Goal: Task Accomplishment & Management: Use online tool/utility

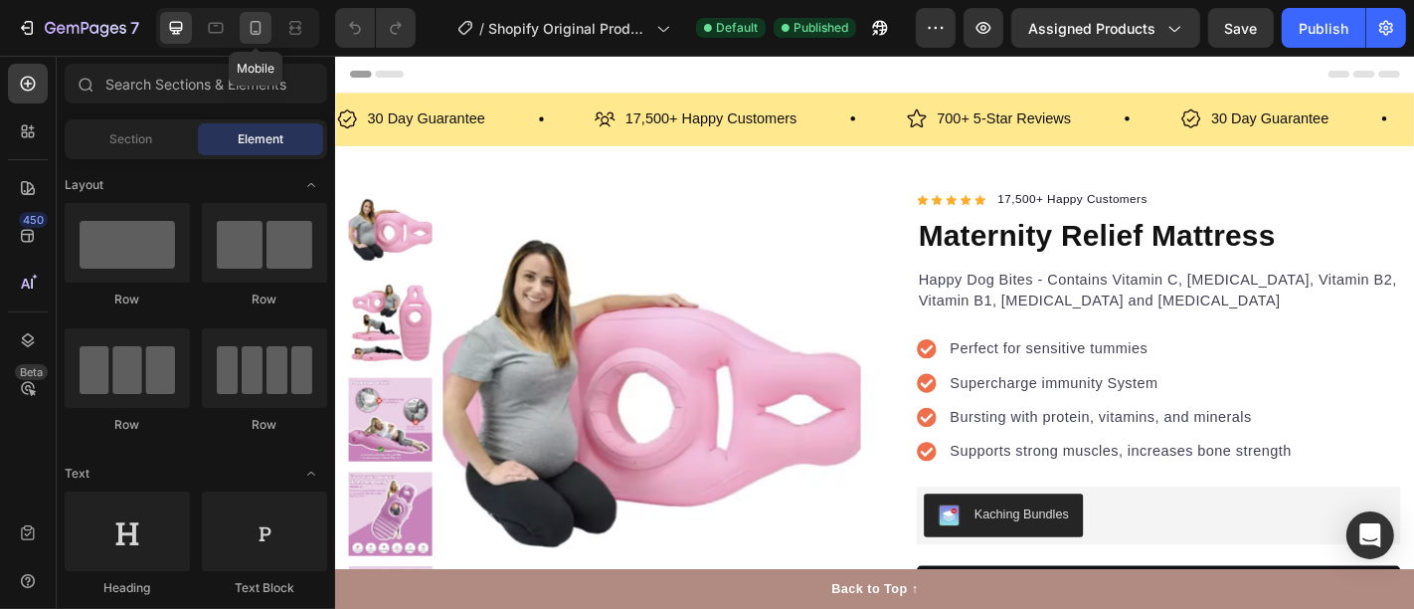
click at [247, 30] on icon at bounding box center [256, 28] width 20 height 20
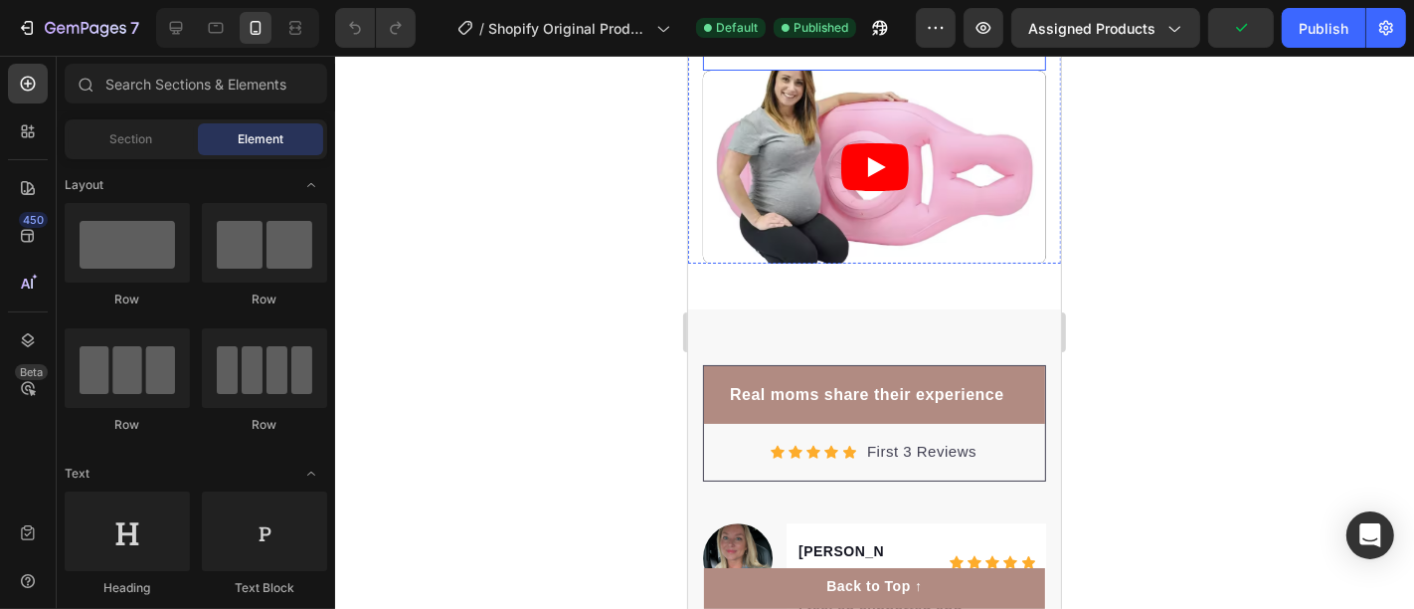
scroll to position [5197, 0]
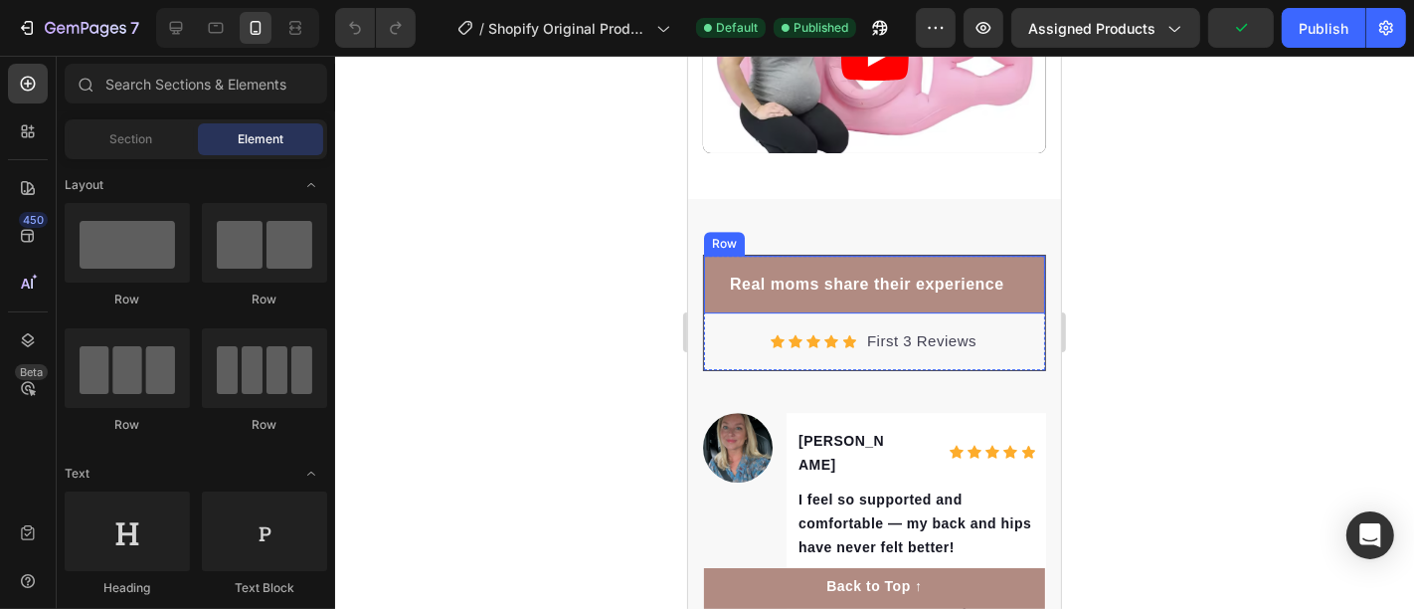
click at [793, 266] on div "Real moms share their experience Text block Row" at bounding box center [873, 284] width 341 height 58
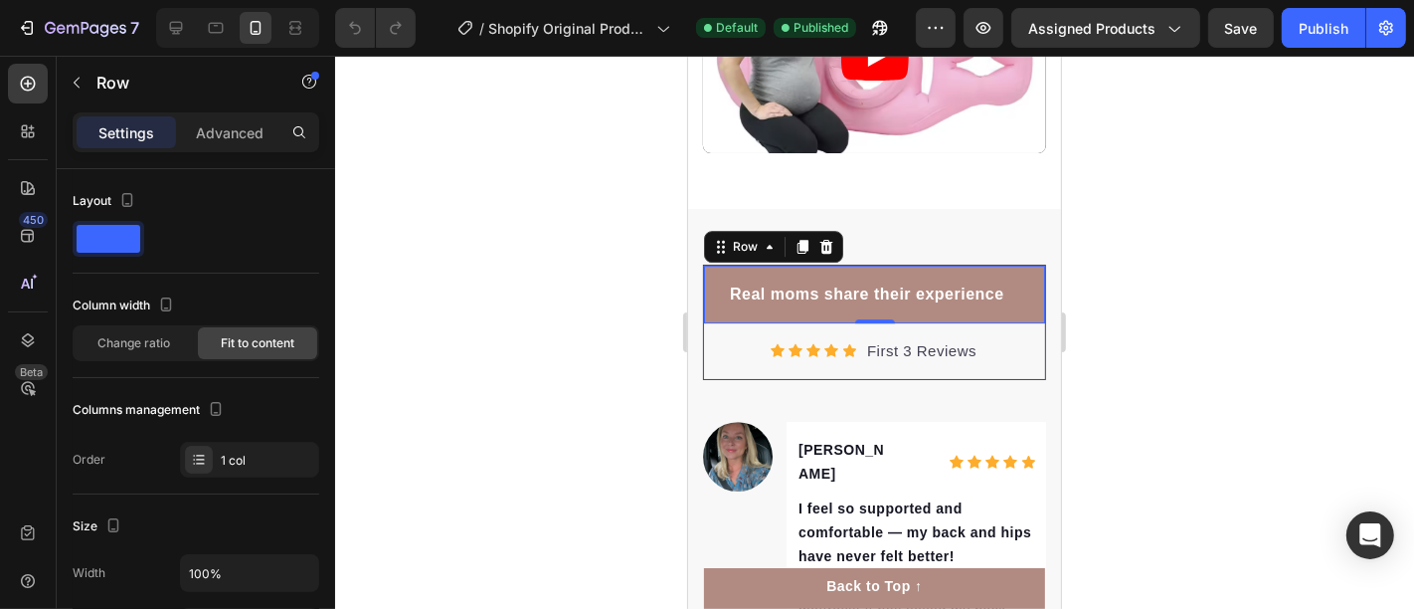
click at [713, 269] on div "Real moms share their experience Text block Row 0" at bounding box center [873, 294] width 341 height 58
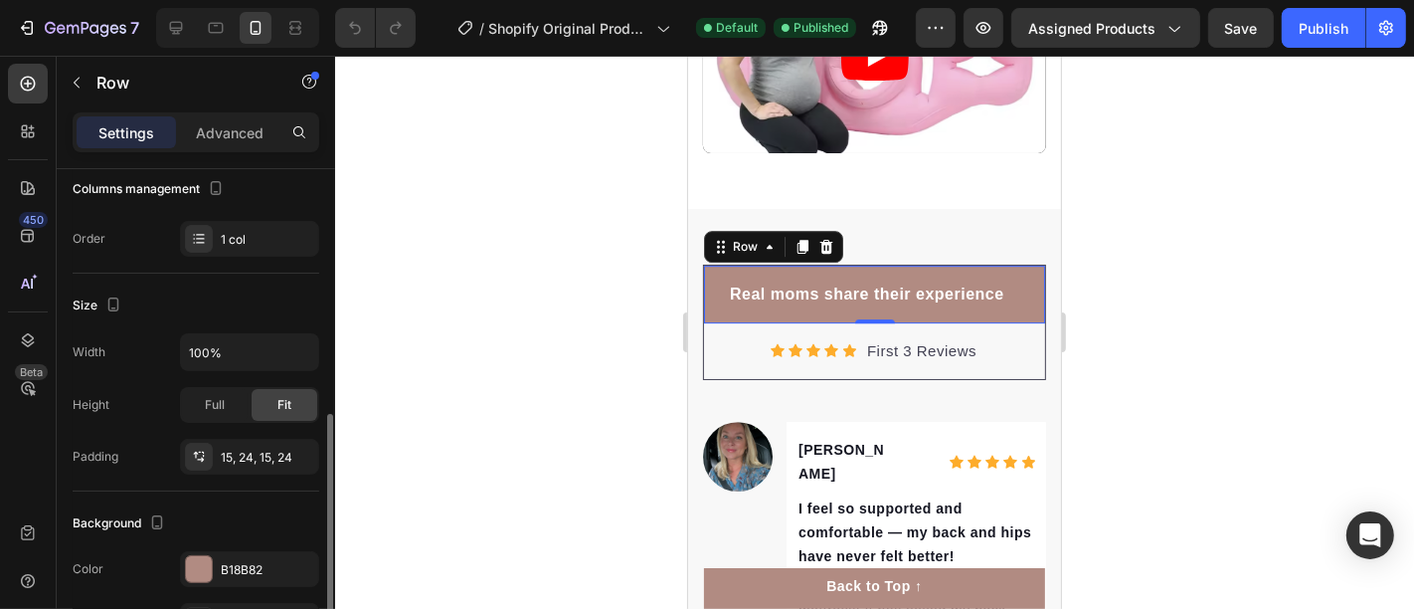
scroll to position [331, 0]
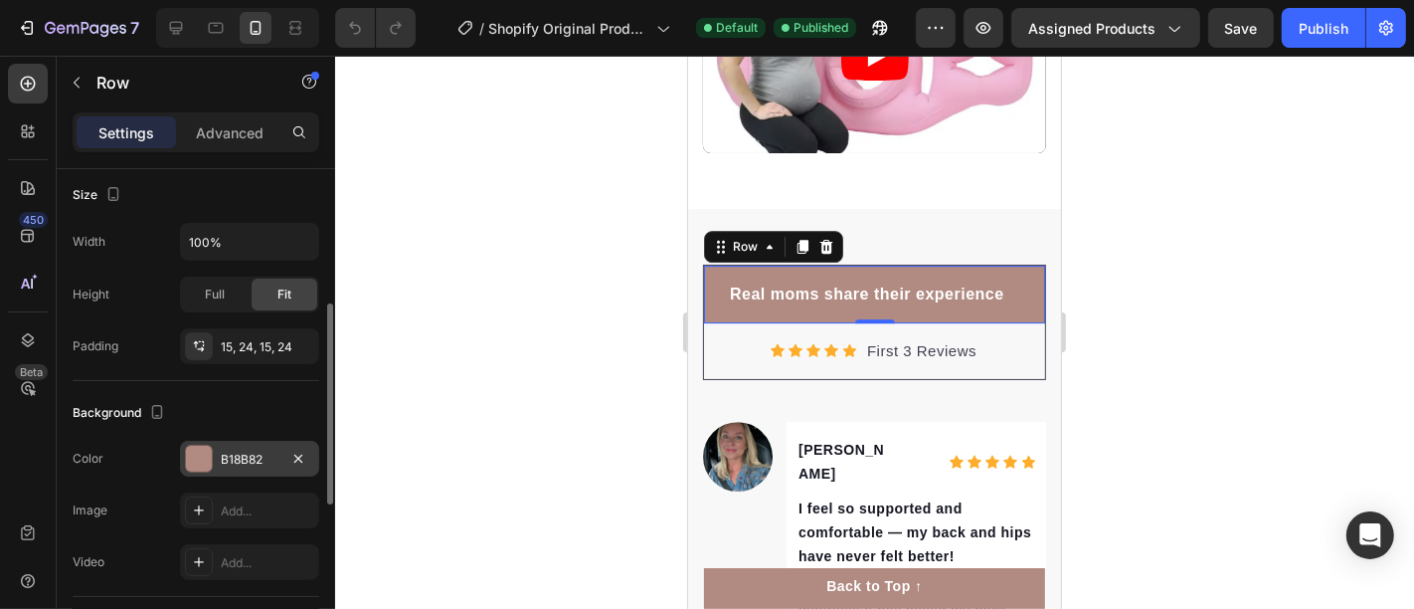
click at [244, 462] on div "B18B82" at bounding box center [250, 459] width 58 height 18
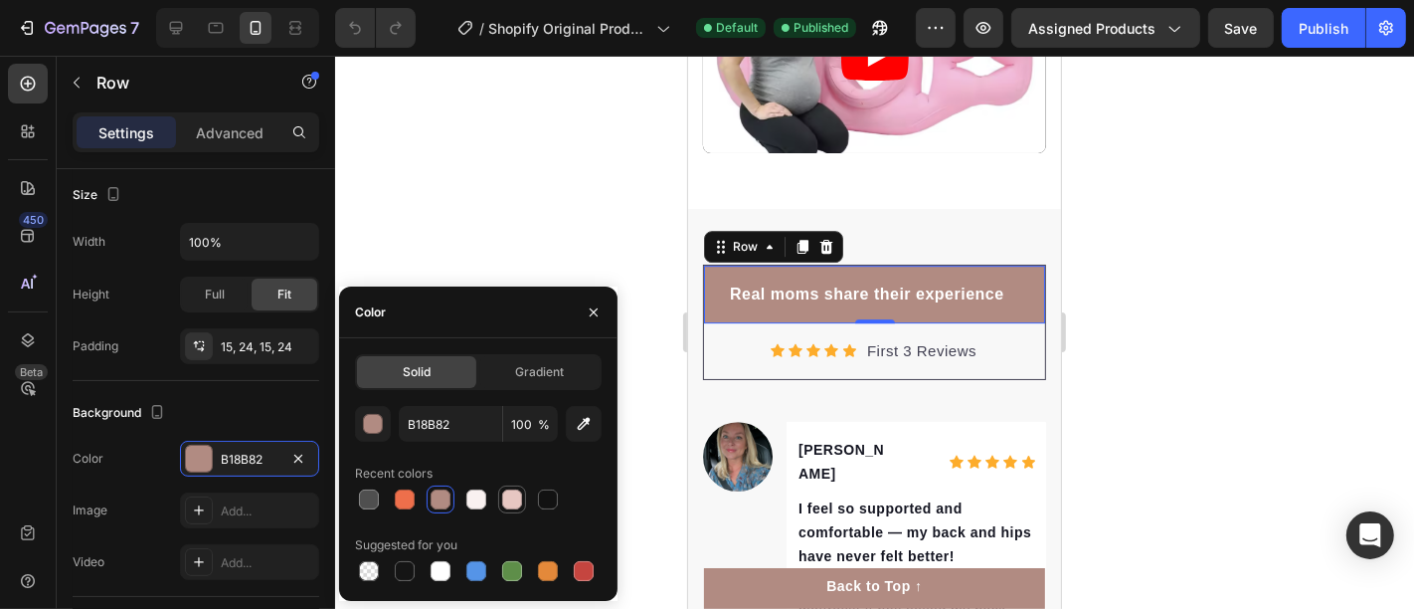
click at [514, 494] on div at bounding box center [512, 499] width 20 height 20
type input "E7C7C2"
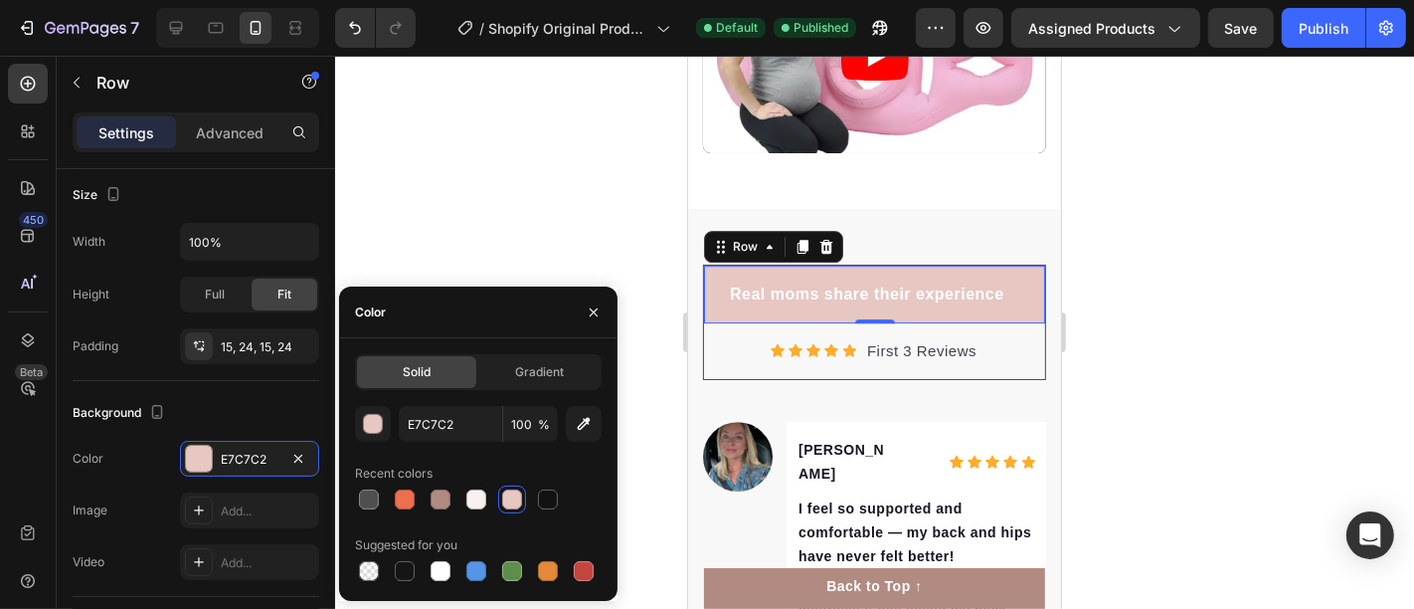
click at [475, 298] on div "Color" at bounding box center [478, 312] width 278 height 52
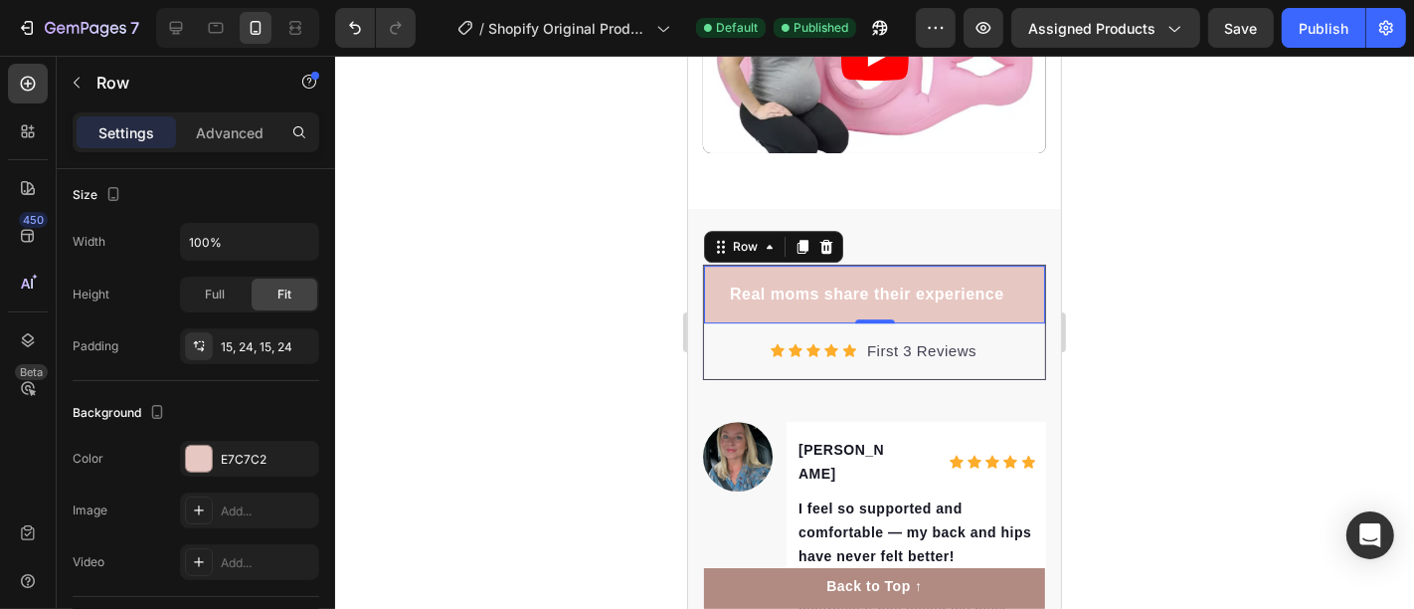
click at [478, 279] on div at bounding box center [874, 332] width 1079 height 553
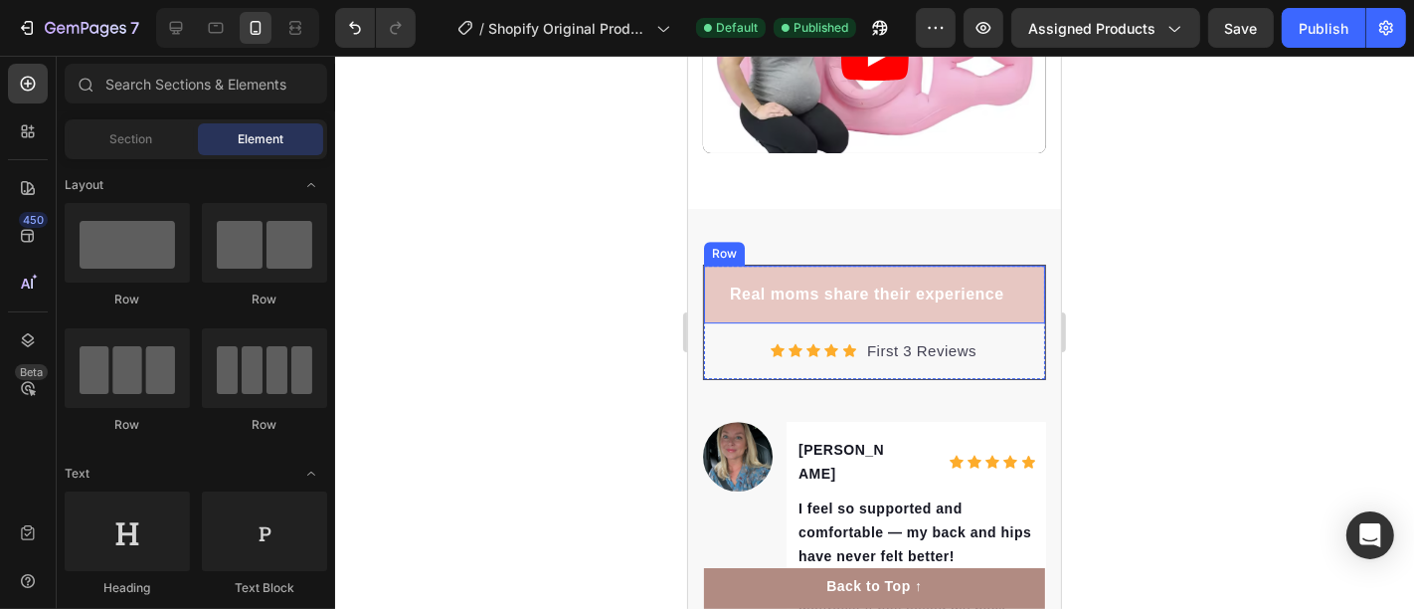
click at [711, 271] on div "Real moms share their experience Text block Row" at bounding box center [873, 294] width 341 height 58
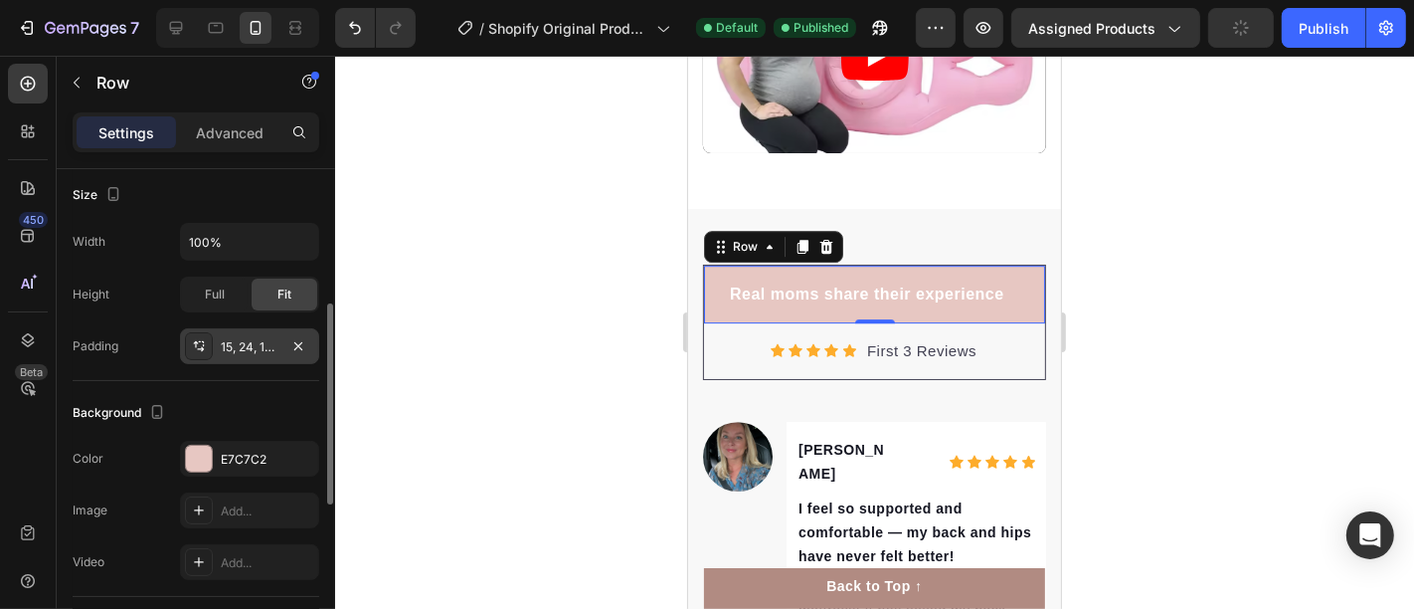
click at [238, 346] on div "15, 24, 15, 24" at bounding box center [250, 347] width 58 height 18
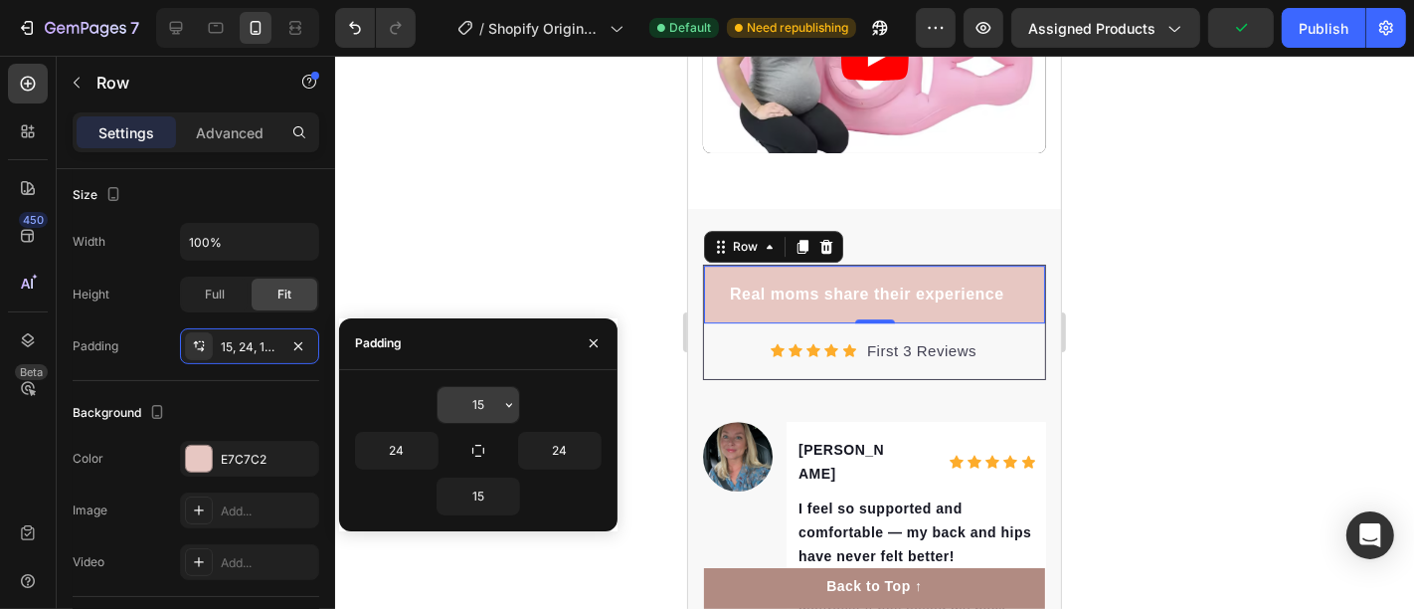
click at [475, 397] on input "15" at bounding box center [479, 405] width 82 height 36
type input "1"
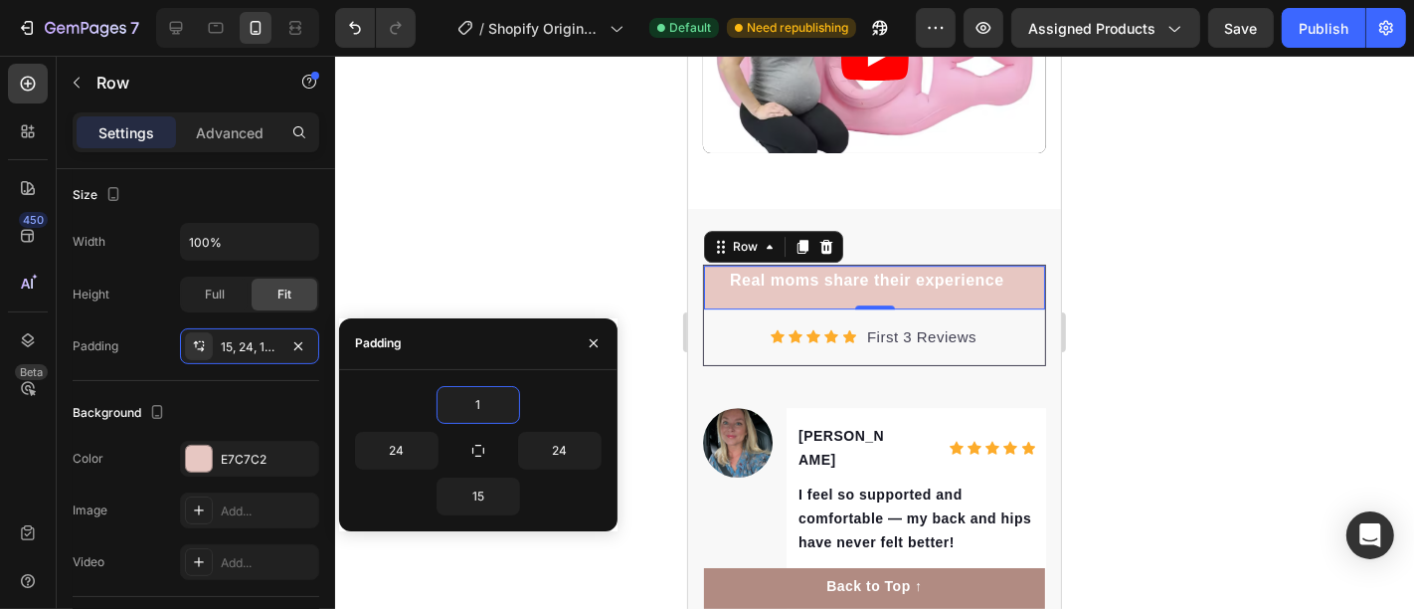
click at [600, 180] on div at bounding box center [874, 332] width 1079 height 553
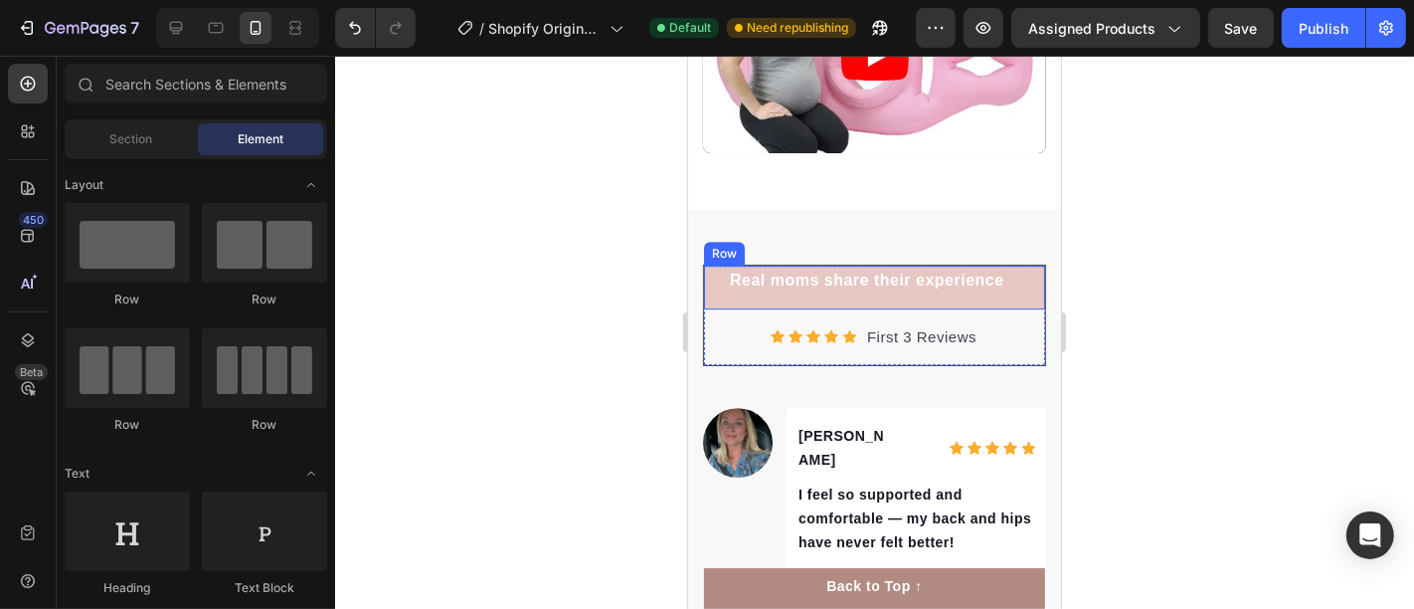
click at [707, 275] on div "Real moms share their experience Text block Row" at bounding box center [873, 287] width 341 height 44
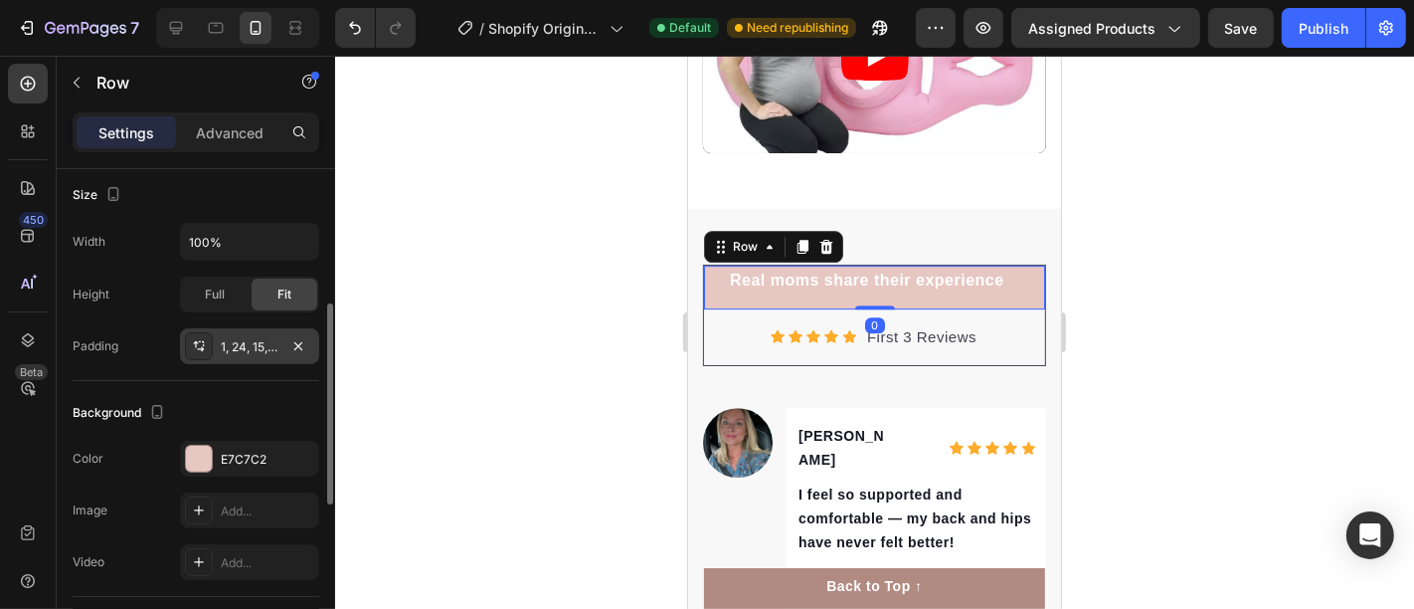
click at [256, 347] on div "1, 24, 15, 24" at bounding box center [250, 347] width 58 height 18
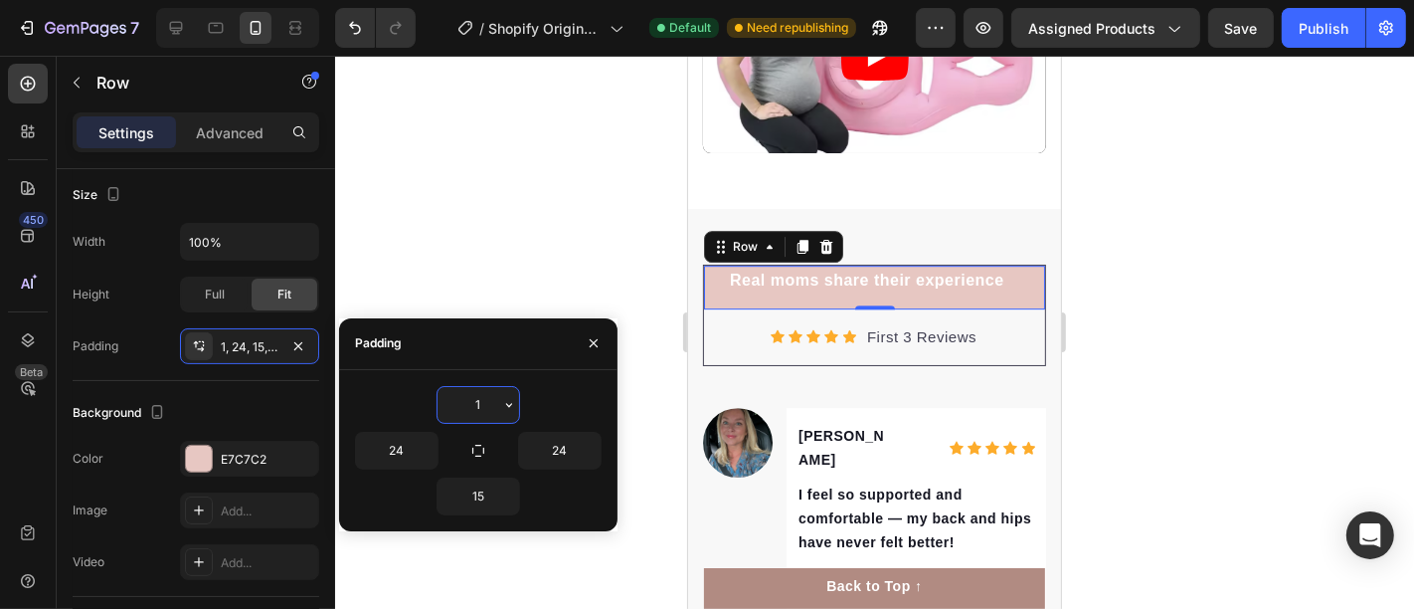
click at [456, 390] on input "1" at bounding box center [479, 405] width 82 height 36
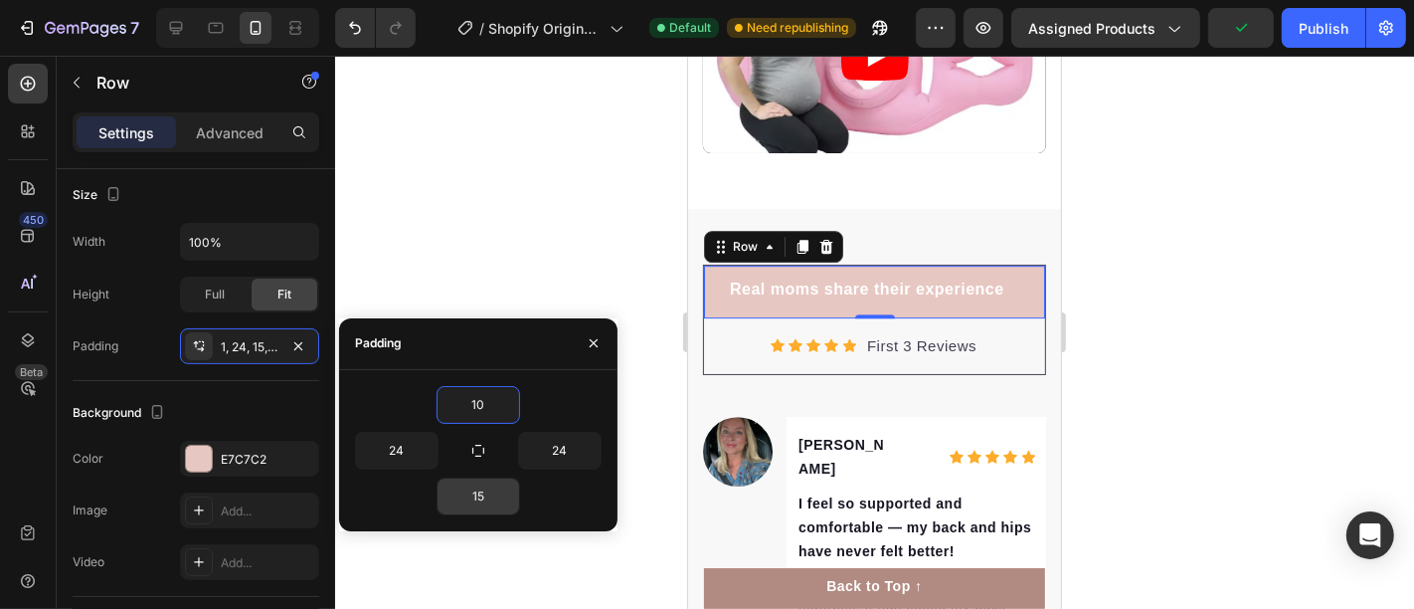
type input "10"
click at [495, 478] on input "15" at bounding box center [479, 496] width 82 height 36
type input "10"
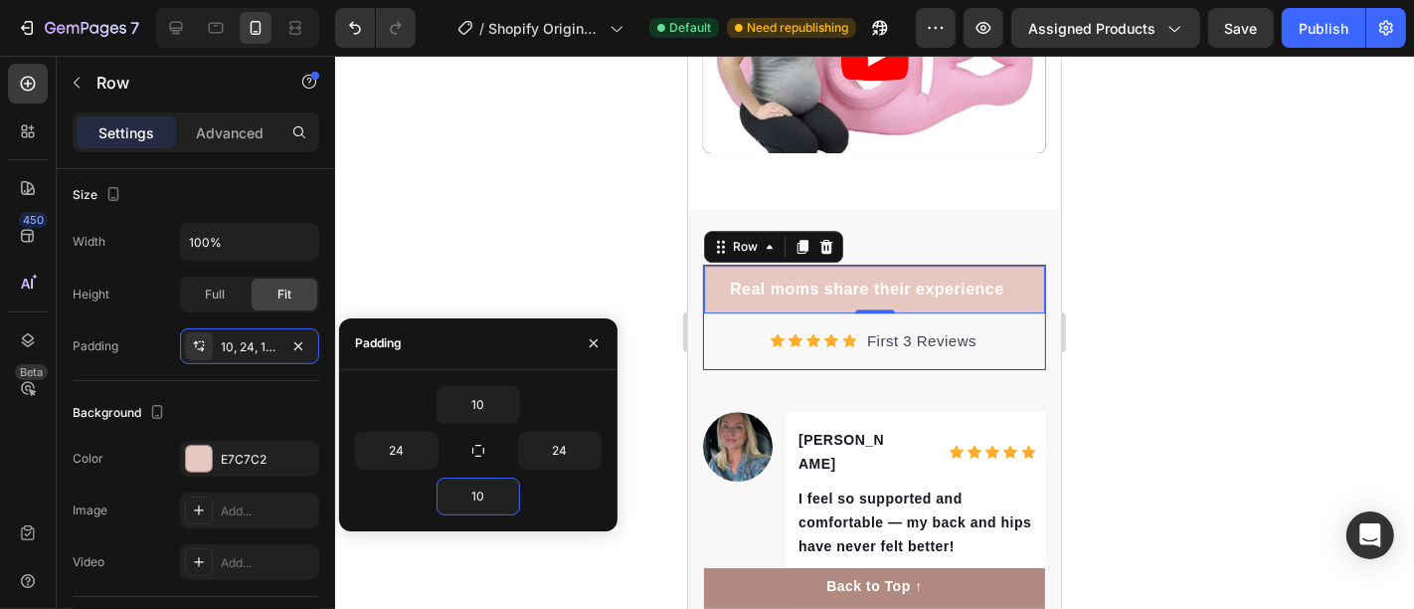
click at [504, 237] on div at bounding box center [874, 332] width 1079 height 553
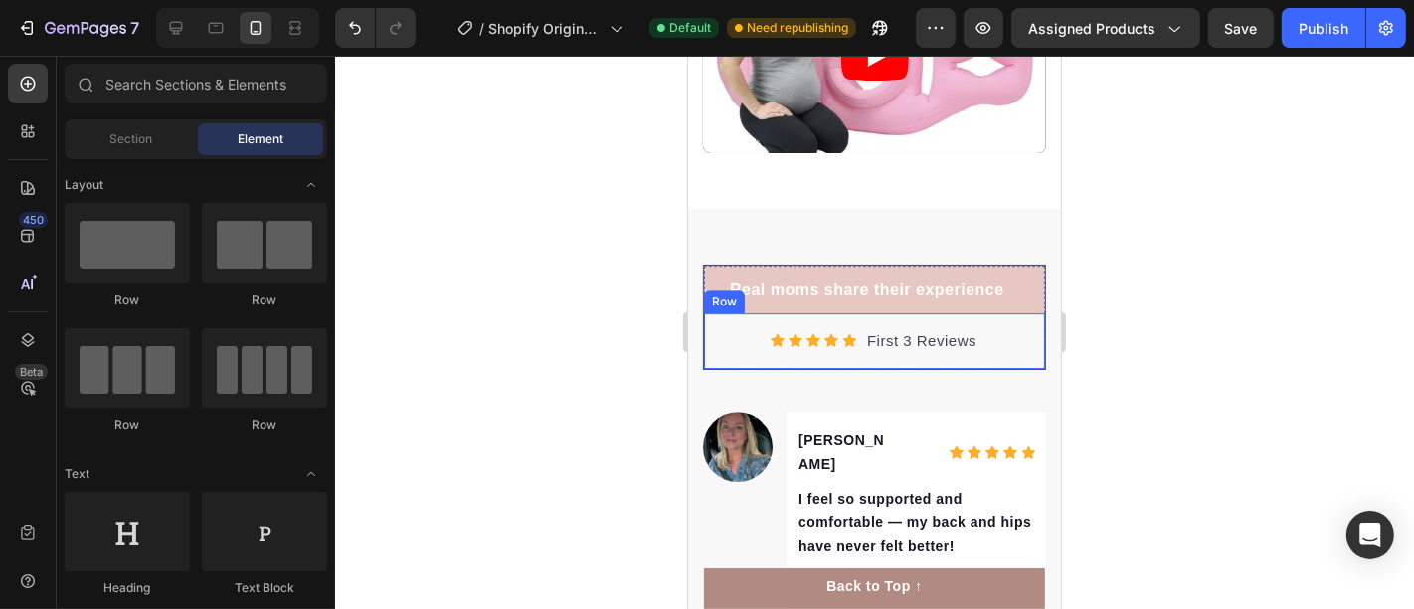
click at [736, 319] on div "Icon Icon Icon Icon Icon Icon List Hoz First 3 Reviews Text block Row" at bounding box center [873, 340] width 341 height 57
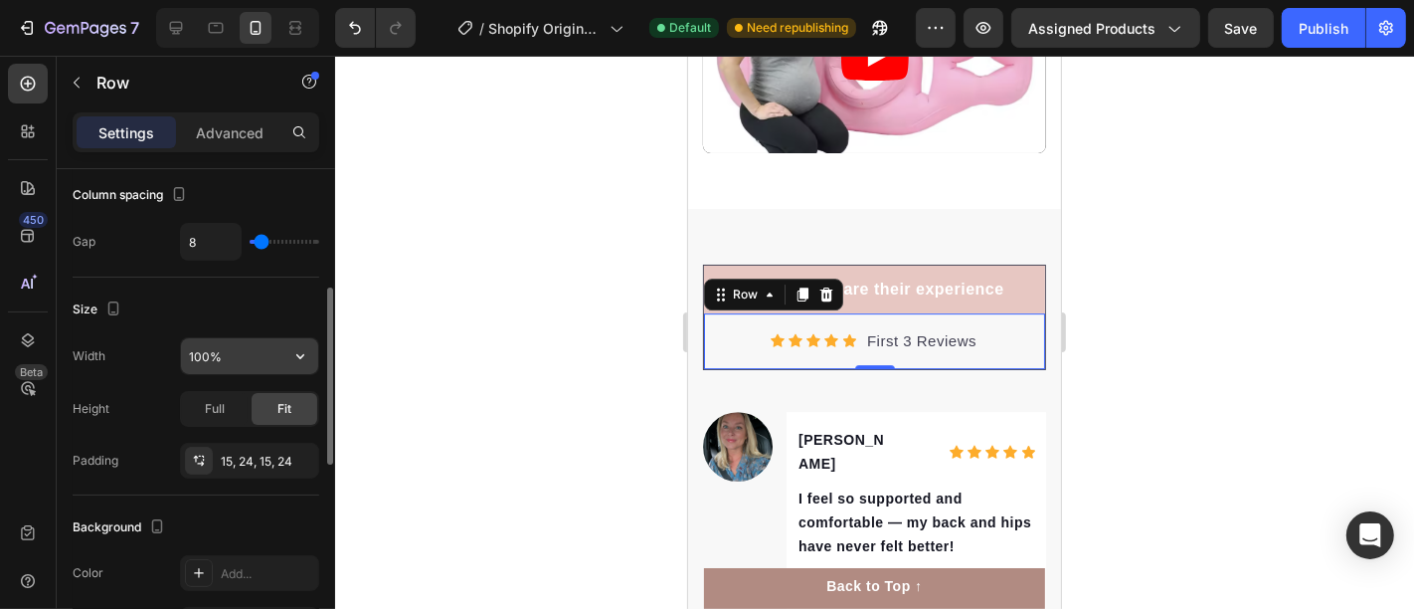
scroll to position [442, 0]
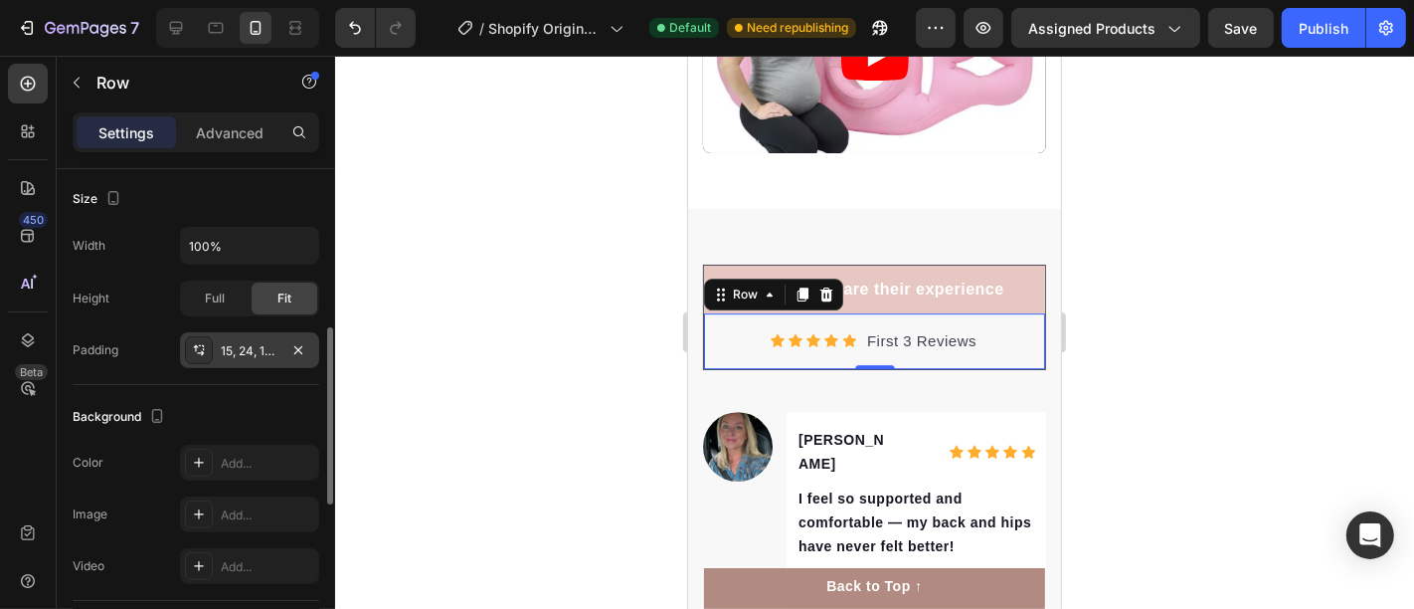
click at [239, 349] on div "15, 24, 15, 24" at bounding box center [250, 351] width 58 height 18
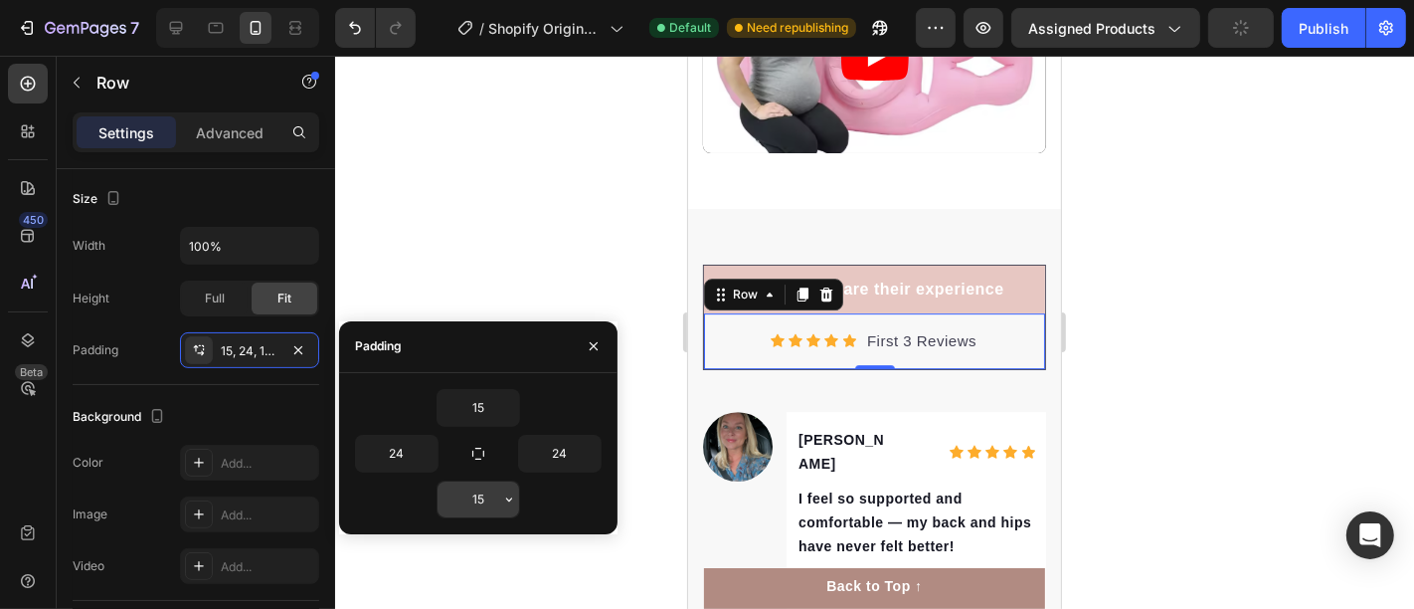
click at [465, 497] on input "15" at bounding box center [479, 499] width 82 height 36
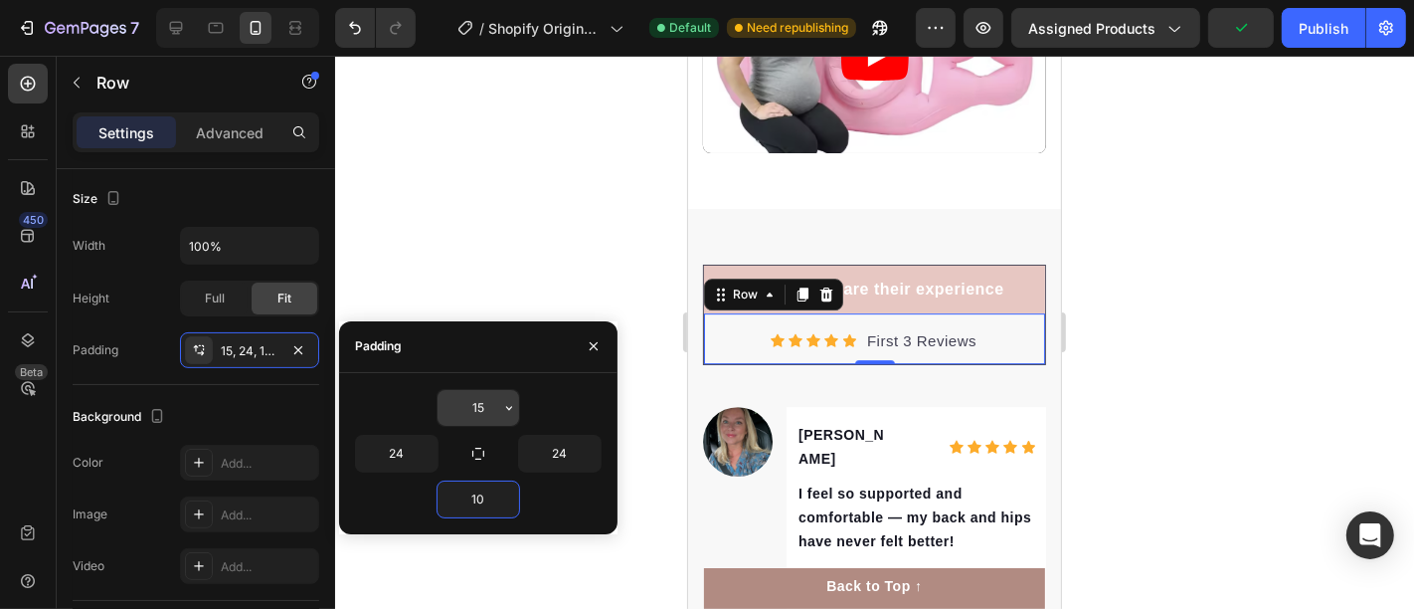
type input "10"
click at [485, 414] on input "15" at bounding box center [479, 408] width 82 height 36
type input "10"
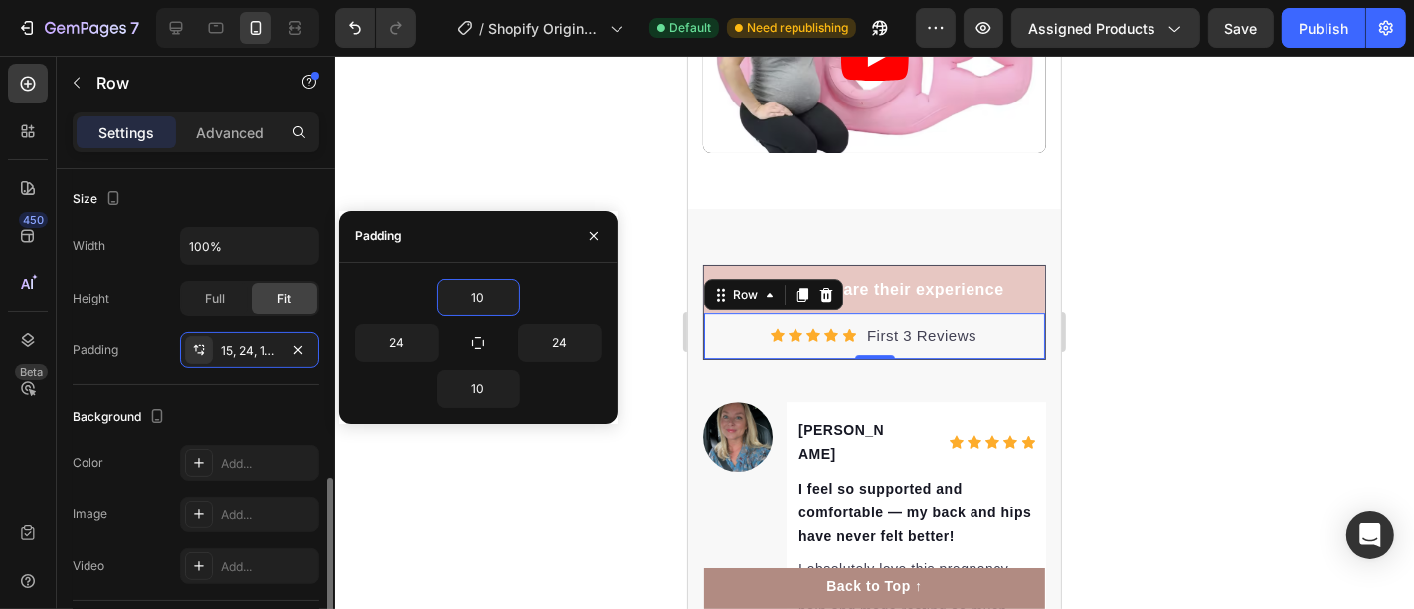
scroll to position [552, 0]
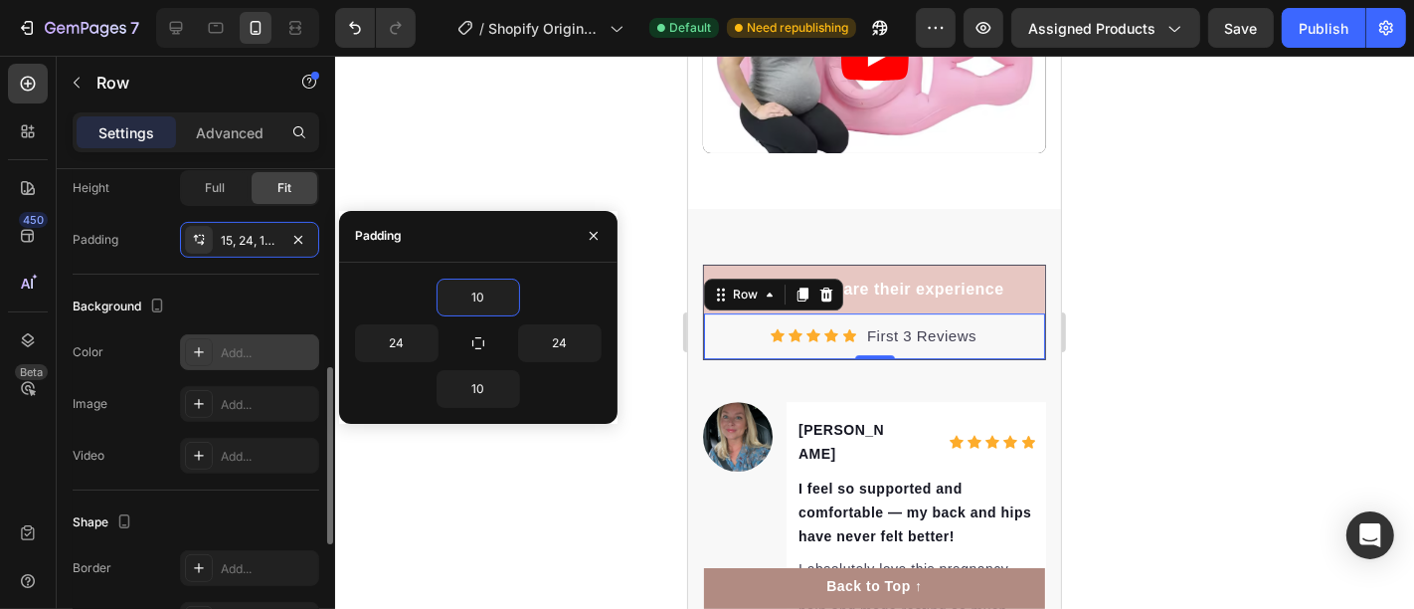
click at [217, 346] on div "Add..." at bounding box center [249, 352] width 139 height 36
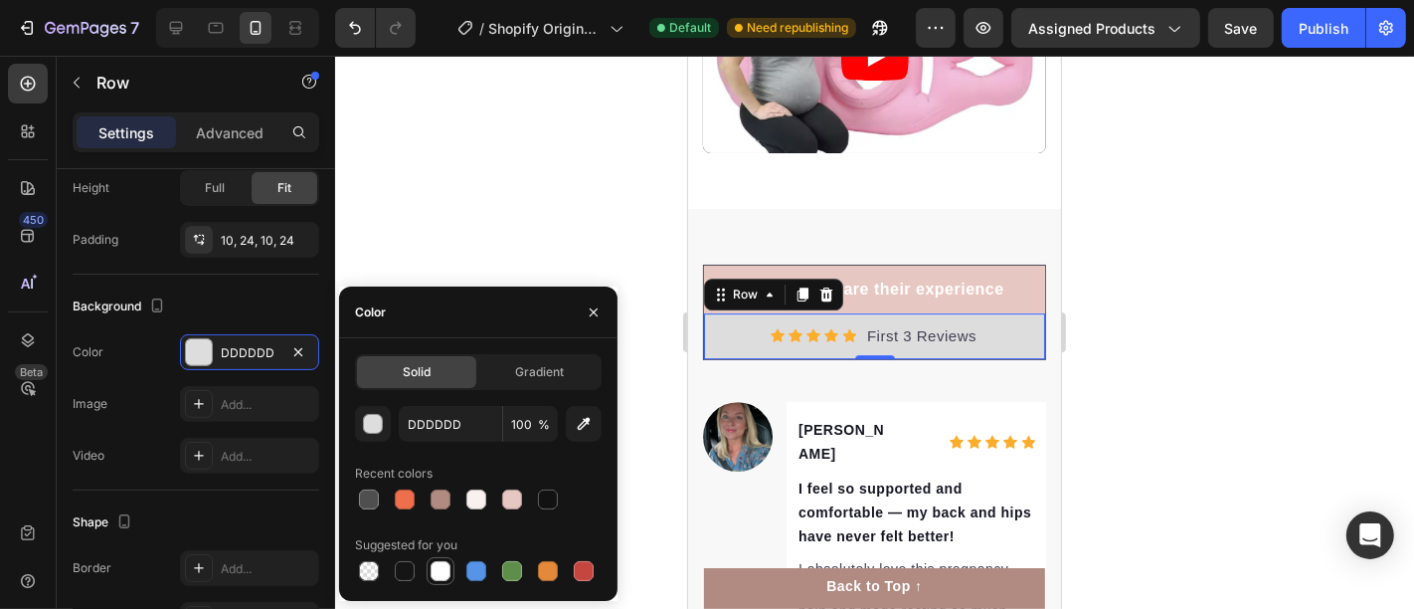
click at [440, 570] on div at bounding box center [441, 571] width 20 height 20
type input "FFFFFF"
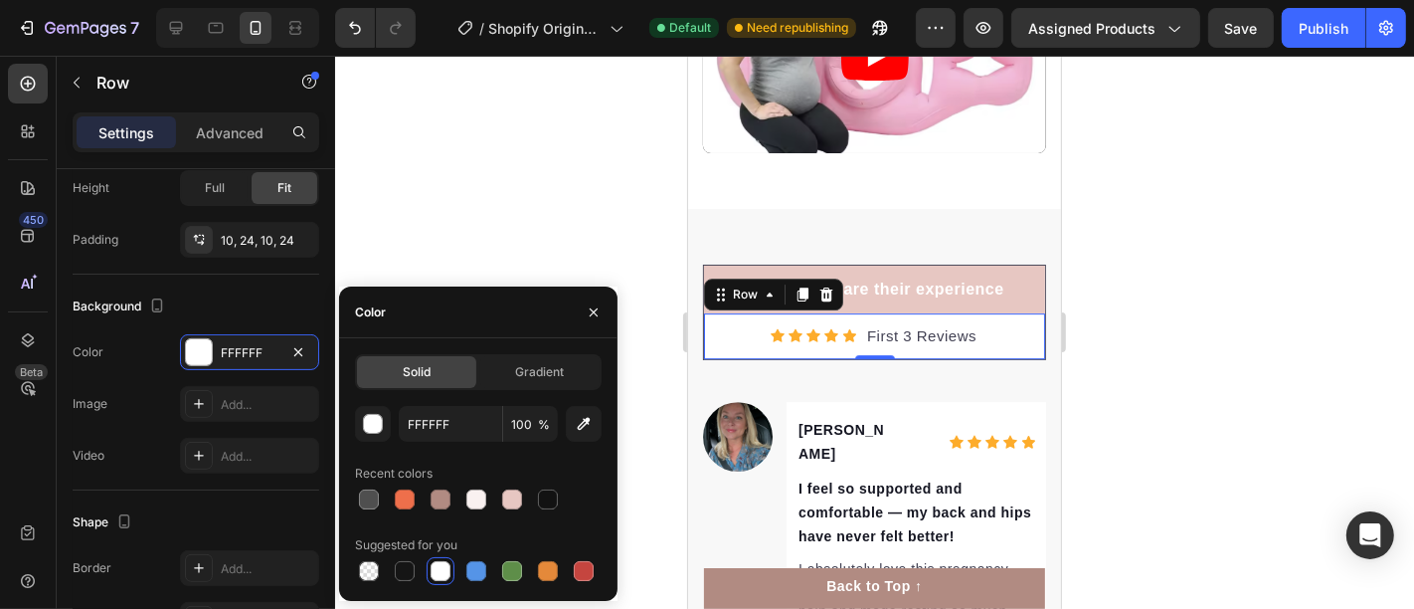
click at [461, 207] on div at bounding box center [874, 332] width 1079 height 553
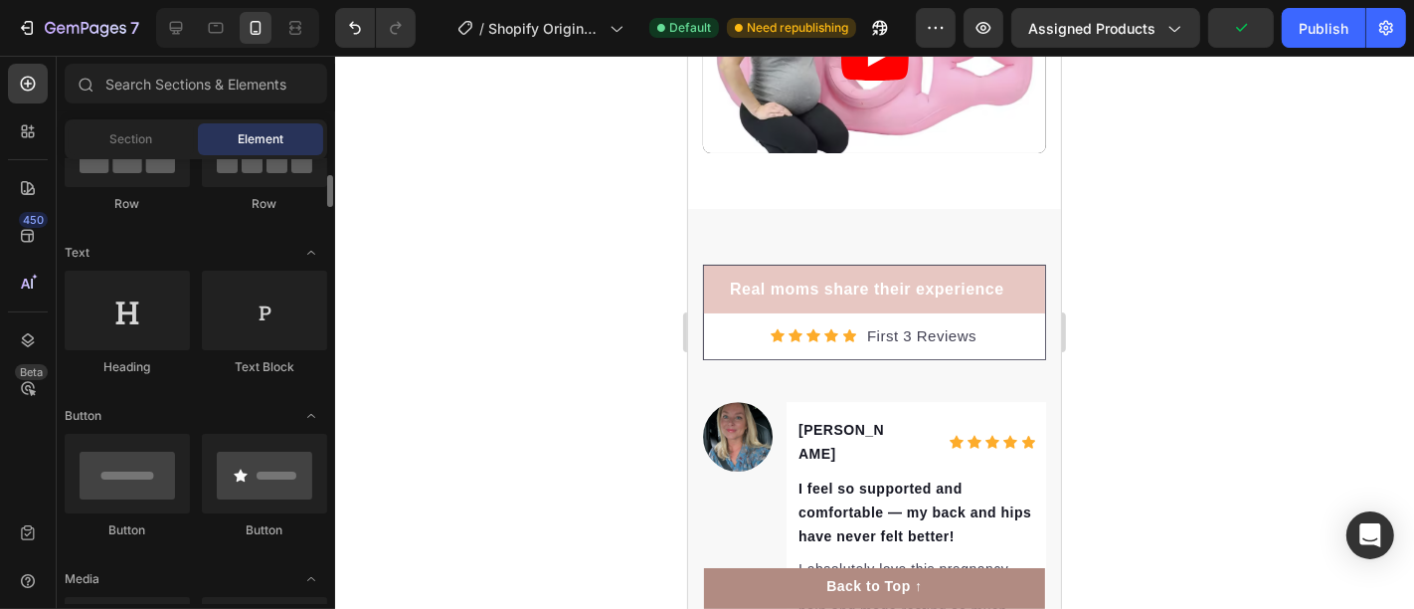
scroll to position [442, 0]
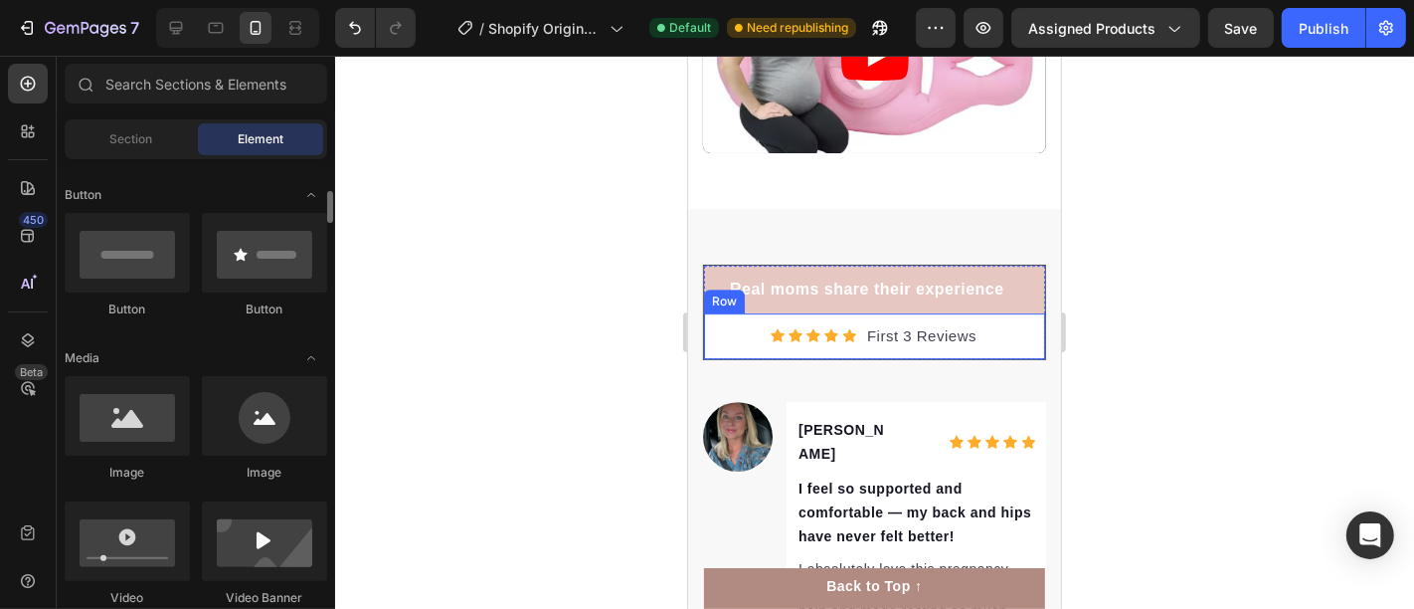
click at [723, 312] on div "Icon Icon Icon Icon Icon Icon List Hoz First 3 Reviews Text block Row" at bounding box center [873, 335] width 341 height 47
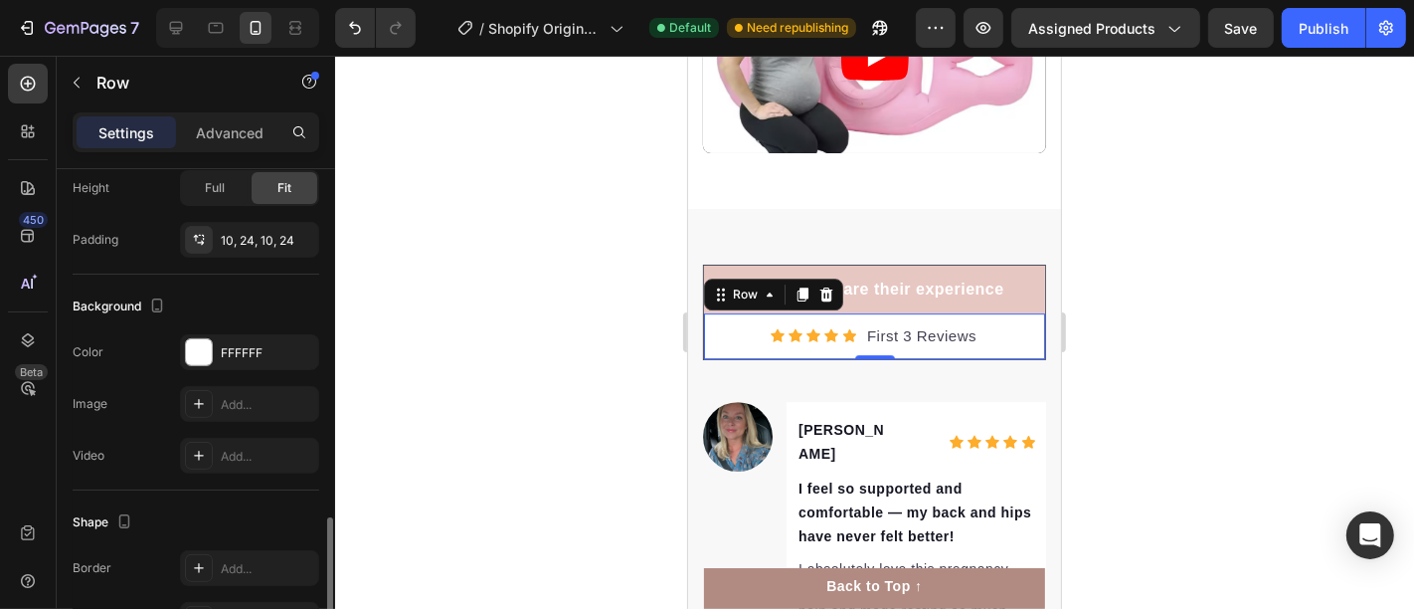
scroll to position [662, 0]
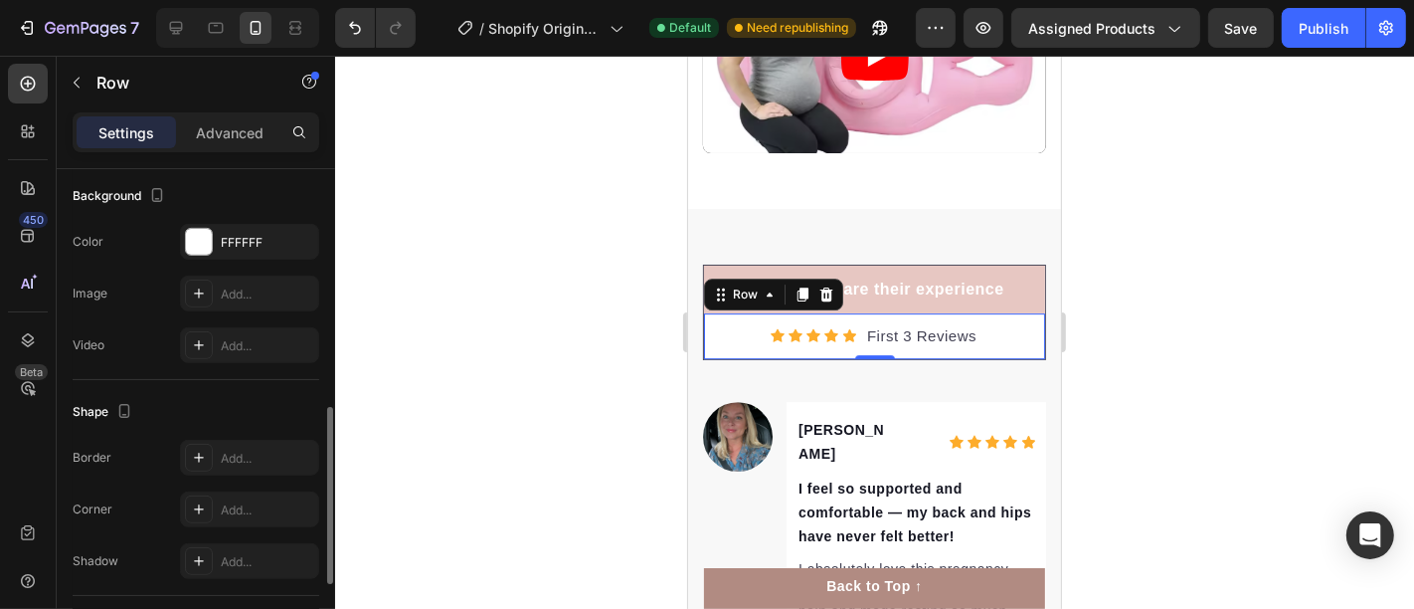
click at [236, 484] on div "Border Add... Corner Add... Shadow Add..." at bounding box center [196, 509] width 247 height 139
click at [236, 491] on div "Add..." at bounding box center [249, 509] width 139 height 36
click at [436, 362] on div at bounding box center [874, 332] width 1079 height 553
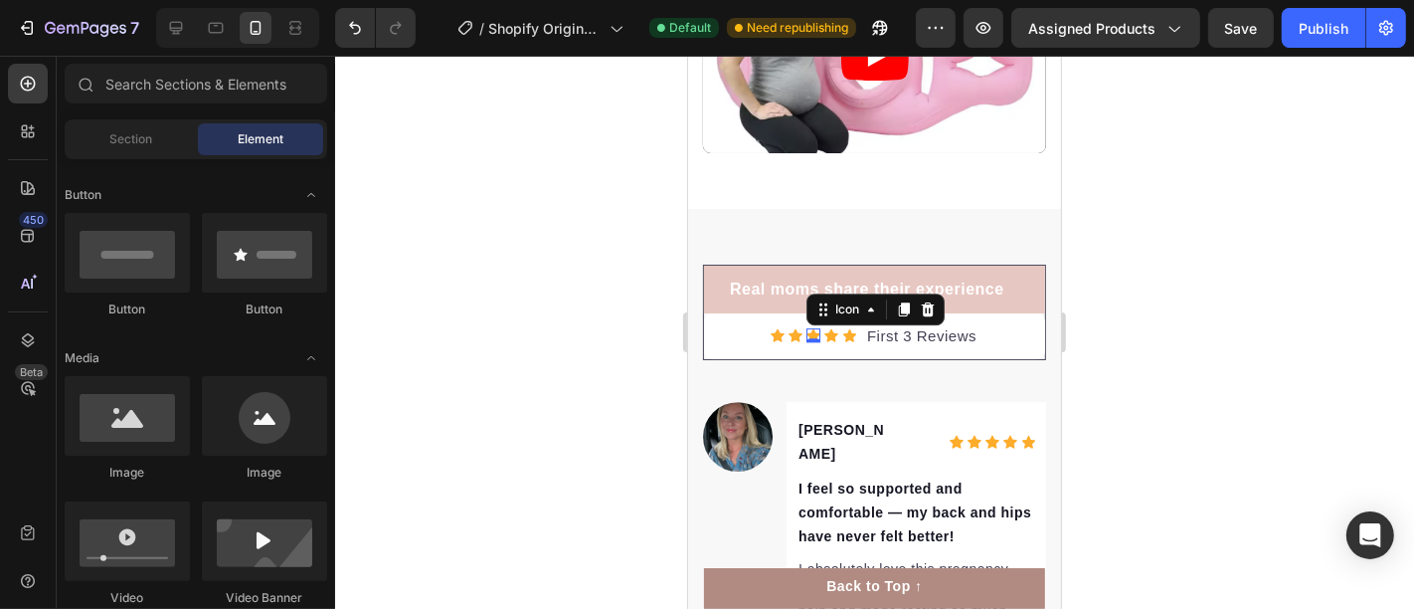
click at [806, 329] on div "Icon 0" at bounding box center [813, 334] width 14 height 14
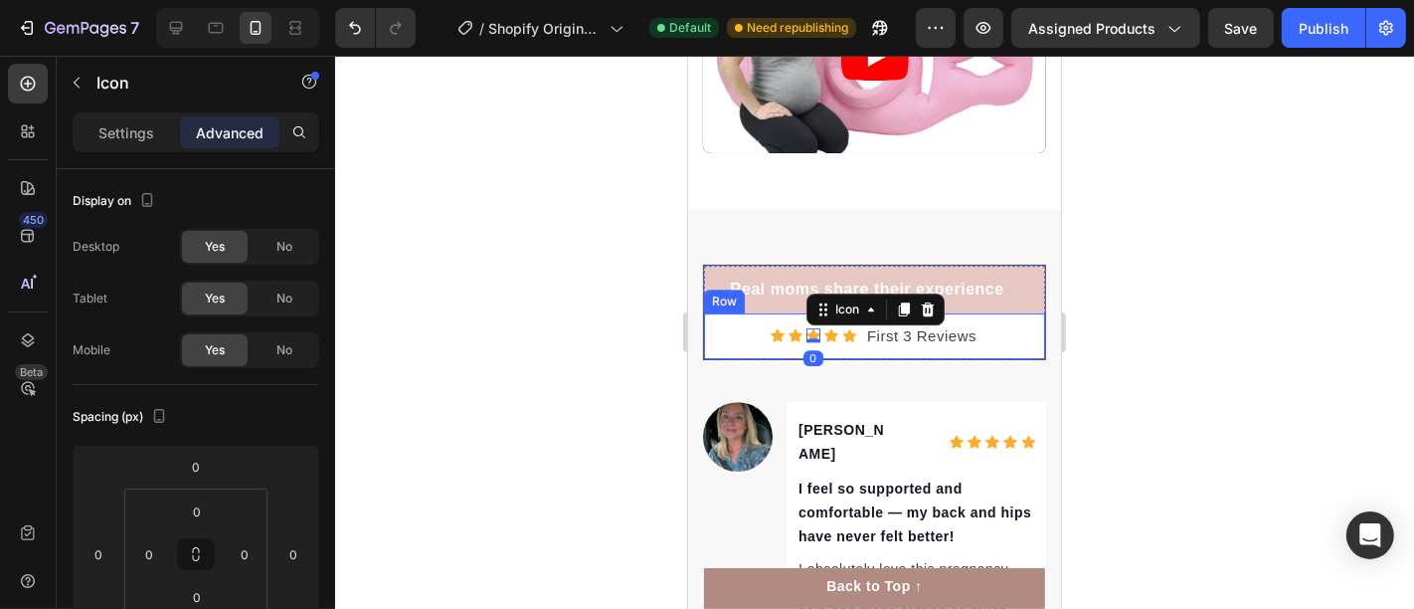
click at [729, 318] on div "Icon Icon Icon 0 Icon Icon Icon List Hoz First 3 Reviews Text block Row" at bounding box center [873, 335] width 341 height 47
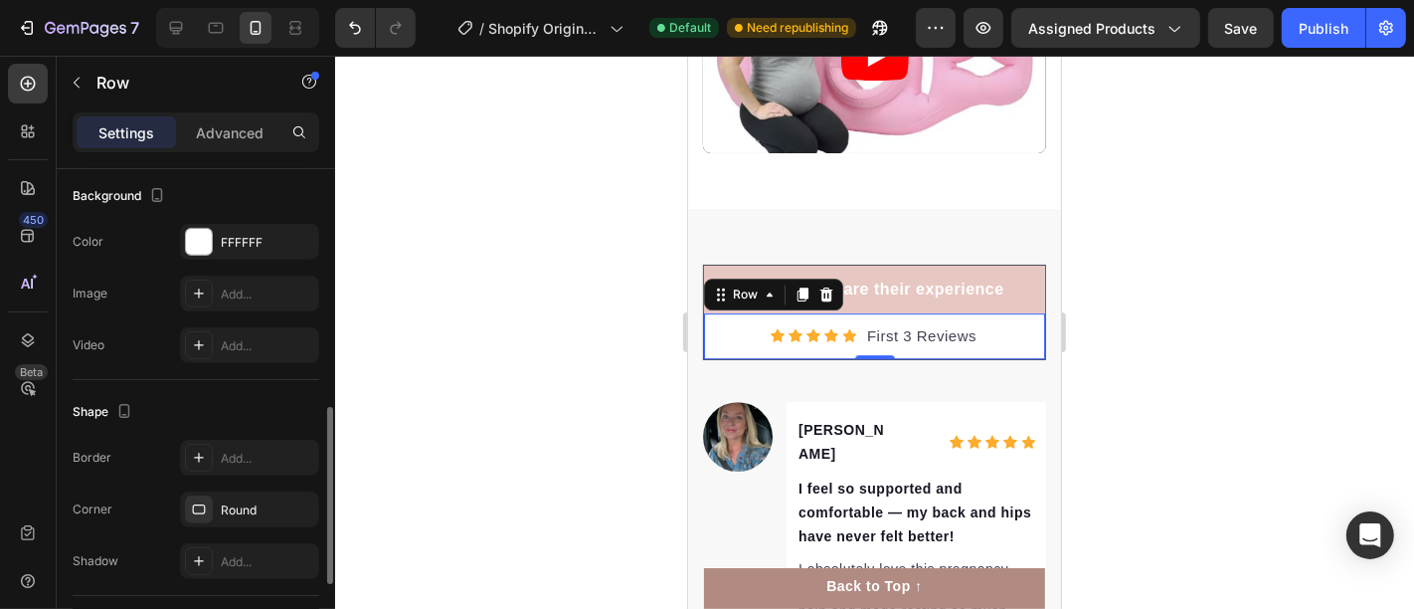
scroll to position [773, 0]
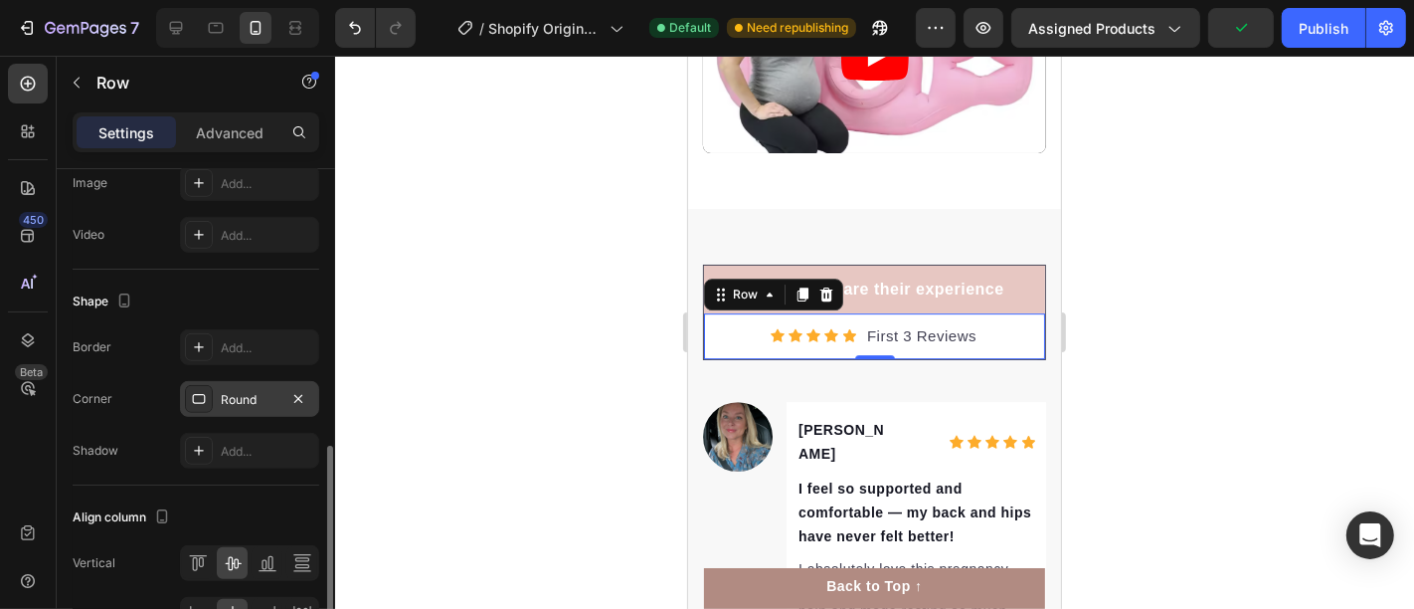
click at [260, 381] on div "Round" at bounding box center [249, 399] width 139 height 36
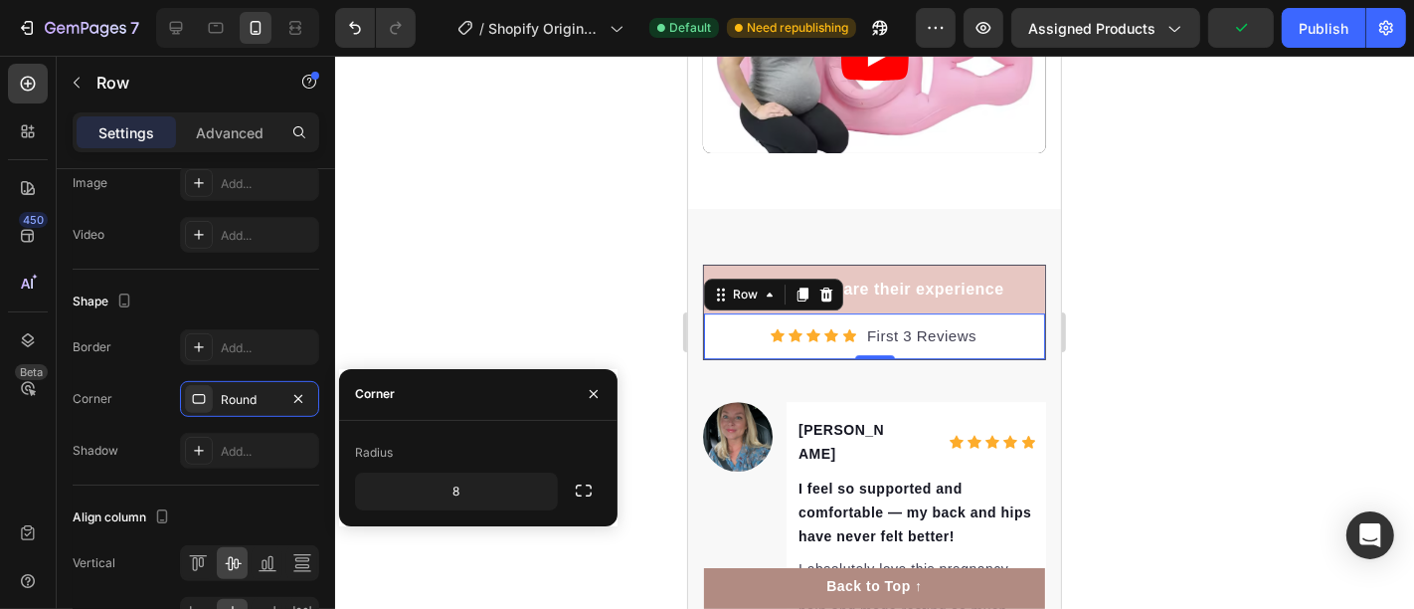
drag, startPoint x: 424, startPoint y: 308, endPoint x: 577, endPoint y: 299, distance: 153.4
click at [425, 307] on div at bounding box center [874, 332] width 1079 height 553
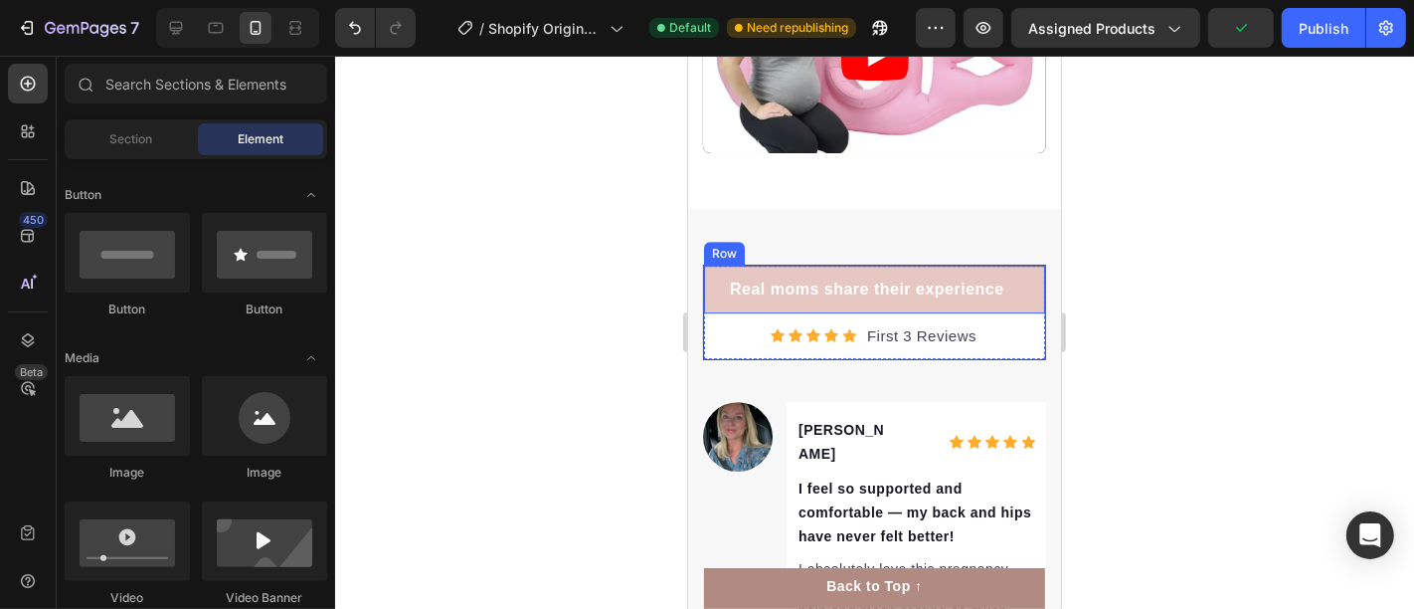
click at [710, 272] on div "Real moms share their experience Text block Row" at bounding box center [873, 289] width 341 height 48
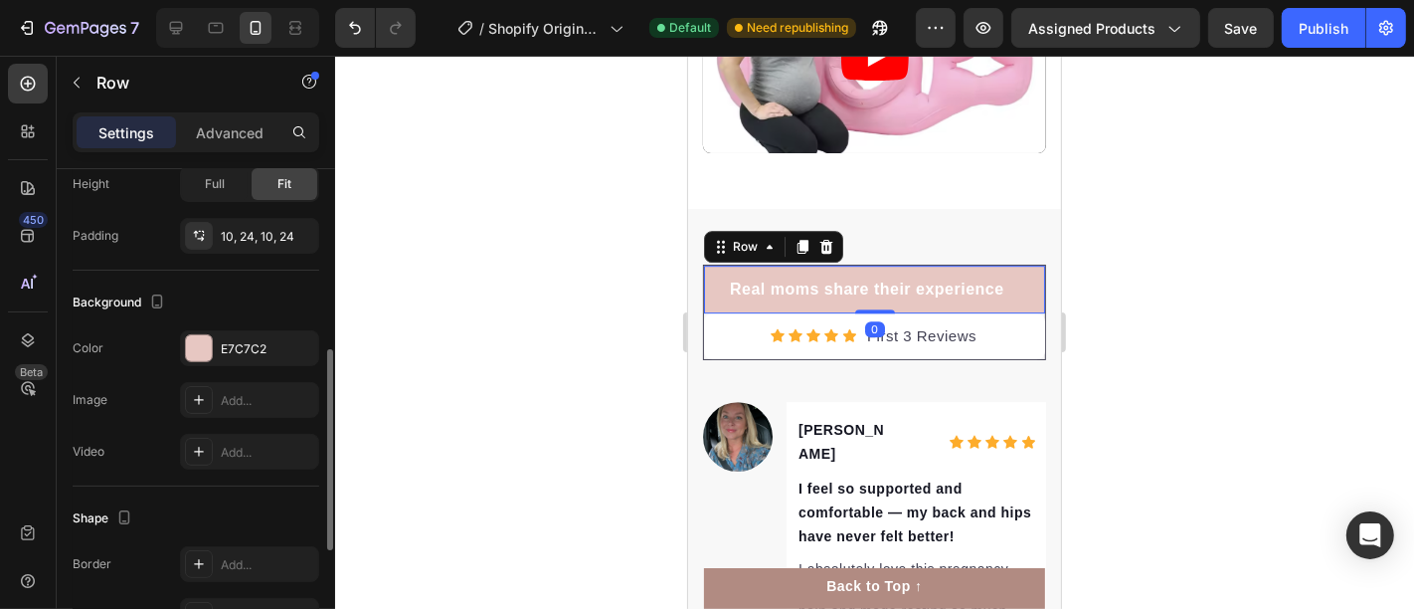
scroll to position [552, 0]
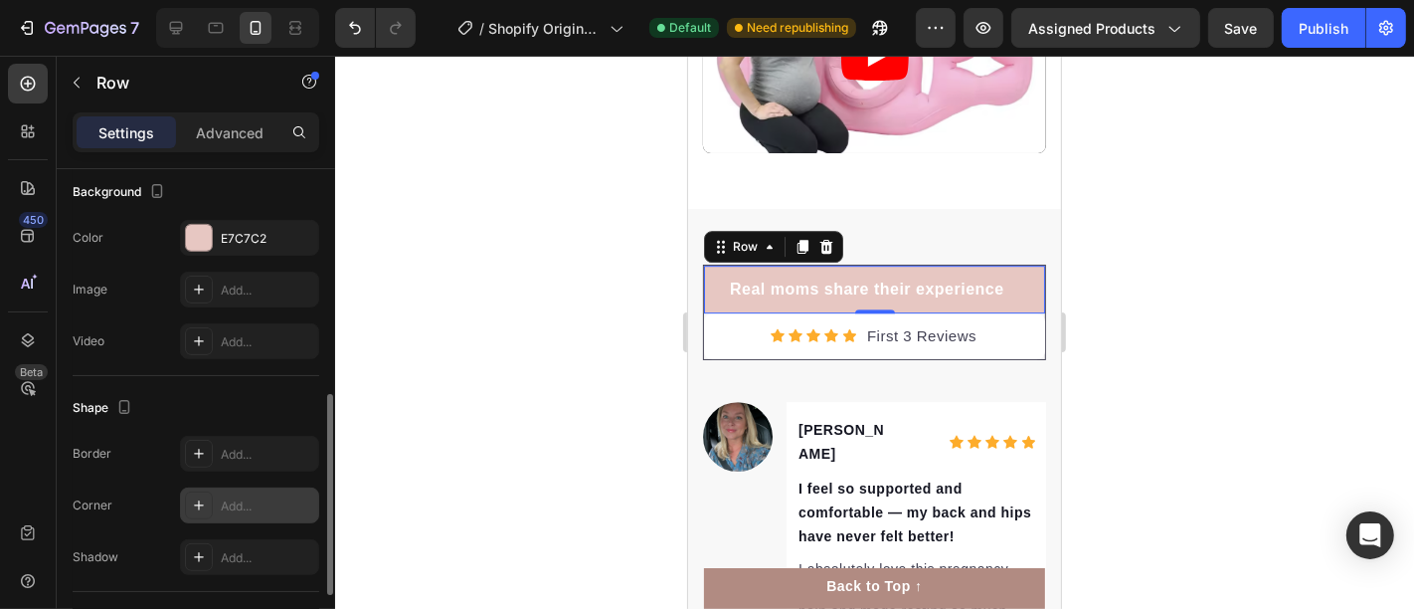
click at [234, 497] on div "Add..." at bounding box center [267, 506] width 93 height 18
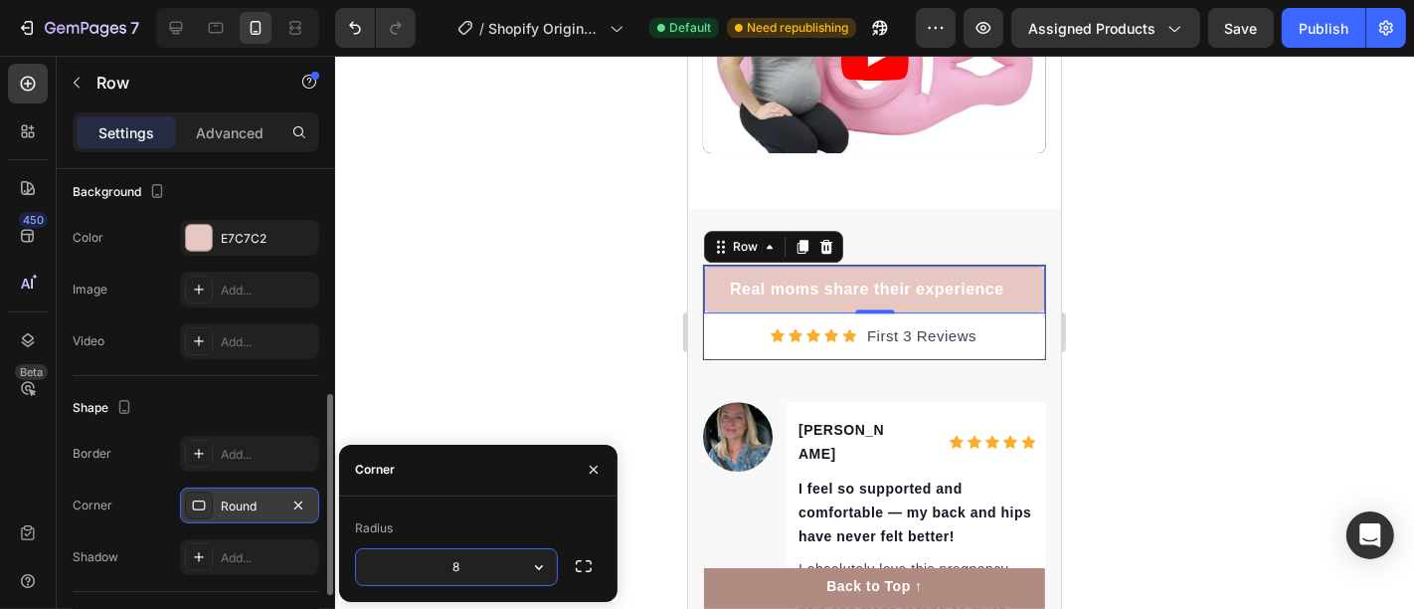
click at [501, 563] on input "8" at bounding box center [456, 567] width 201 height 36
click at [501, 371] on div at bounding box center [874, 332] width 1079 height 553
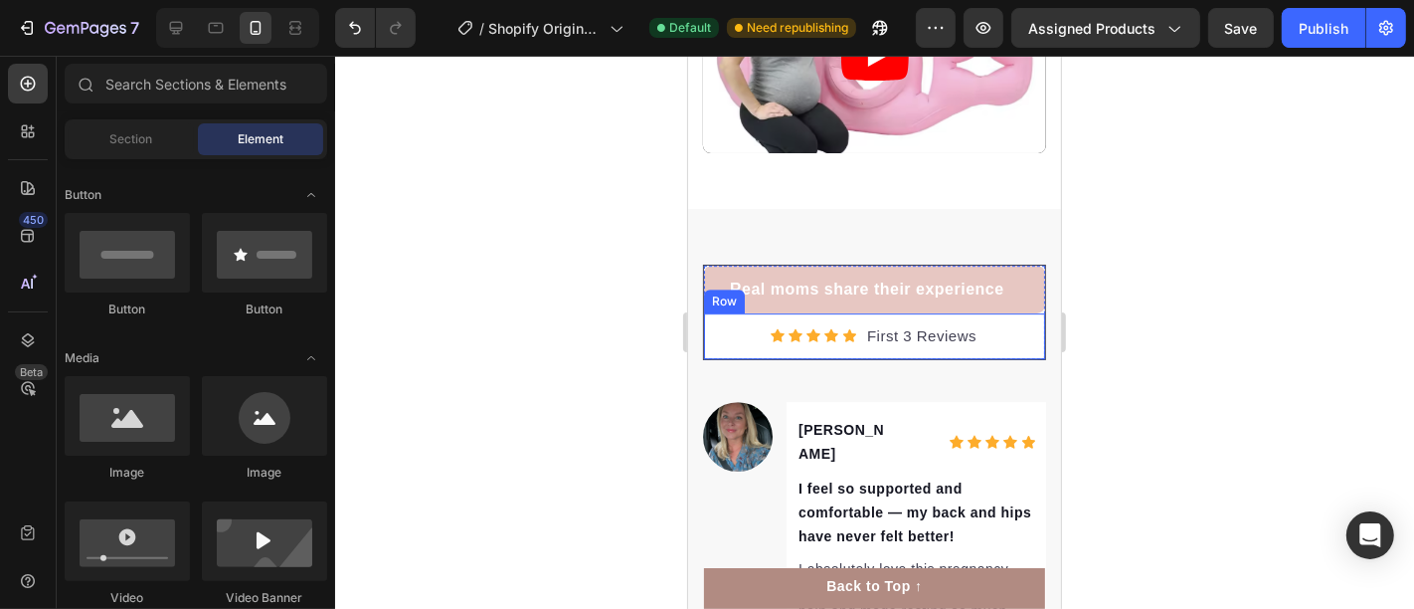
click at [705, 323] on div "Icon Icon Icon Icon Icon Icon List Hoz First 3 Reviews Text block Row" at bounding box center [873, 335] width 341 height 47
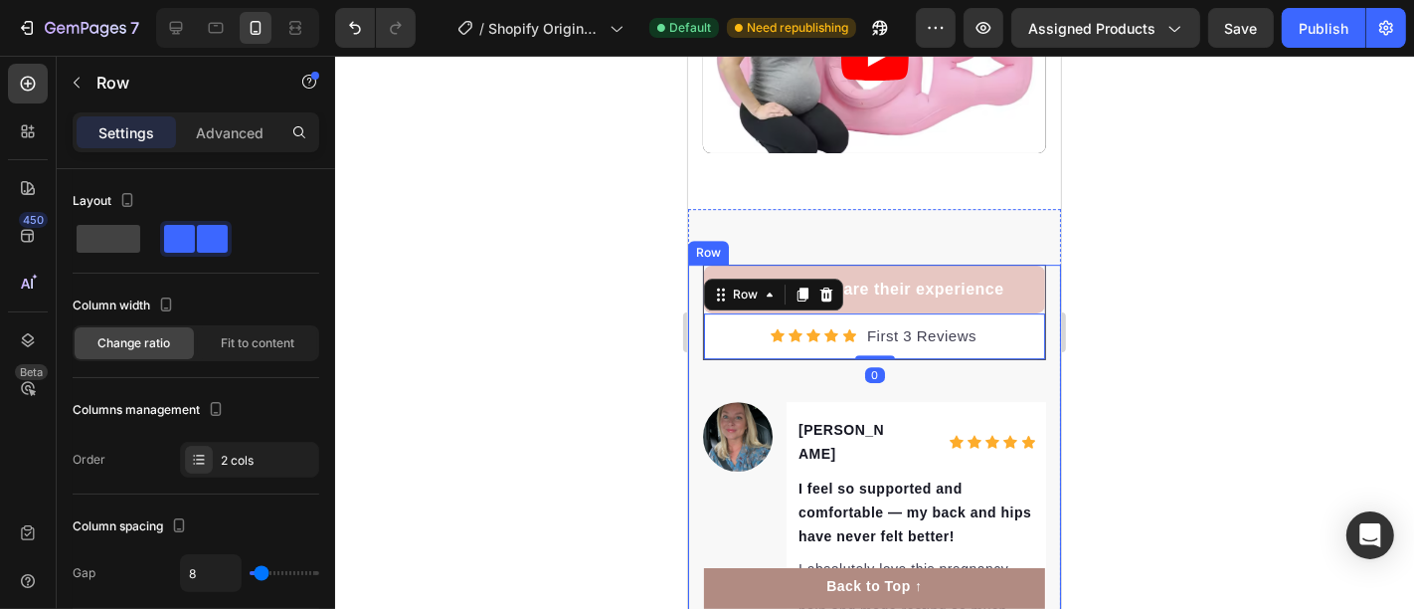
click at [535, 320] on div at bounding box center [874, 332] width 1079 height 553
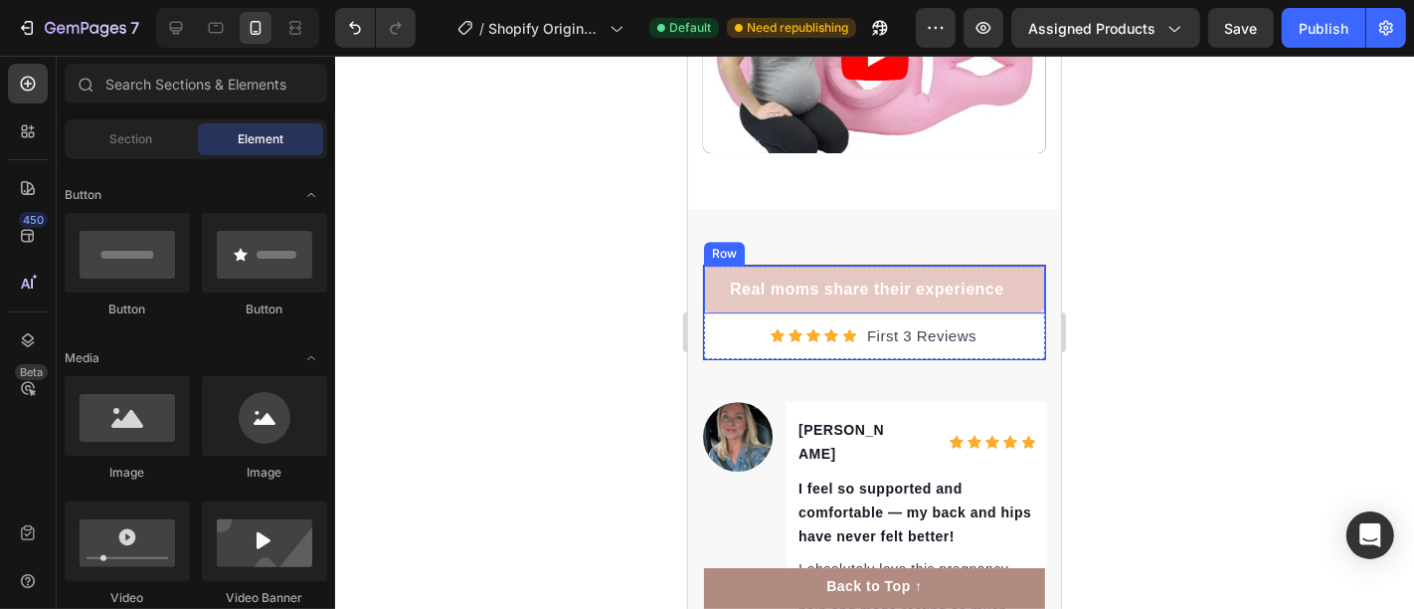
click at [709, 288] on div "Real moms share their experience Text block Row" at bounding box center [873, 289] width 341 height 48
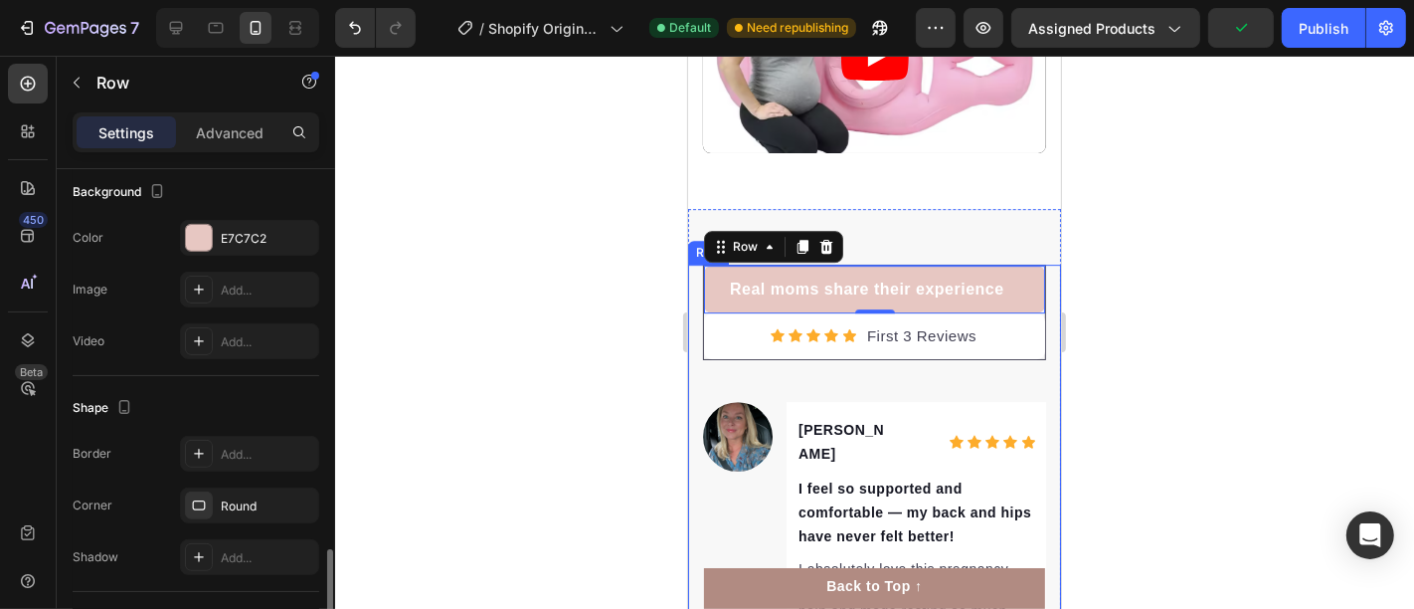
scroll to position [662, 0]
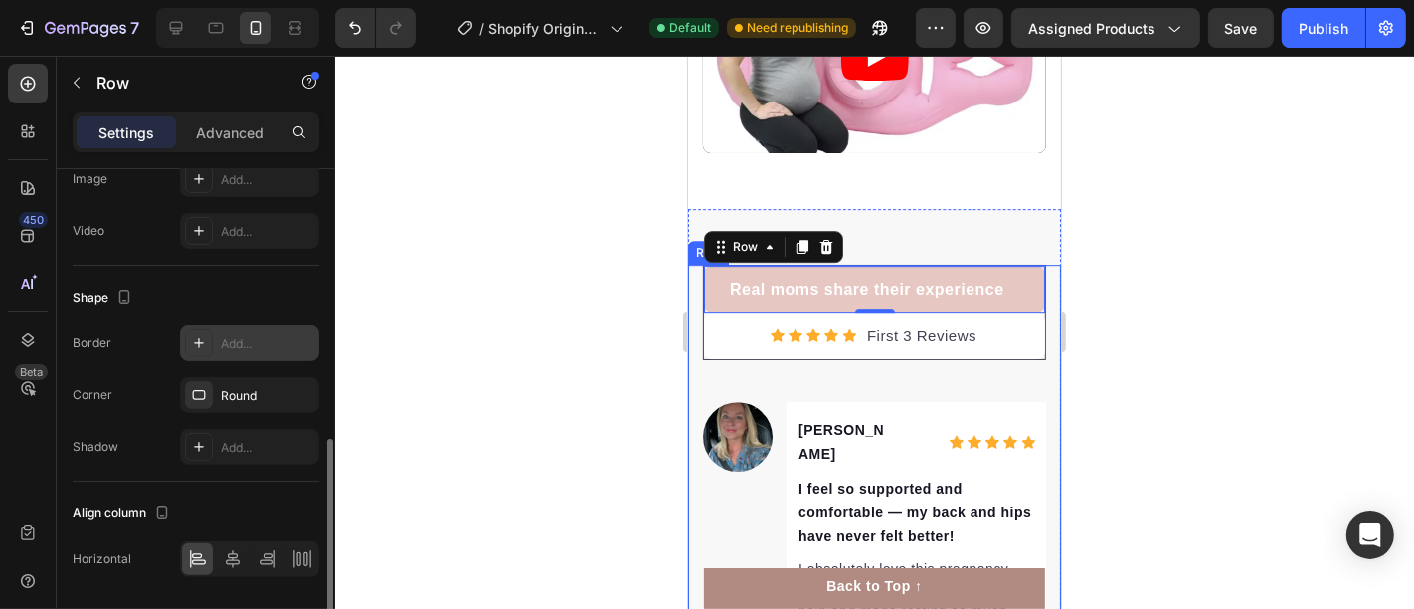
click at [234, 325] on div "Add..." at bounding box center [249, 343] width 139 height 36
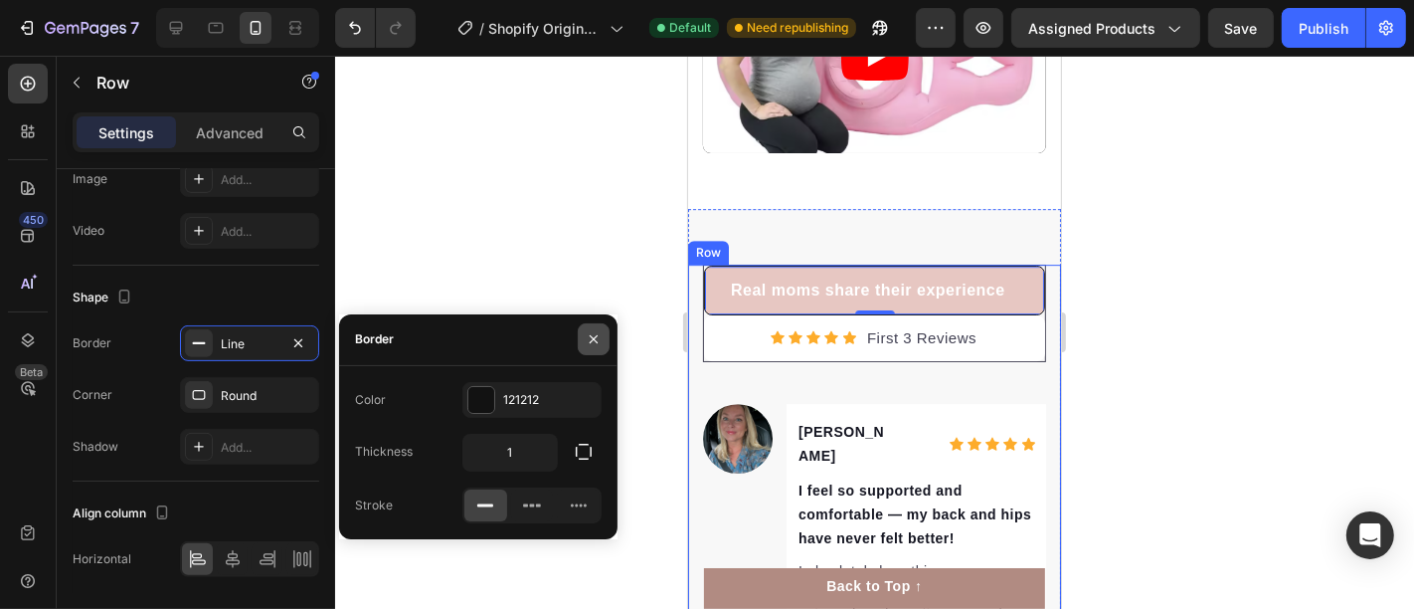
click at [603, 329] on button "button" at bounding box center [594, 339] width 32 height 32
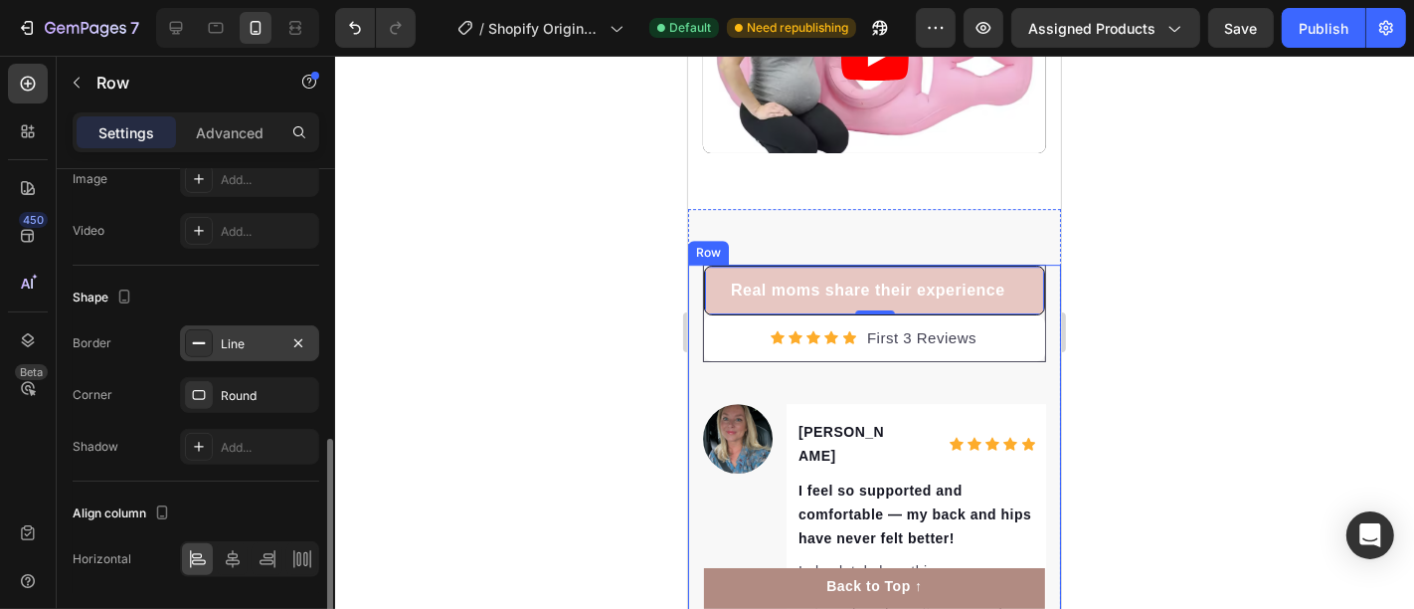
click at [238, 335] on div "Line" at bounding box center [250, 344] width 58 height 18
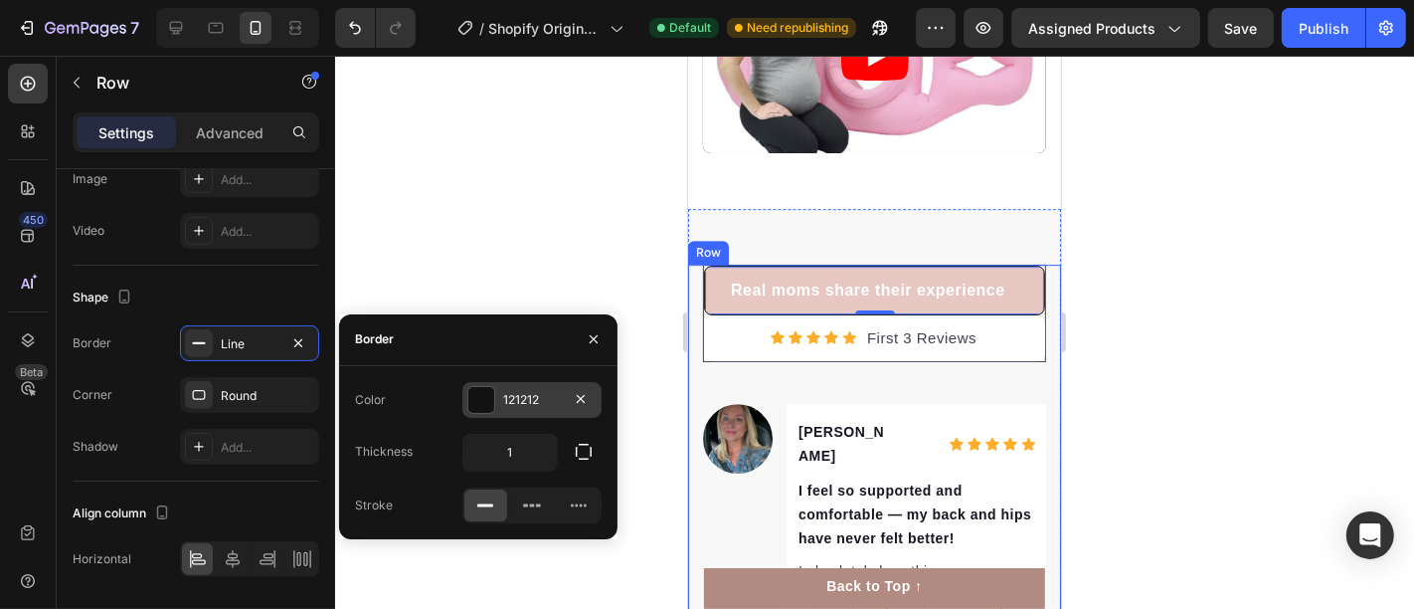
click at [569, 388] on div at bounding box center [581, 399] width 24 height 24
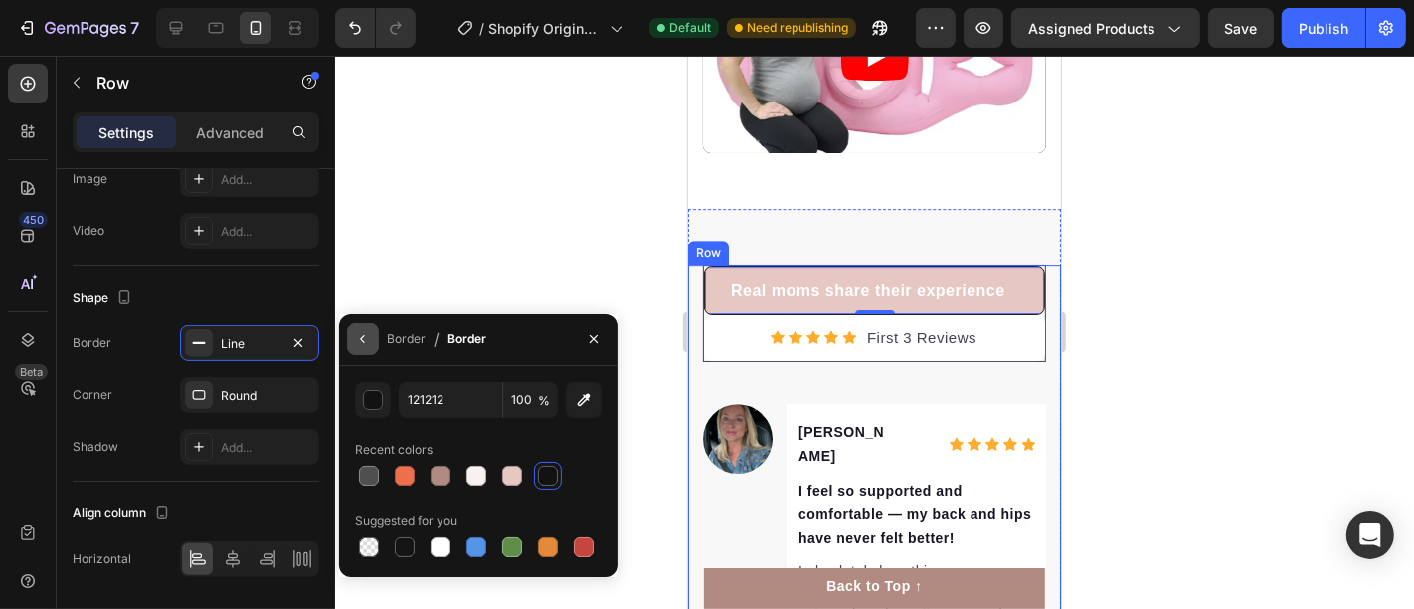
click at [365, 336] on icon "button" at bounding box center [363, 339] width 16 height 16
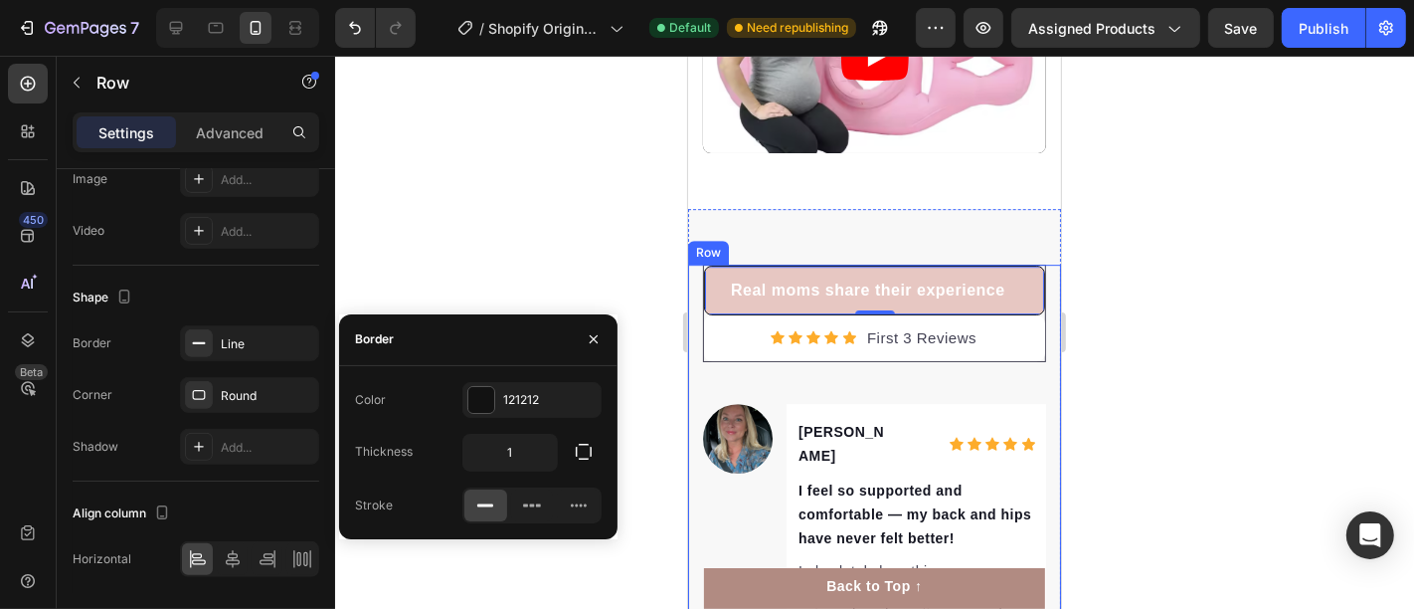
click at [505, 173] on div at bounding box center [874, 332] width 1079 height 553
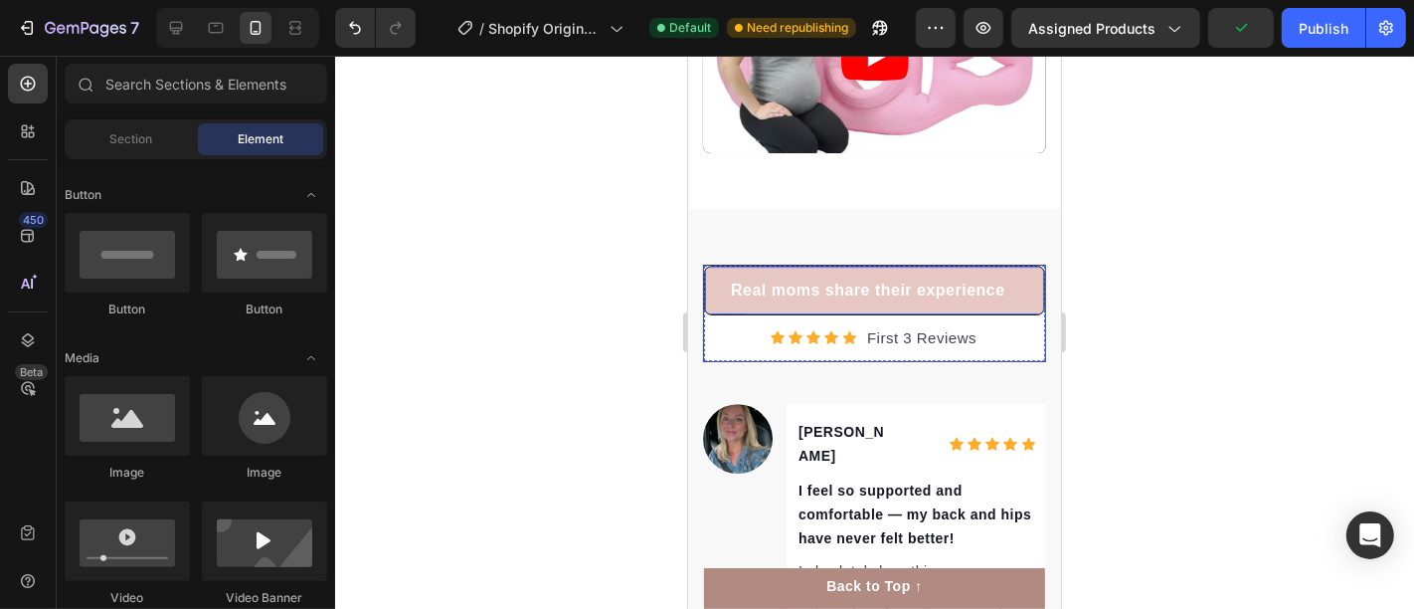
click at [716, 276] on div "Real moms share their experience Text block Row" at bounding box center [873, 290] width 341 height 50
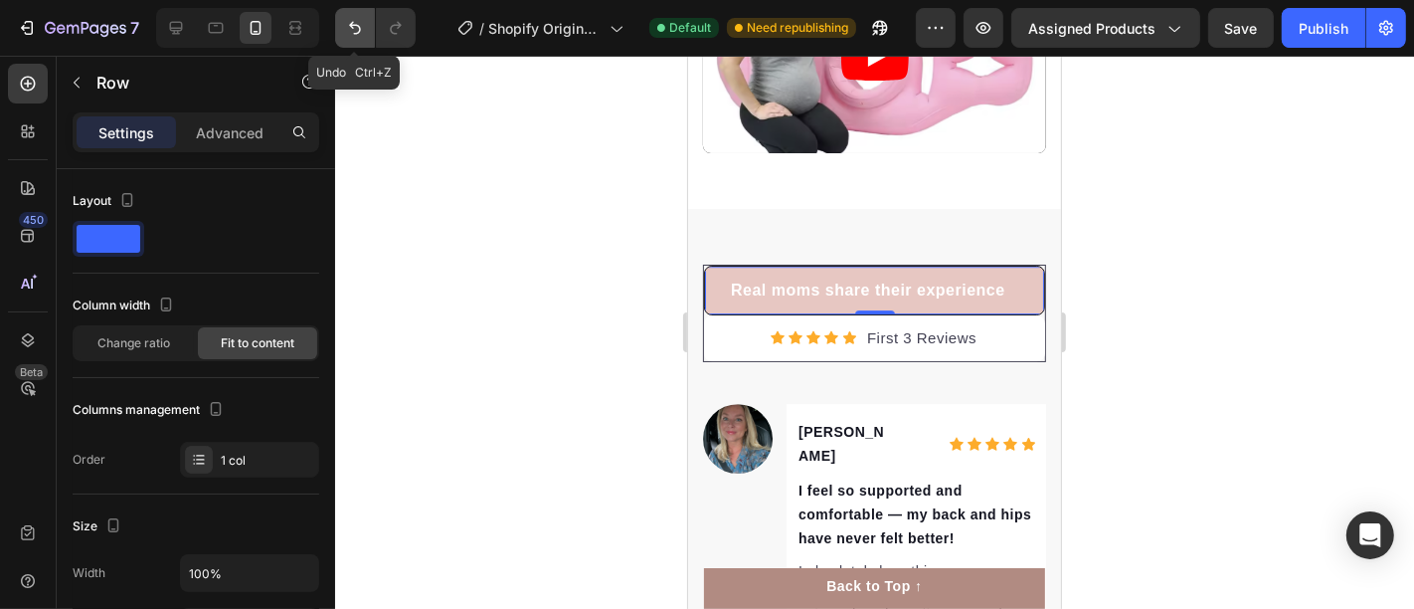
click at [345, 22] on icon "Undo/Redo" at bounding box center [355, 28] width 20 height 20
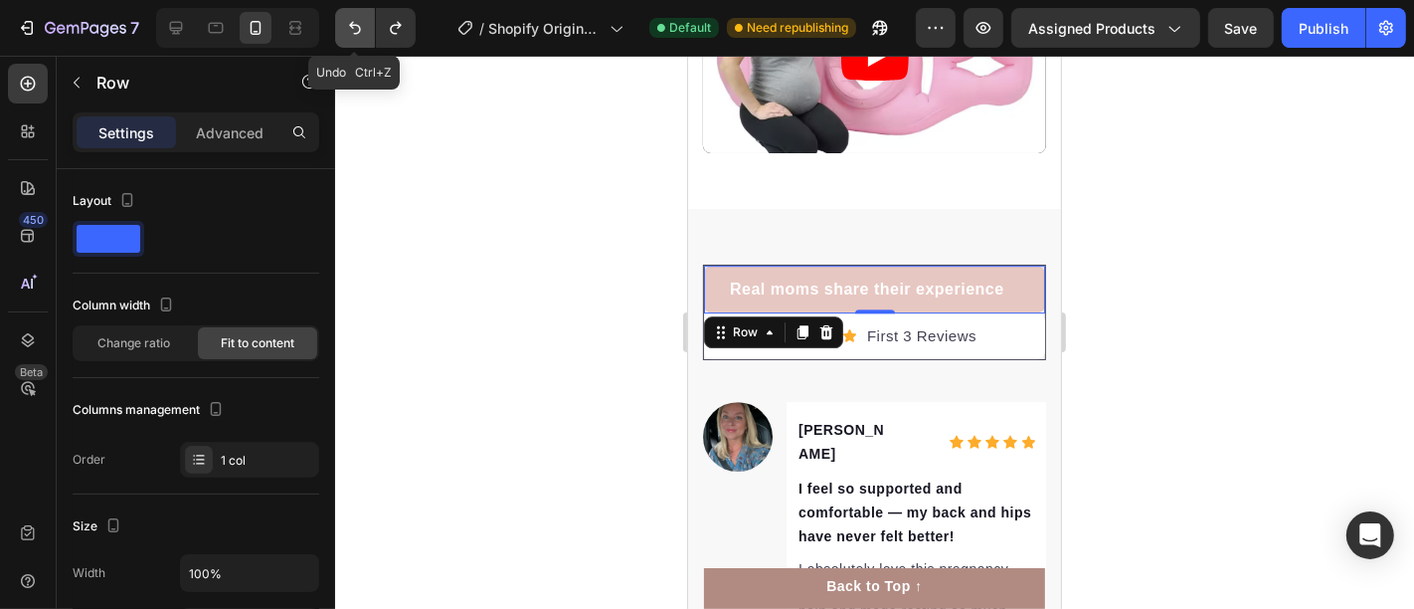
click at [345, 22] on icon "Undo/Redo" at bounding box center [355, 28] width 20 height 20
click at [354, 33] on icon "Undo/Redo" at bounding box center [355, 28] width 12 height 13
click at [461, 91] on div at bounding box center [874, 332] width 1079 height 553
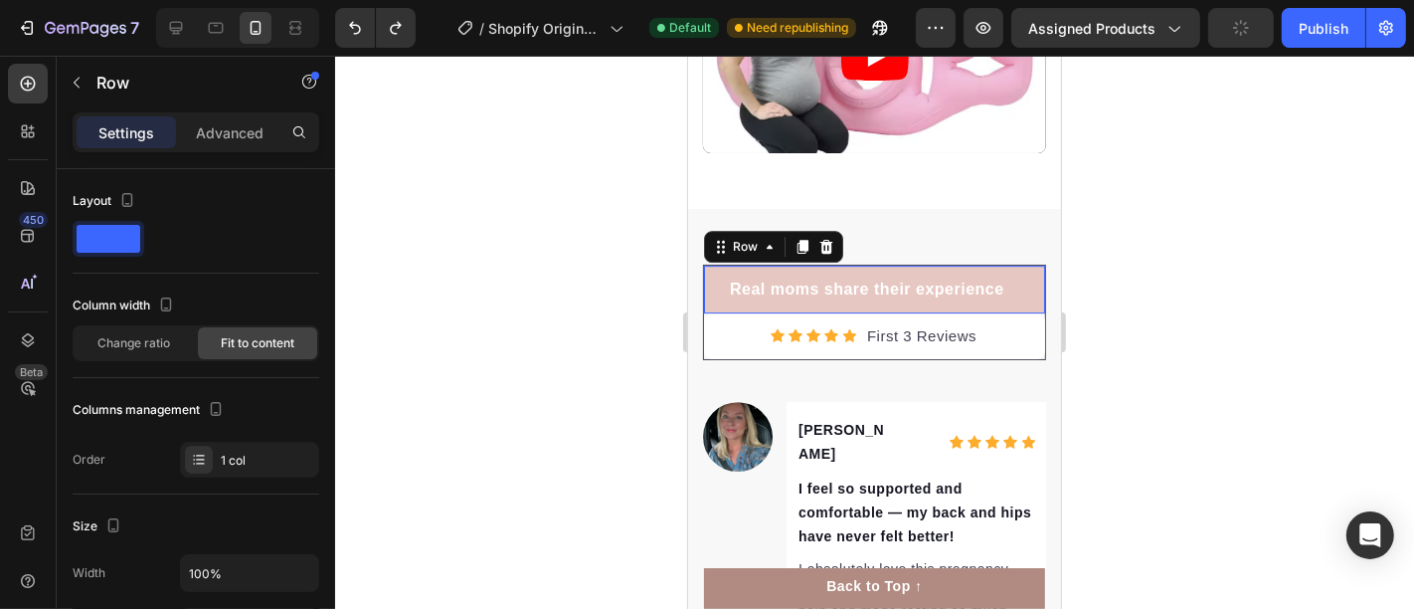
click at [849, 265] on div "Real moms share their experience Text block Row 0" at bounding box center [873, 289] width 341 height 48
click at [219, 452] on div "1 col" at bounding box center [249, 460] width 139 height 36
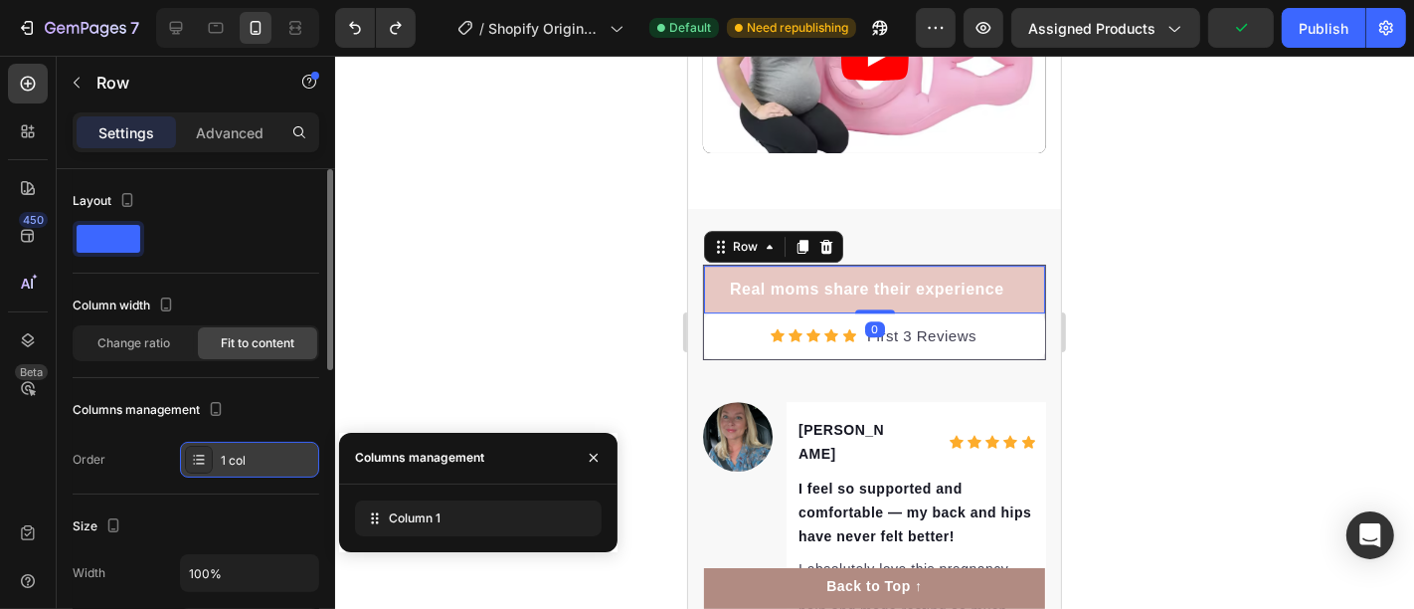
click at [220, 451] on div "1 col" at bounding box center [249, 460] width 139 height 36
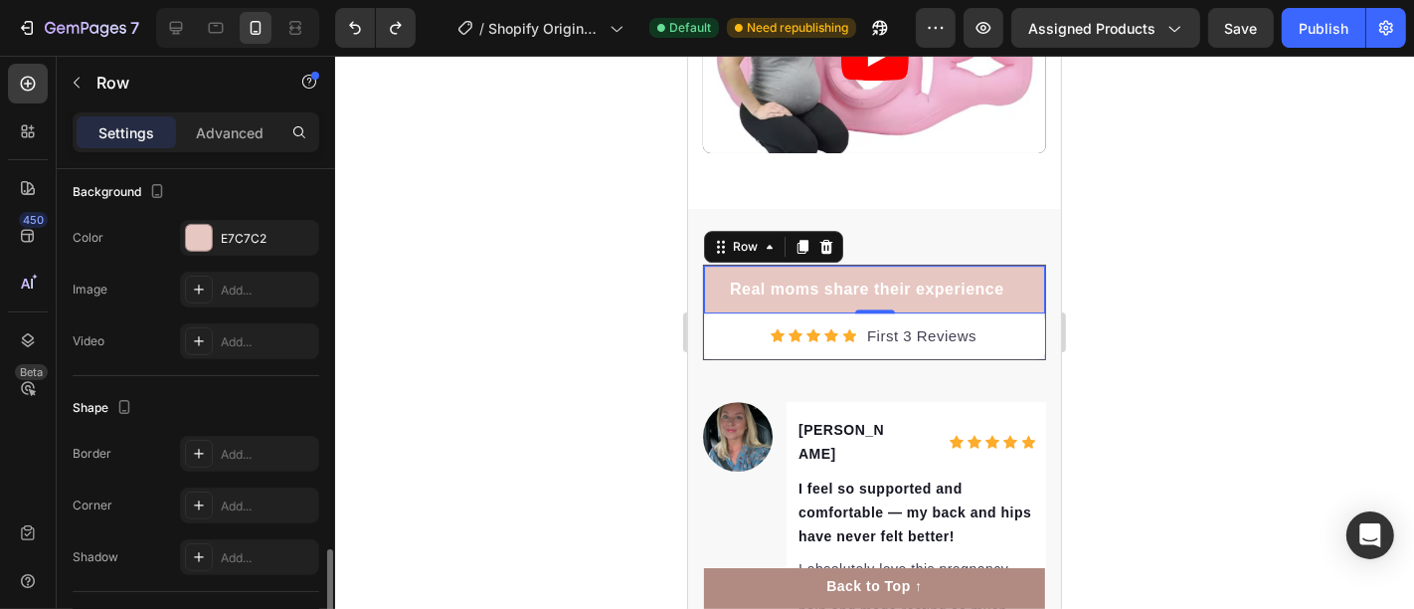
scroll to position [723, 0]
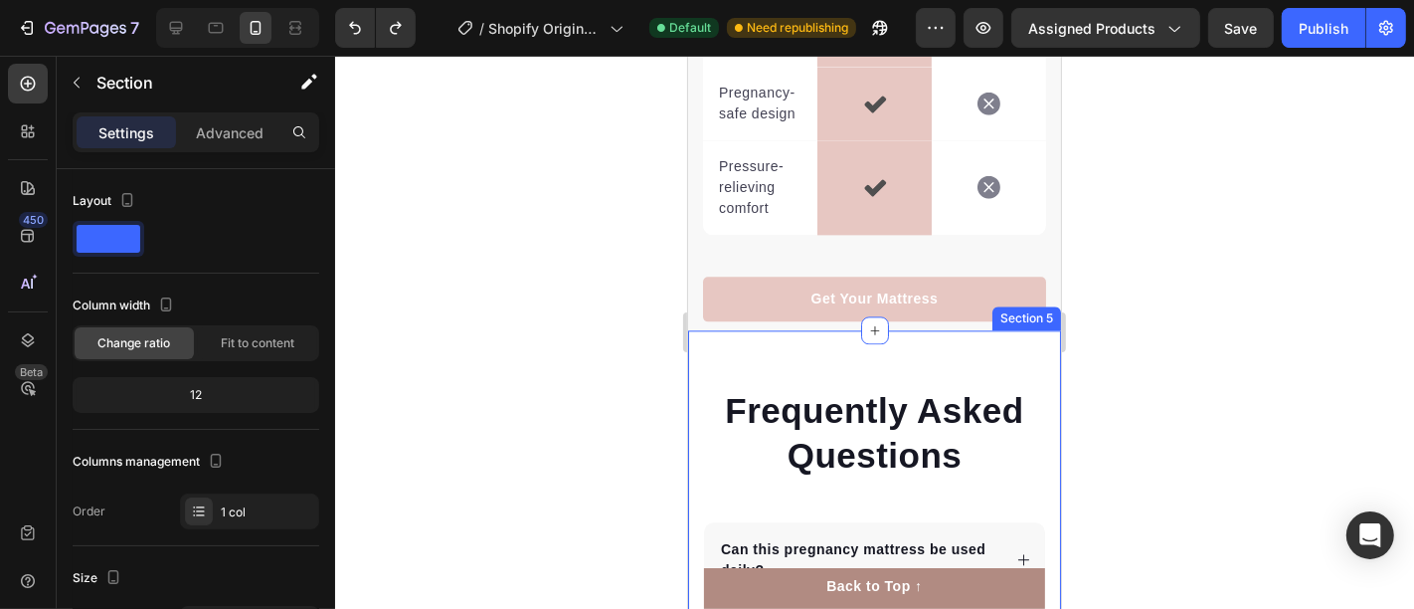
scroll to position [3696, 0]
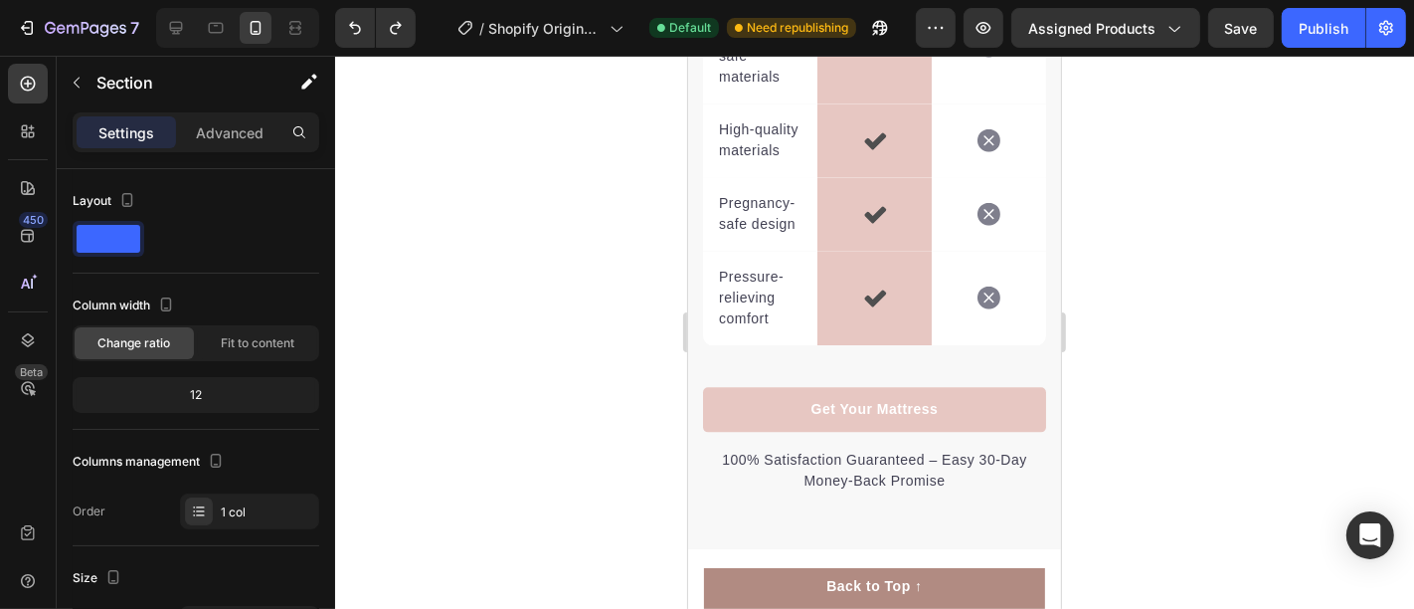
click at [1123, 382] on div at bounding box center [874, 332] width 1079 height 553
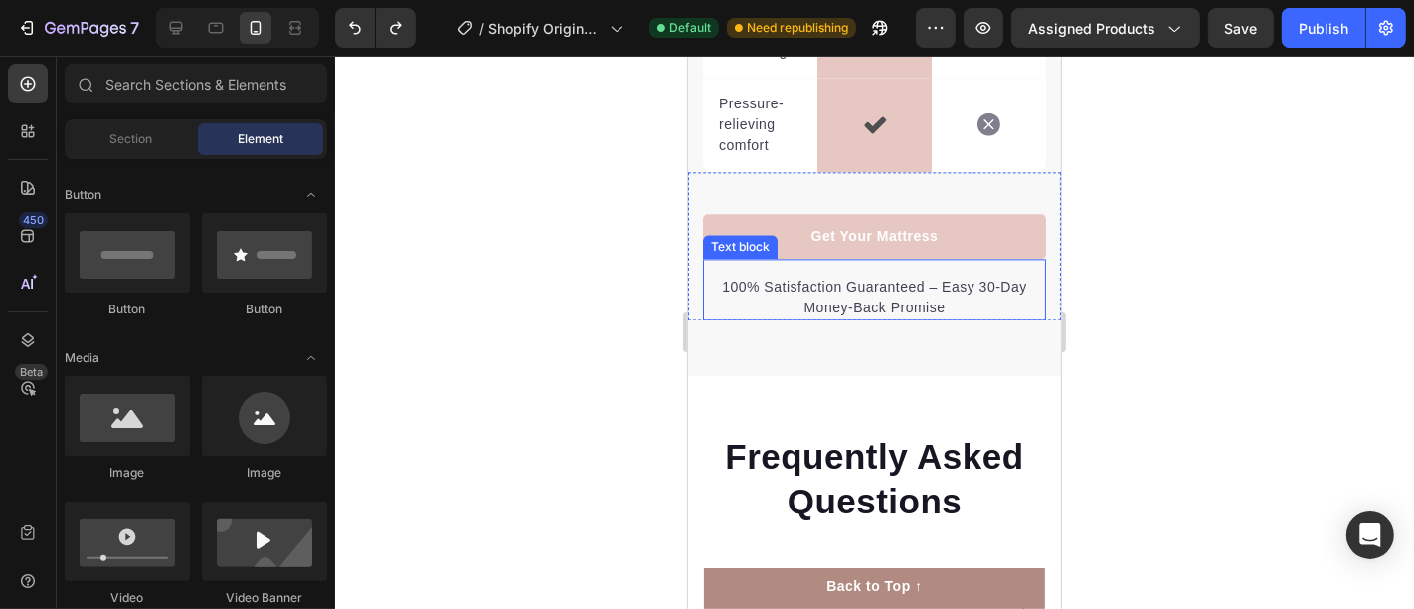
scroll to position [3918, 0]
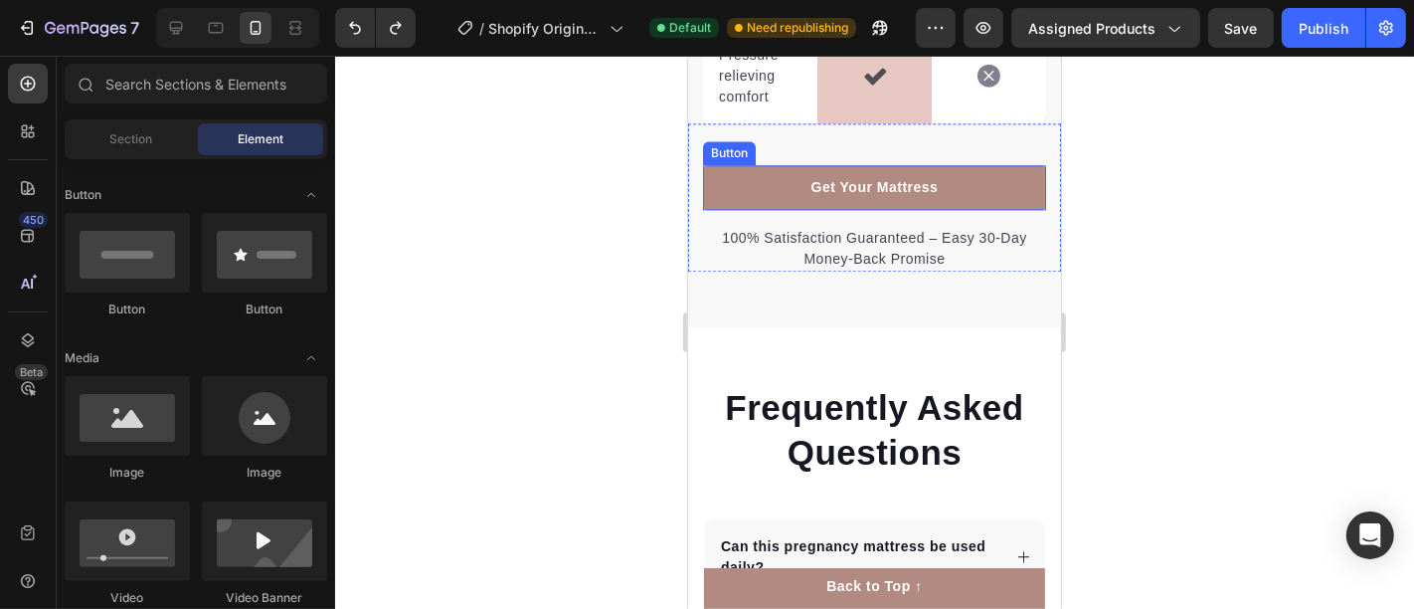
click at [961, 209] on link "Get Your Mattress" at bounding box center [873, 186] width 343 height 45
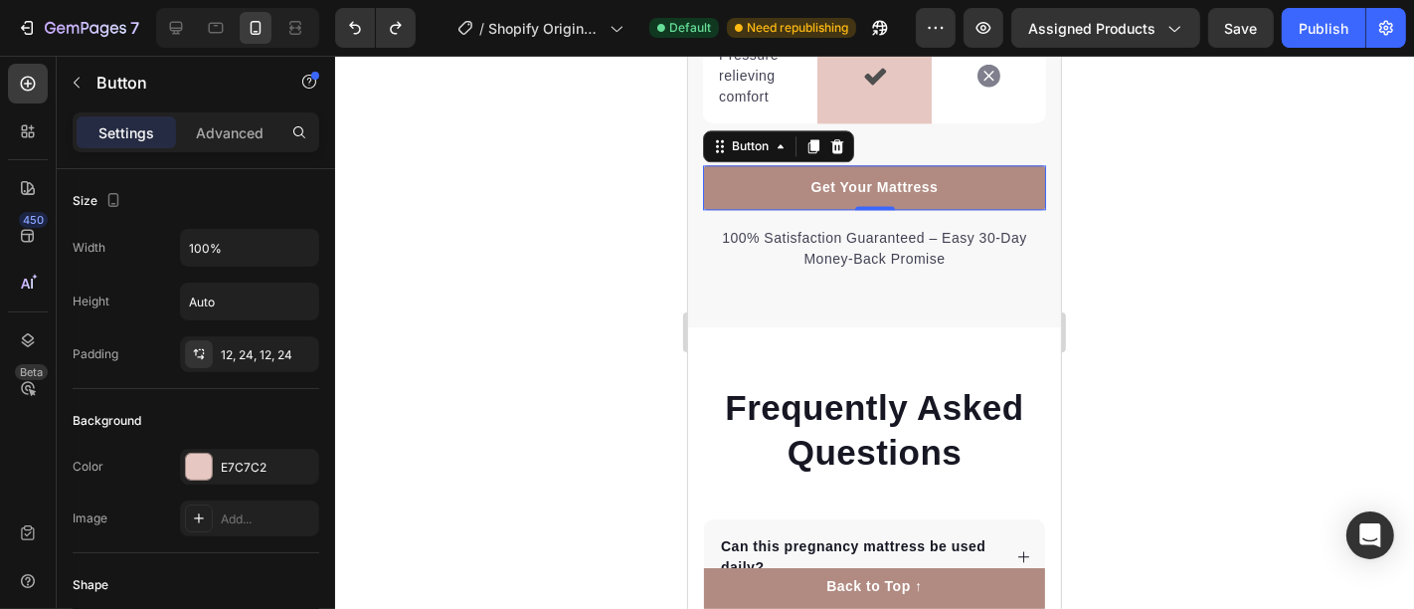
click at [751, 209] on link "Get Your Mattress" at bounding box center [873, 186] width 343 height 45
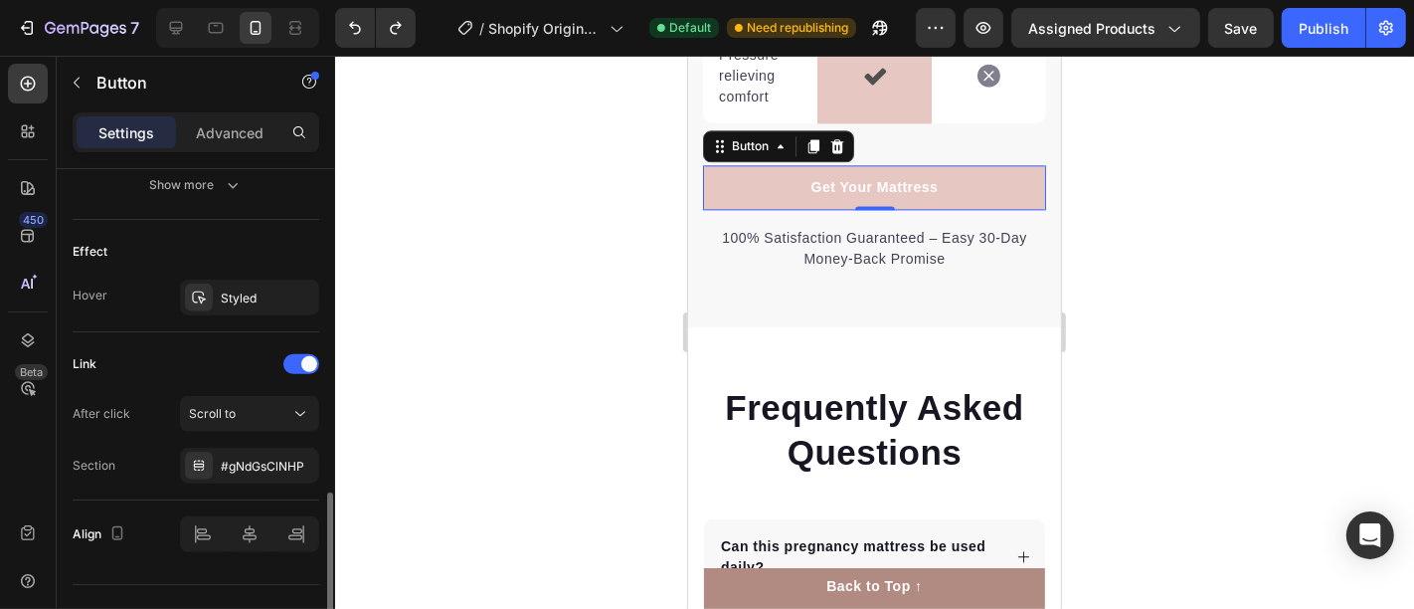
scroll to position [1028, 0]
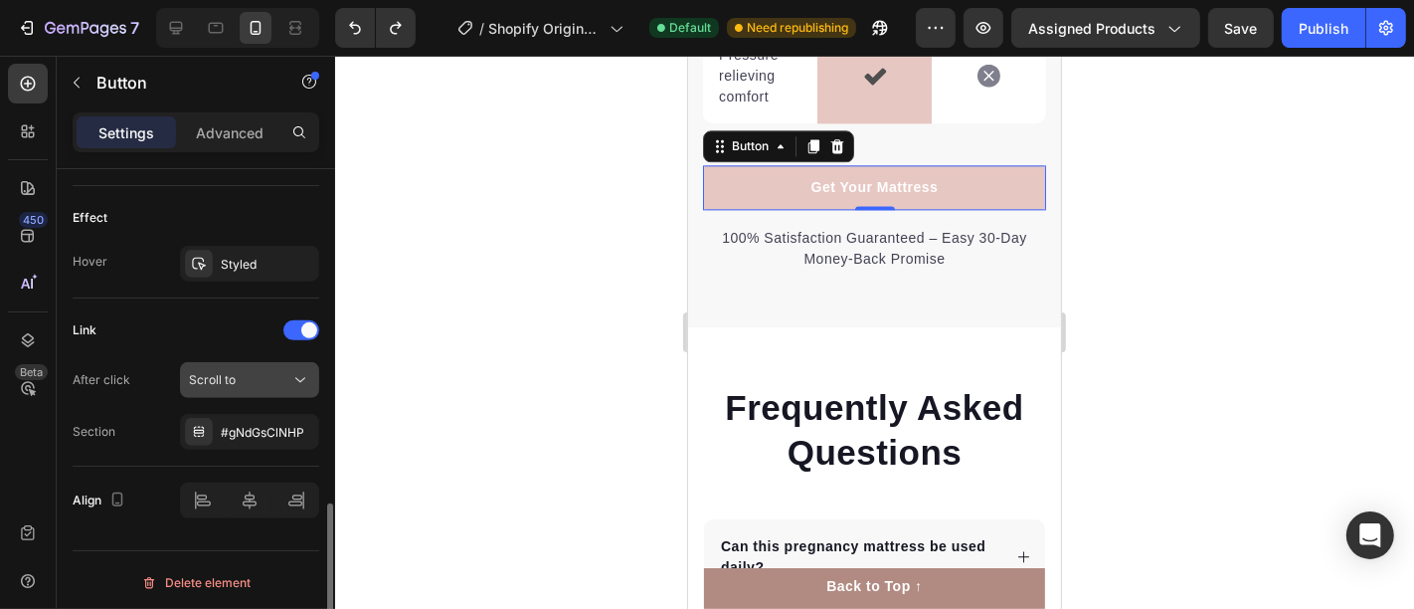
click at [245, 371] on div "Scroll to" at bounding box center [239, 380] width 101 height 18
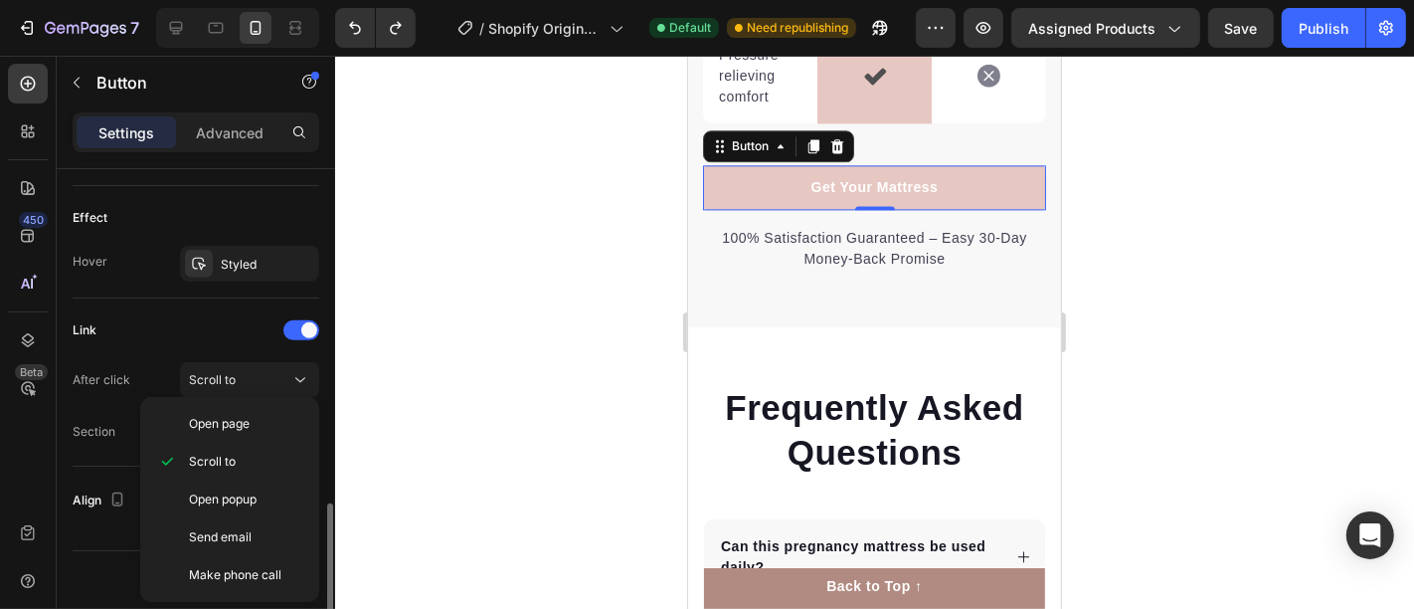
click at [210, 336] on div "Link" at bounding box center [196, 330] width 247 height 32
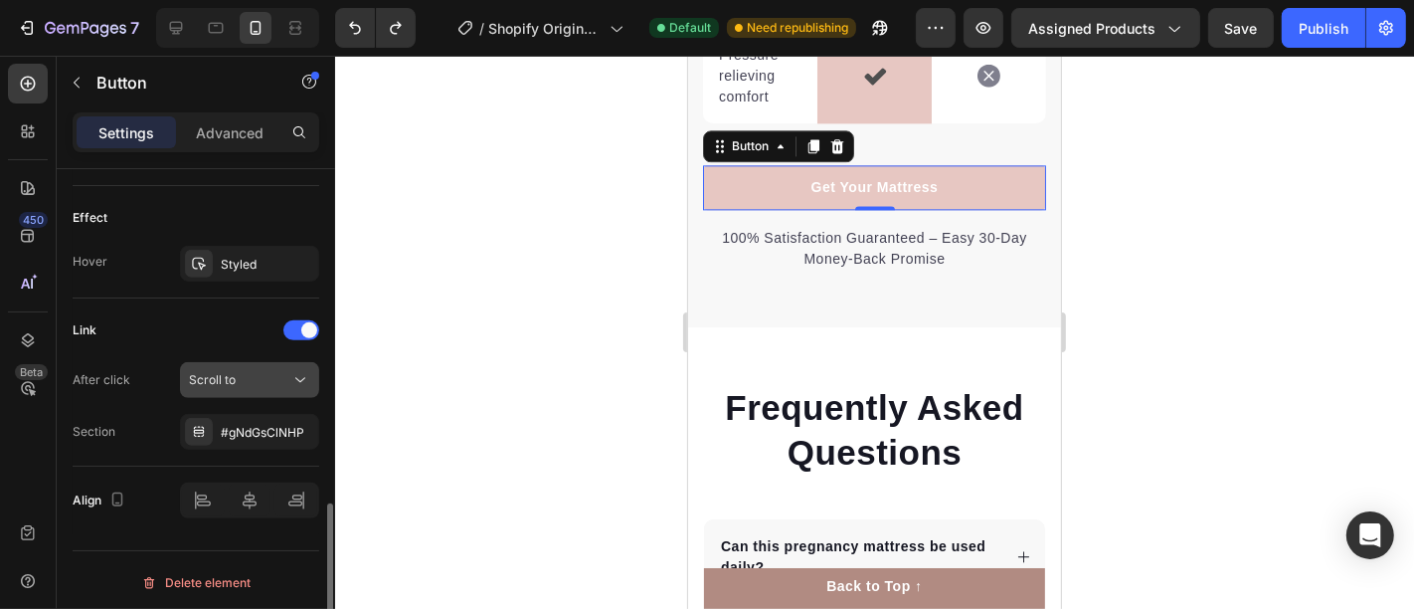
click at [237, 374] on div "Scroll to" at bounding box center [239, 380] width 101 height 18
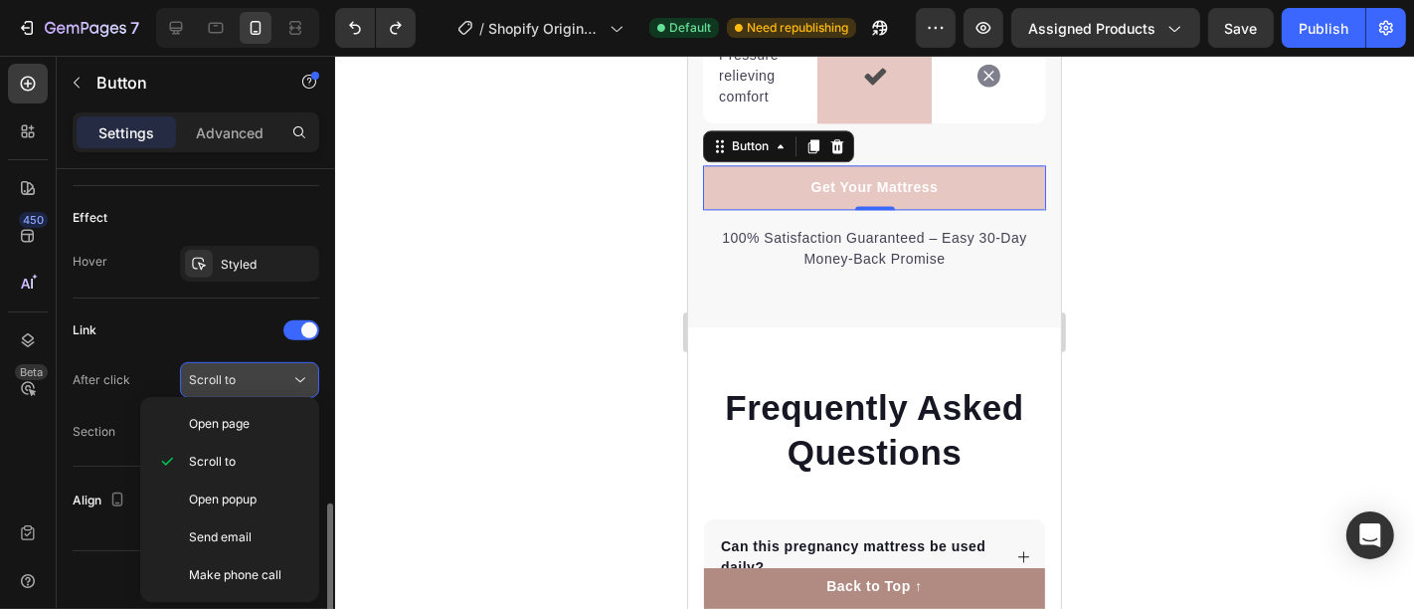
click at [237, 374] on div "Scroll to" at bounding box center [239, 380] width 101 height 18
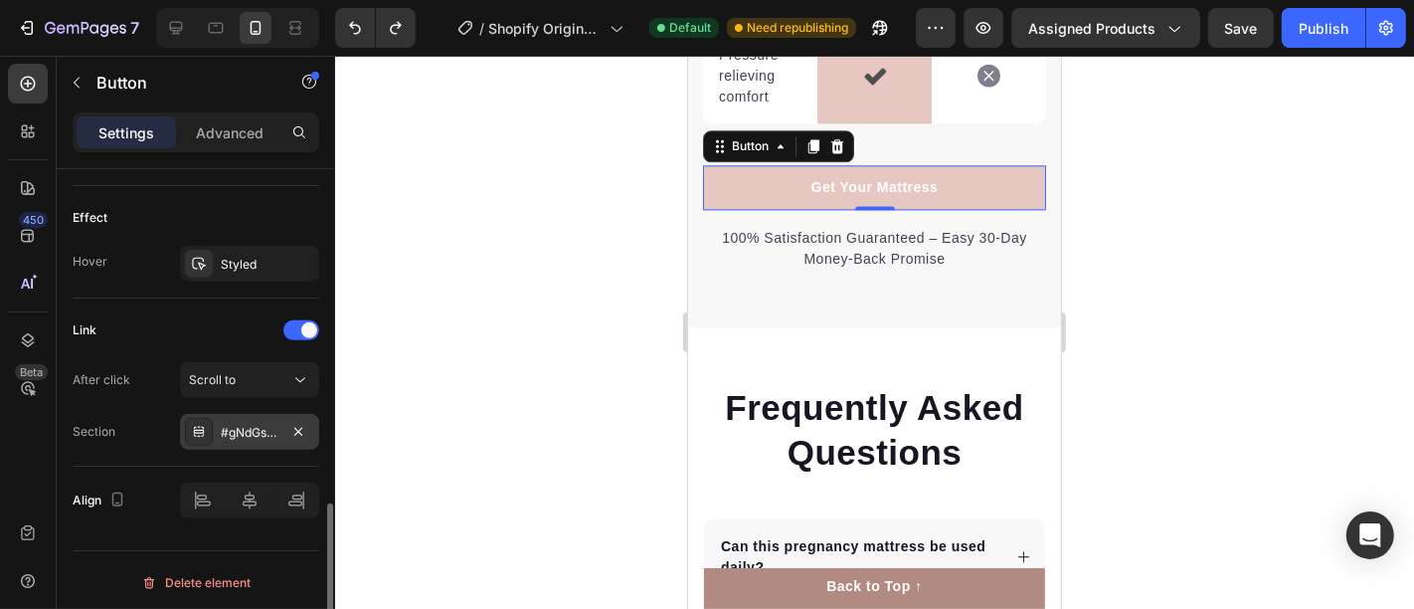
click at [240, 414] on div "#gNdGsClNHP" at bounding box center [249, 432] width 139 height 36
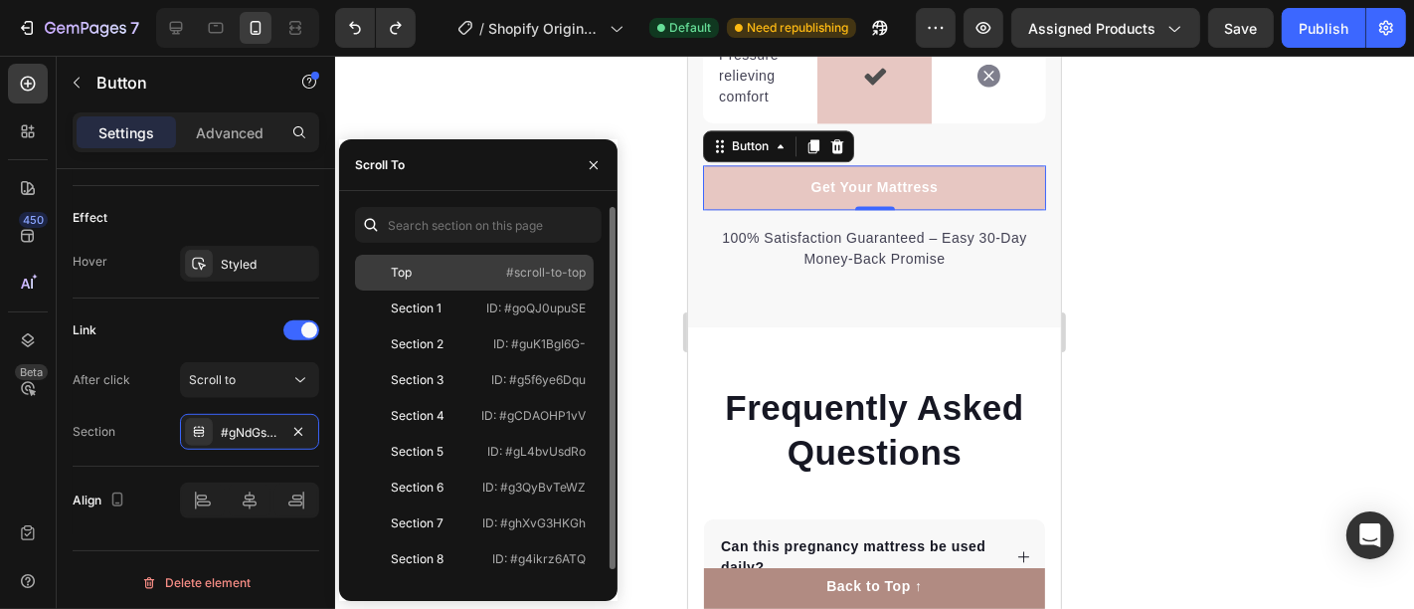
click at [481, 272] on div "Top #scroll-to-top" at bounding box center [474, 273] width 239 height 36
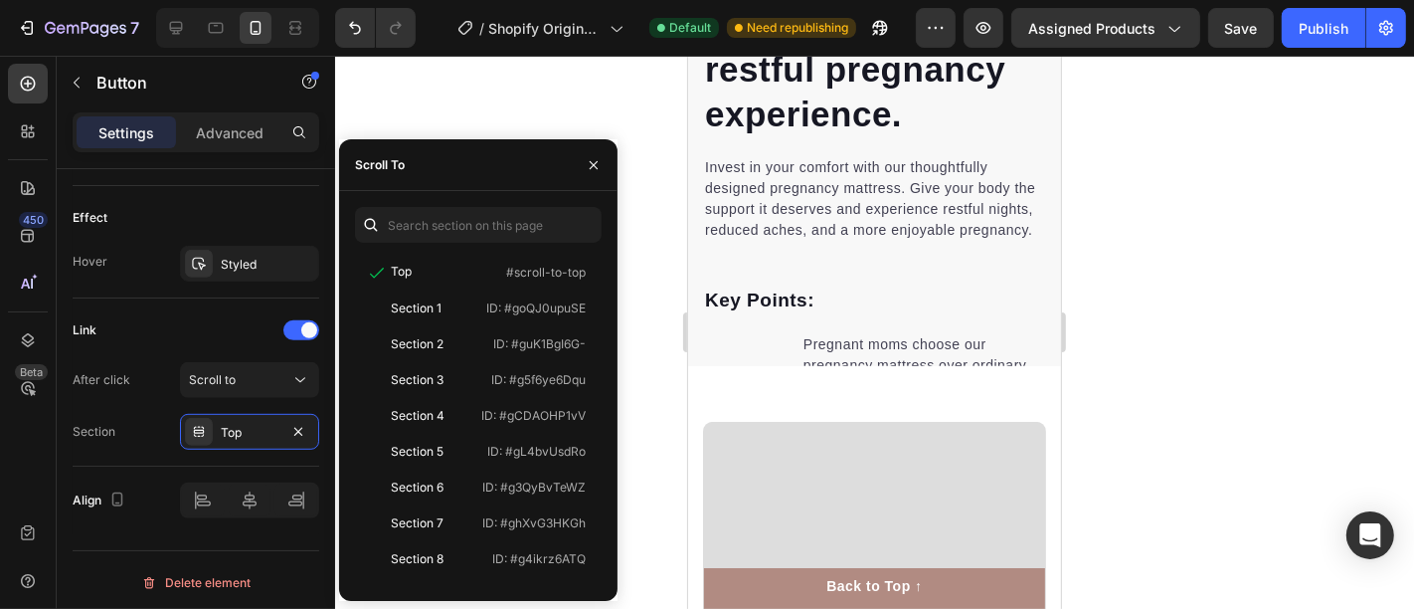
scroll to position [1767, 0]
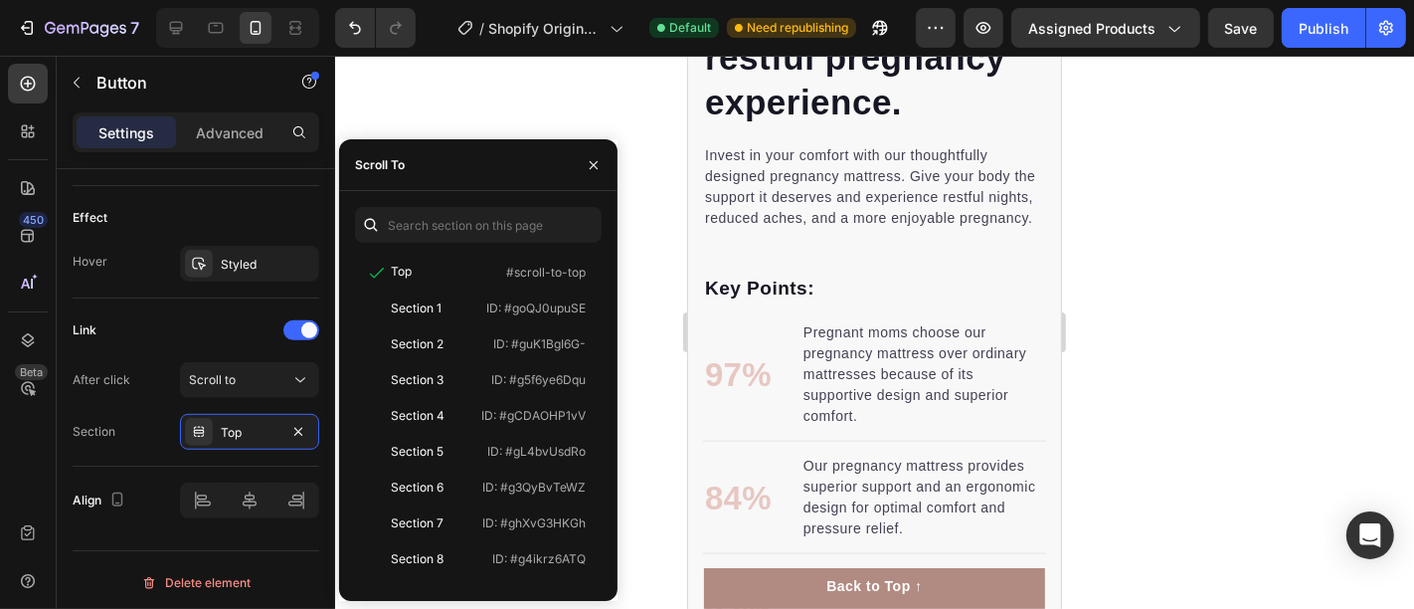
click at [635, 261] on div at bounding box center [874, 332] width 1079 height 553
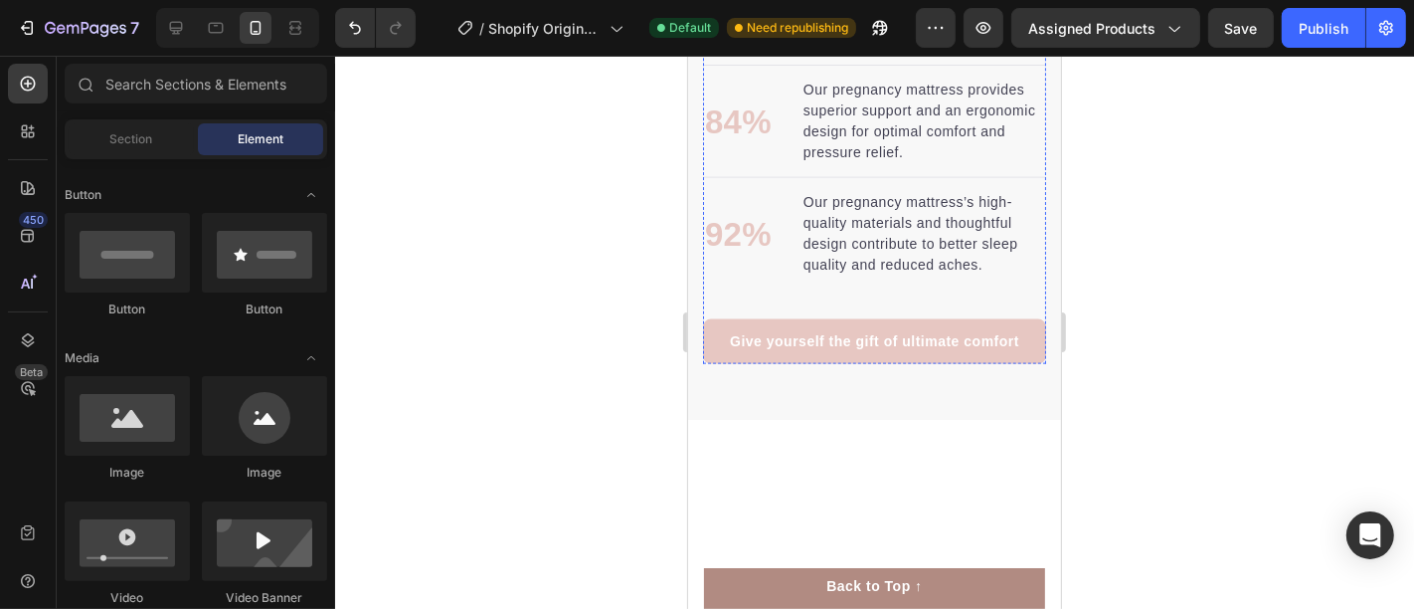
scroll to position [2210, 0]
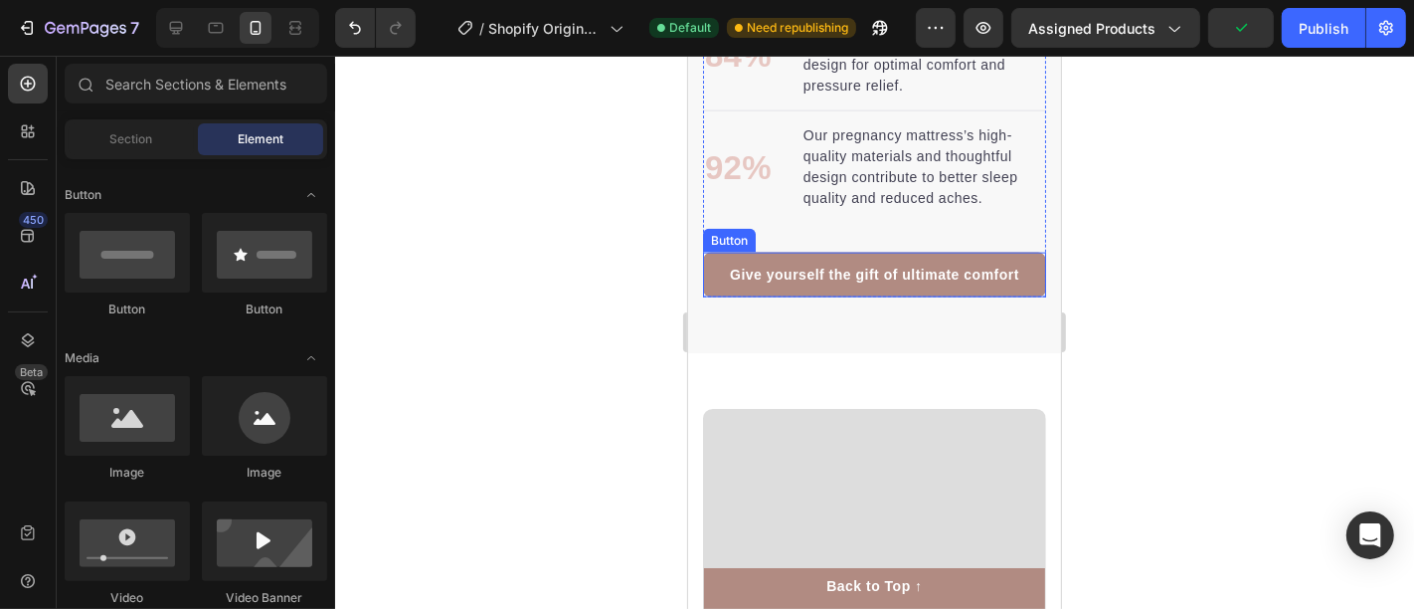
click at [1012, 296] on link "Give yourself the gift of ultimate comfort" at bounding box center [873, 274] width 343 height 45
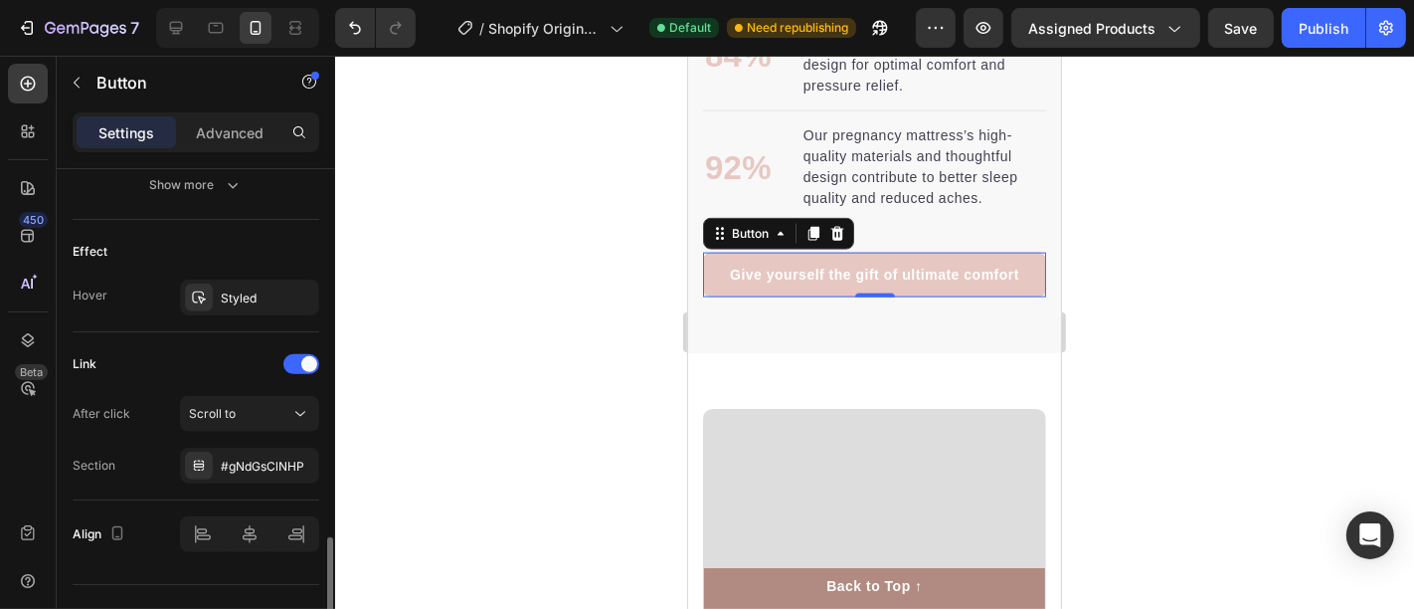
scroll to position [1028, 0]
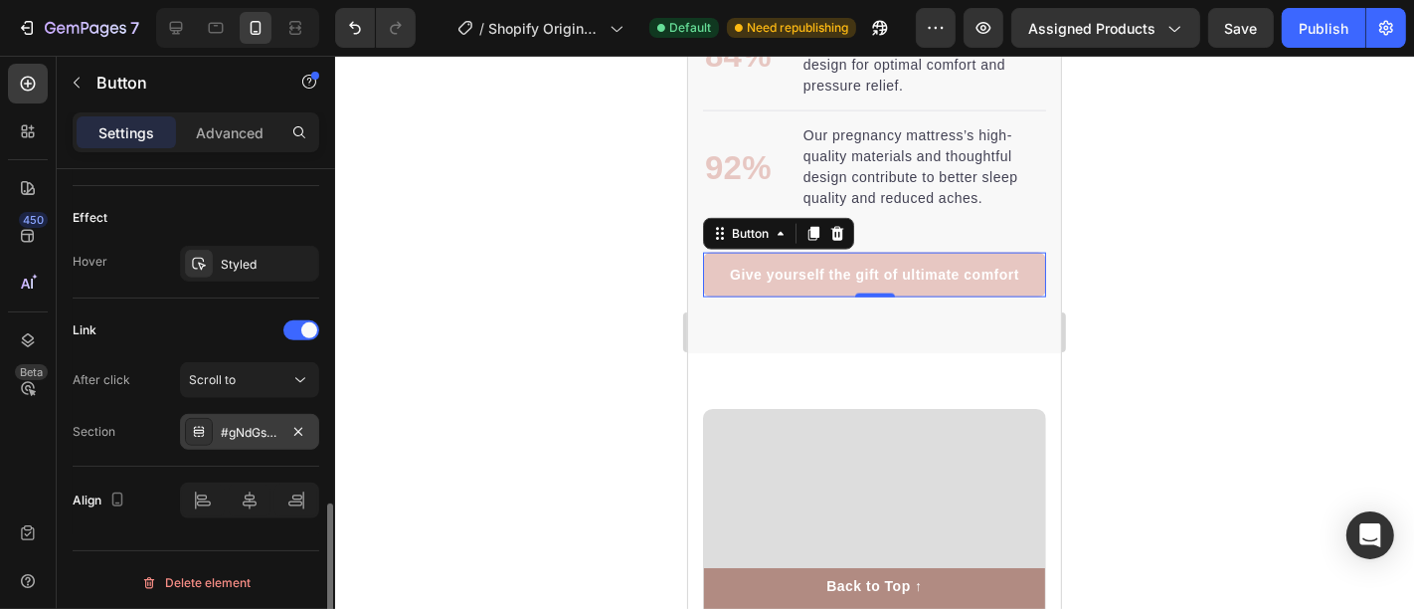
click at [250, 416] on div "#gNdGsClNHP" at bounding box center [249, 432] width 139 height 36
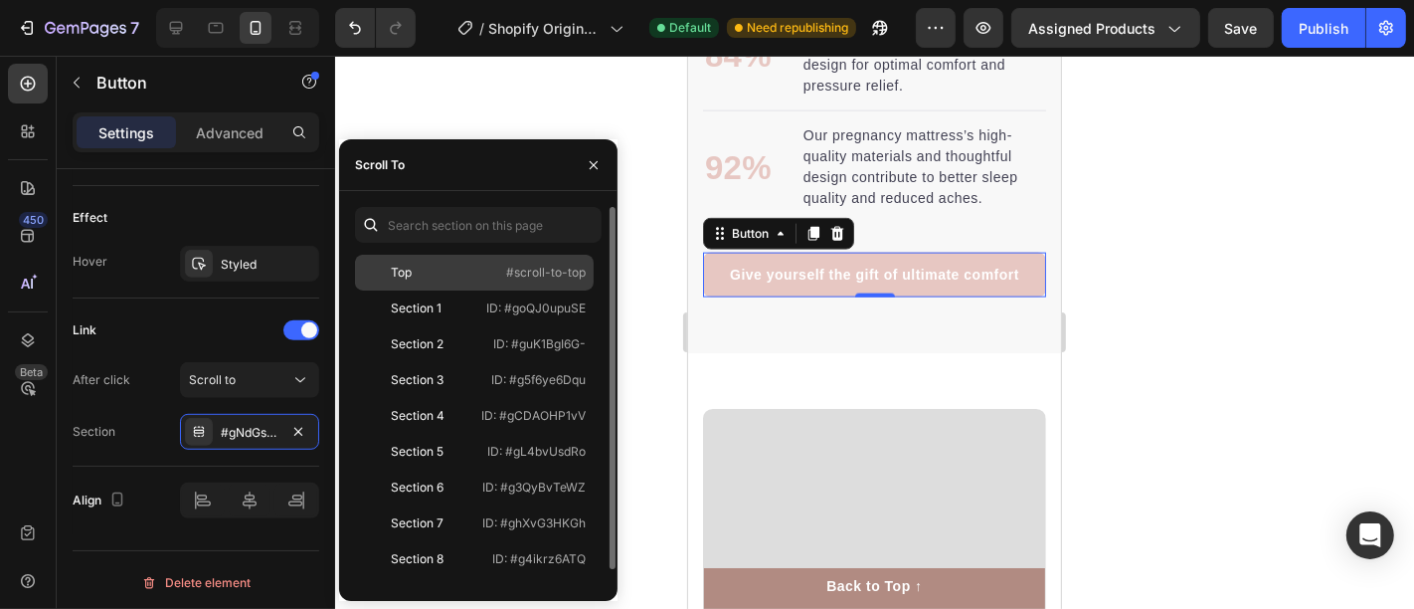
click at [454, 275] on div "Top" at bounding box center [420, 273] width 115 height 18
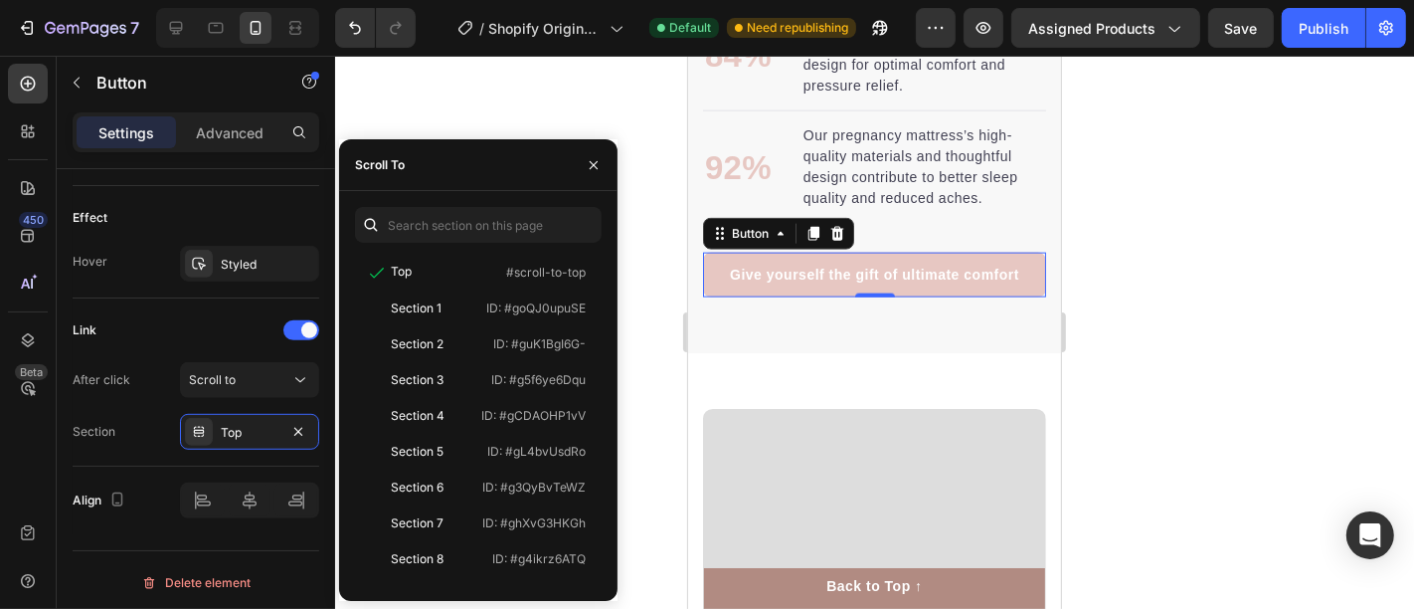
click at [522, 111] on div at bounding box center [874, 332] width 1079 height 553
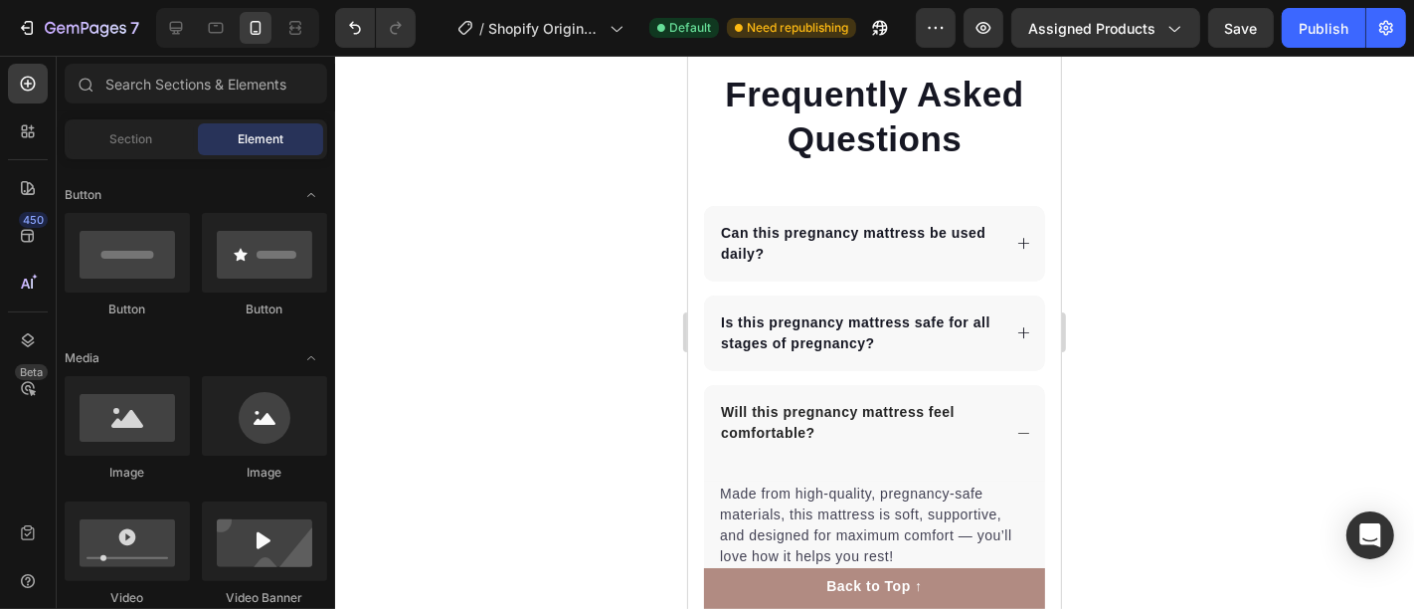
scroll to position [5083, 0]
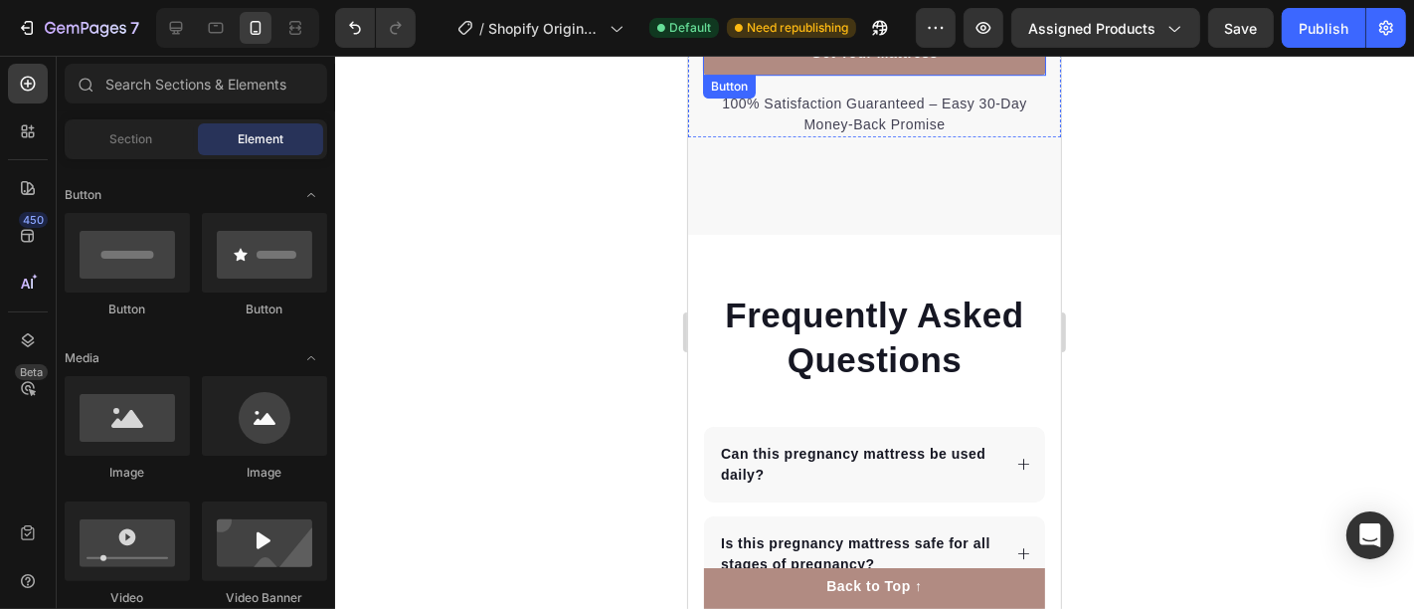
click at [728, 75] on button "Get Your Mattress" at bounding box center [873, 52] width 343 height 45
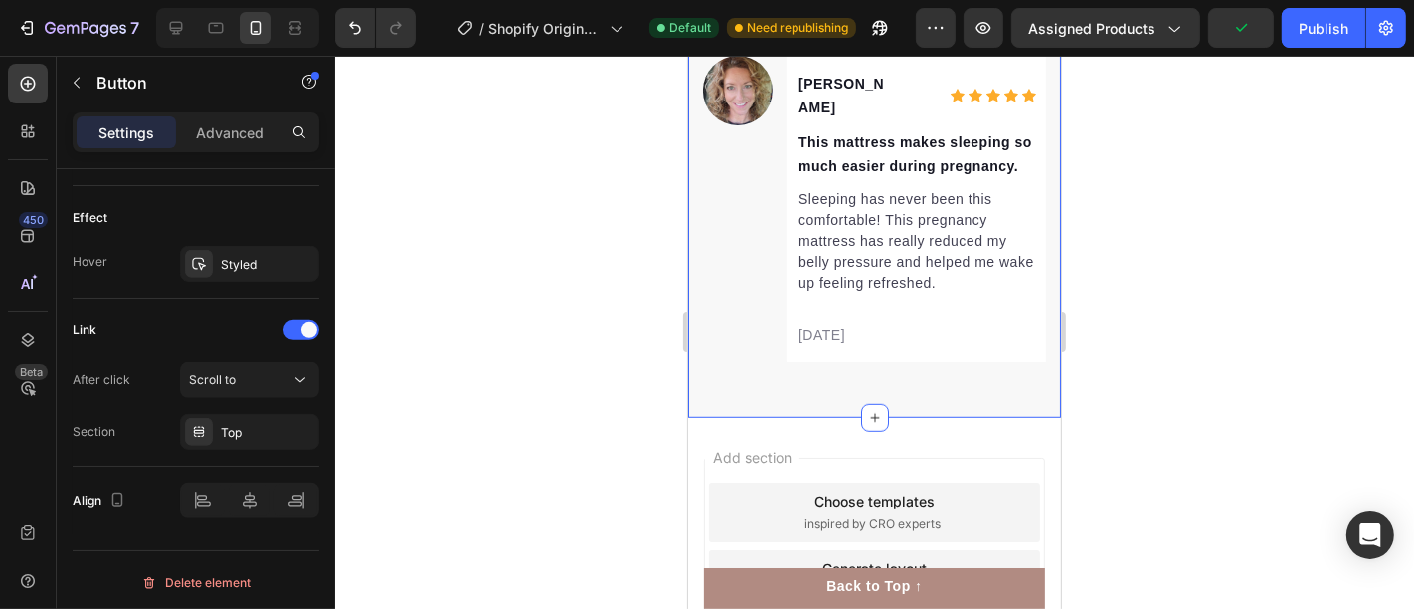
scroll to position [7556, 0]
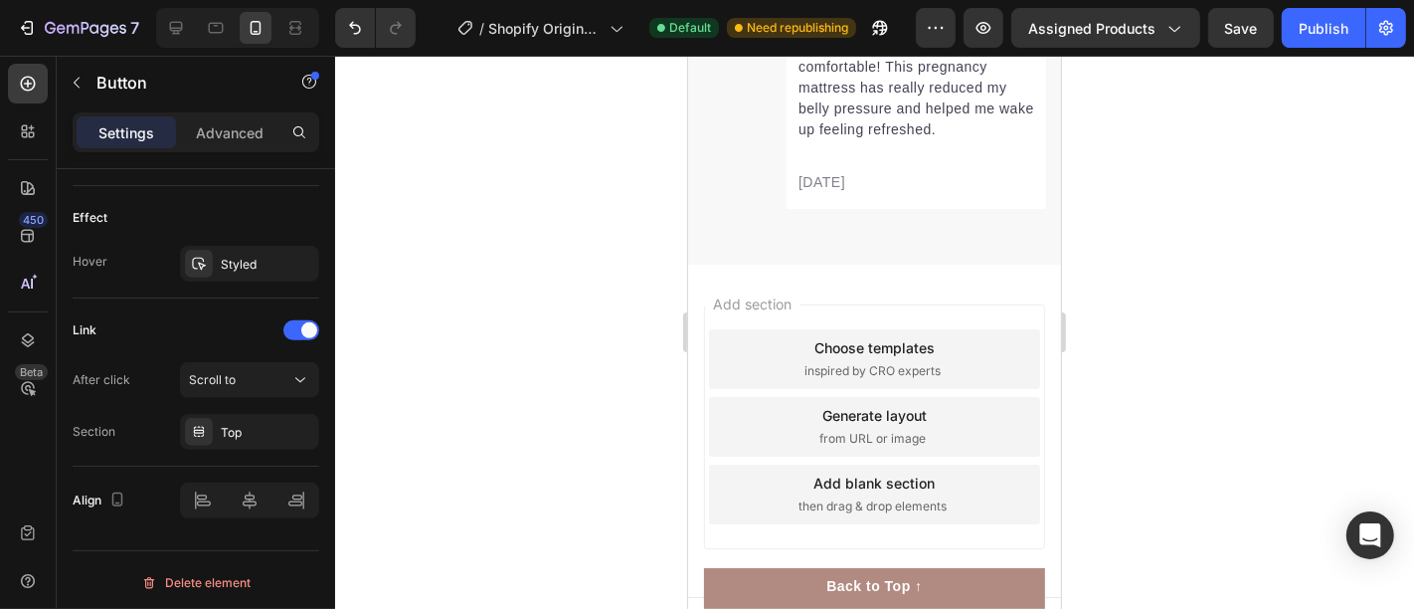
click at [556, 271] on div at bounding box center [874, 332] width 1079 height 553
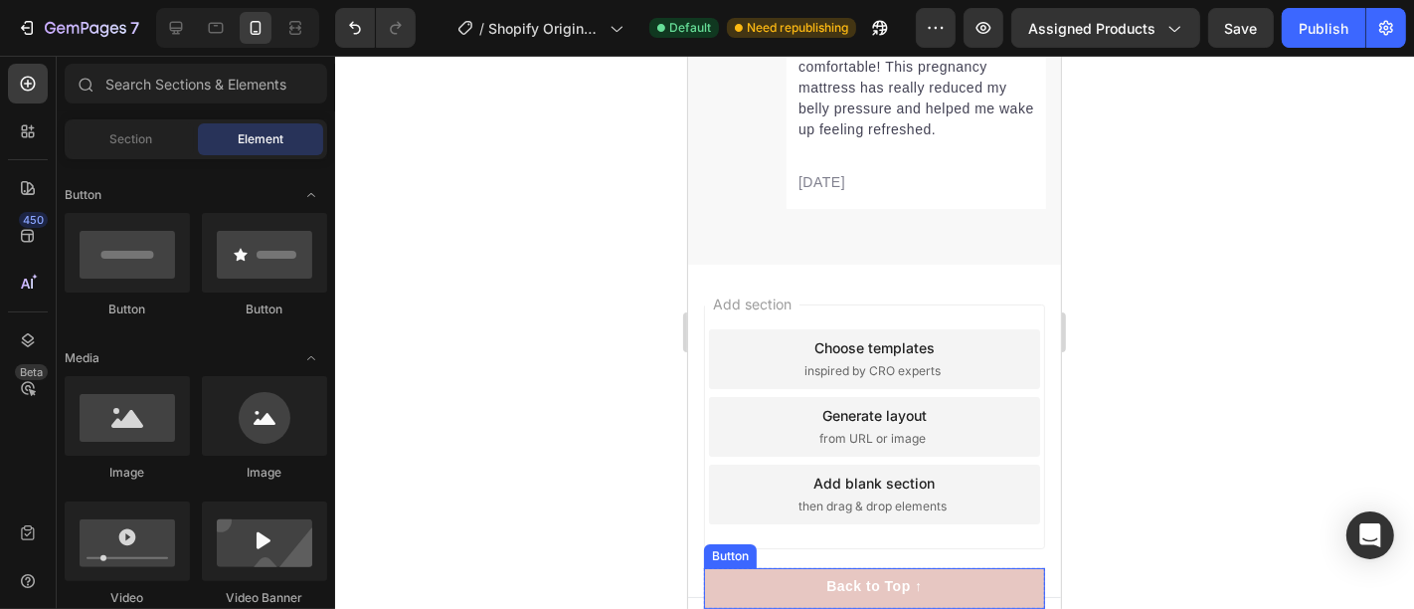
click at [756, 588] on button "Back to Top ↑" at bounding box center [873, 587] width 341 height 41
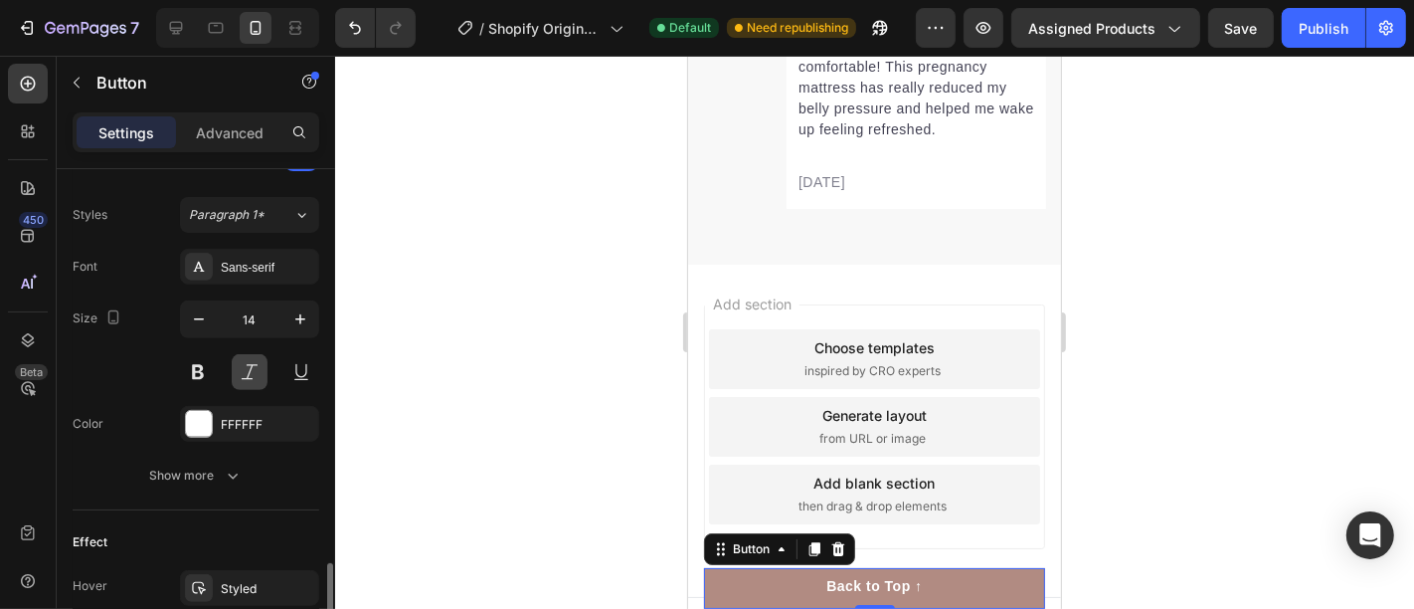
scroll to position [814, 0]
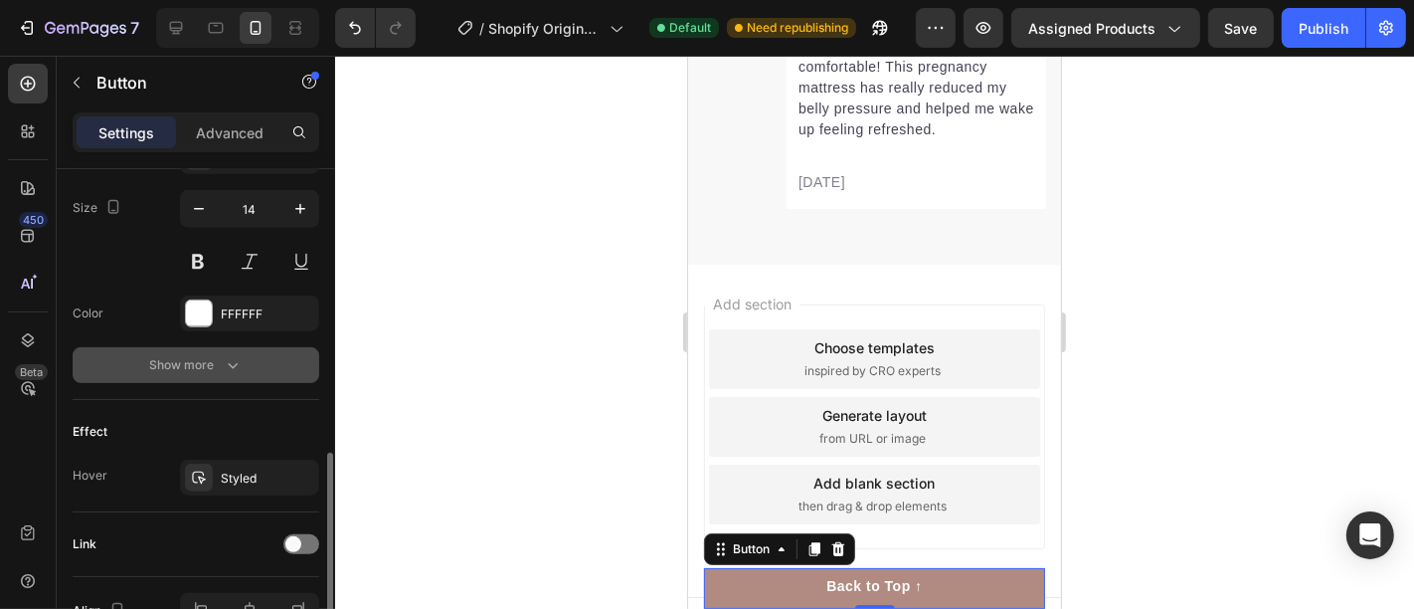
click at [215, 364] on div "Show more" at bounding box center [196, 365] width 92 height 20
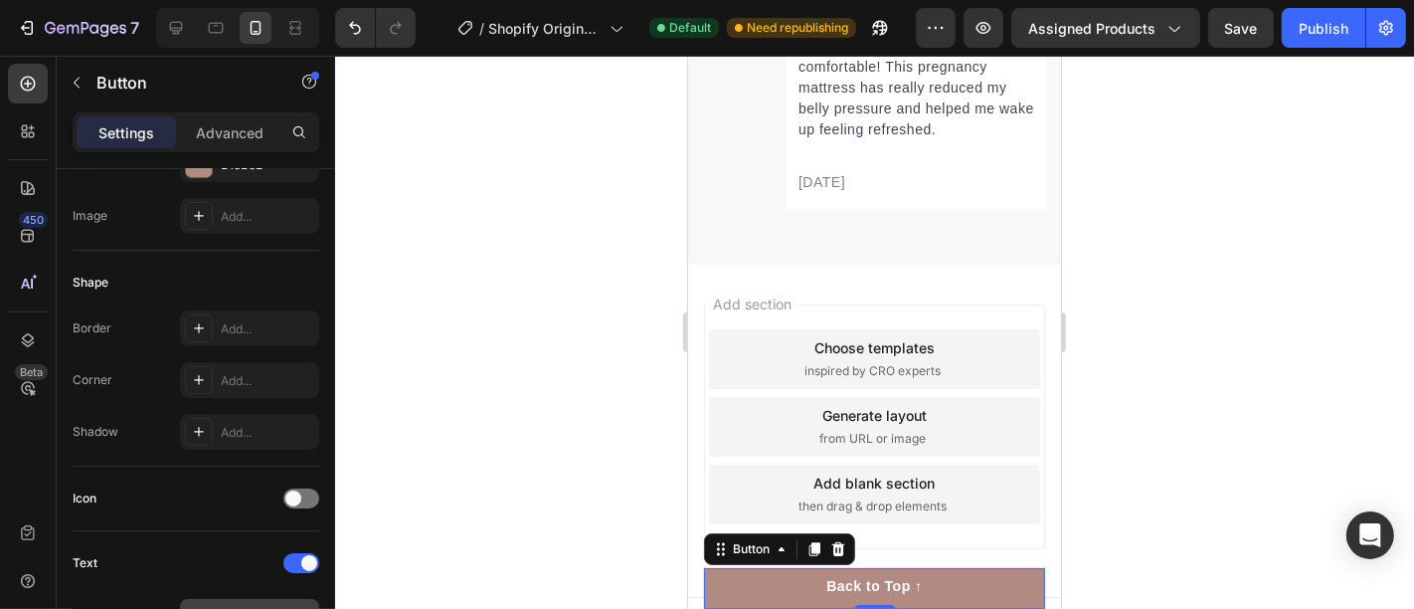
scroll to position [0, 0]
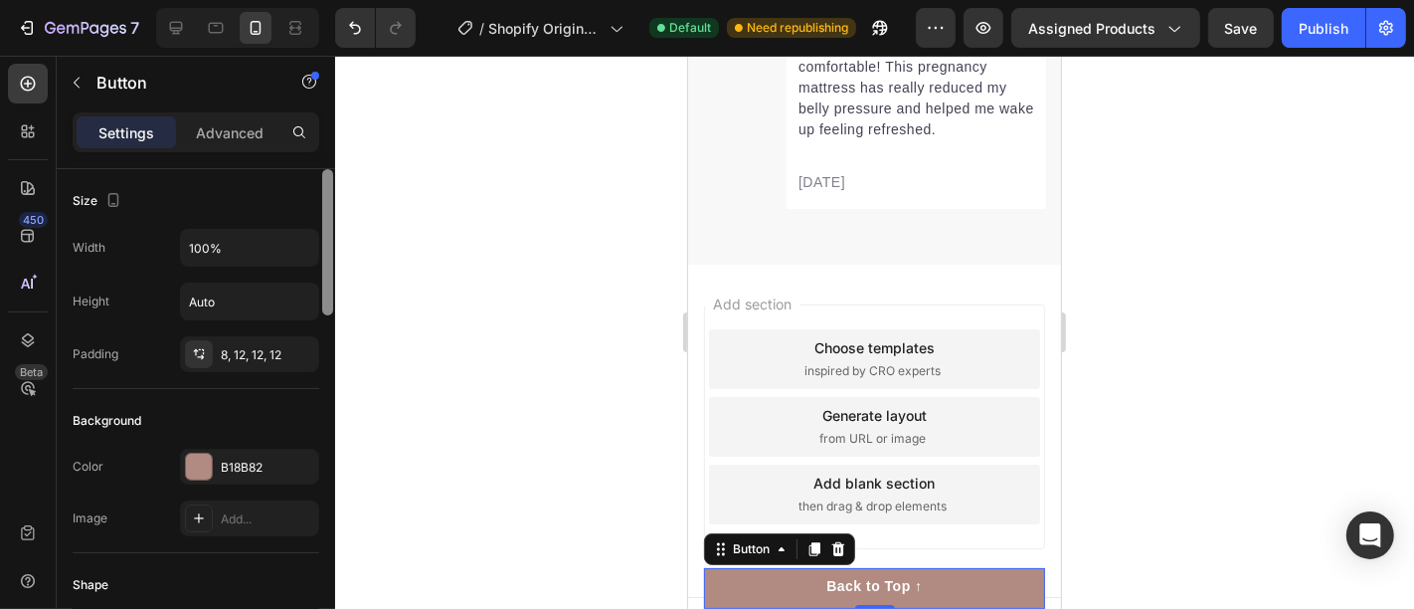
click at [325, 363] on div at bounding box center [327, 417] width 15 height 496
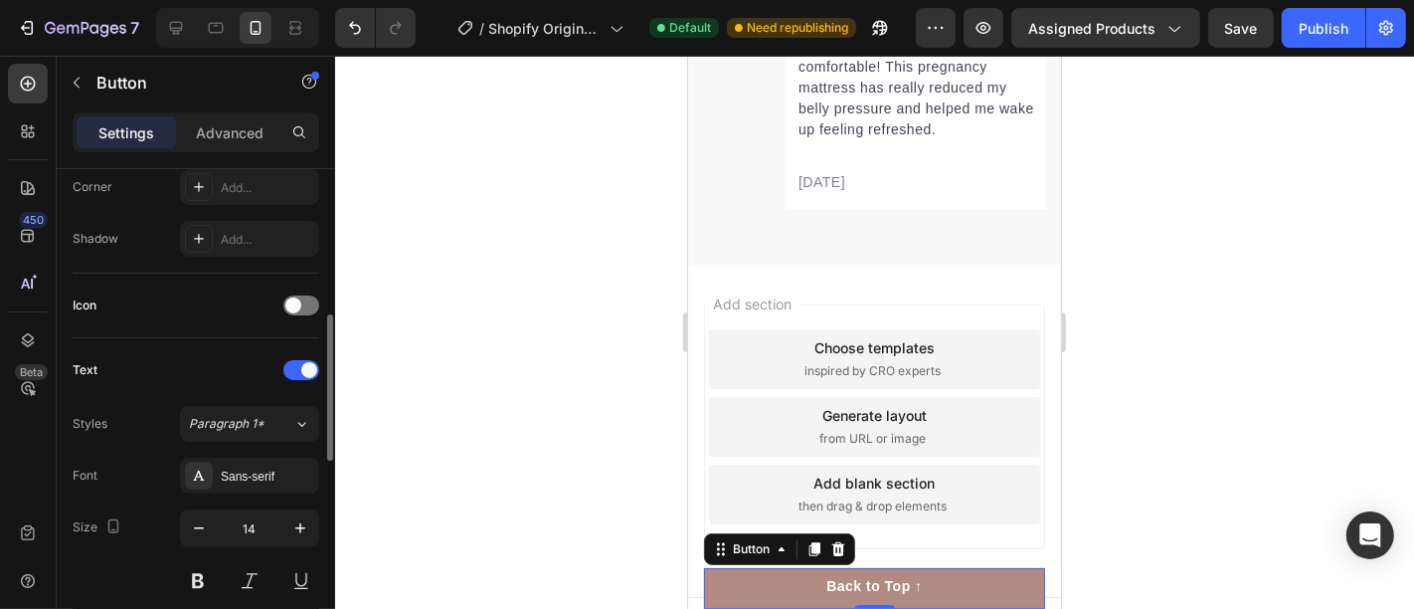
click at [385, 378] on div at bounding box center [874, 332] width 1079 height 553
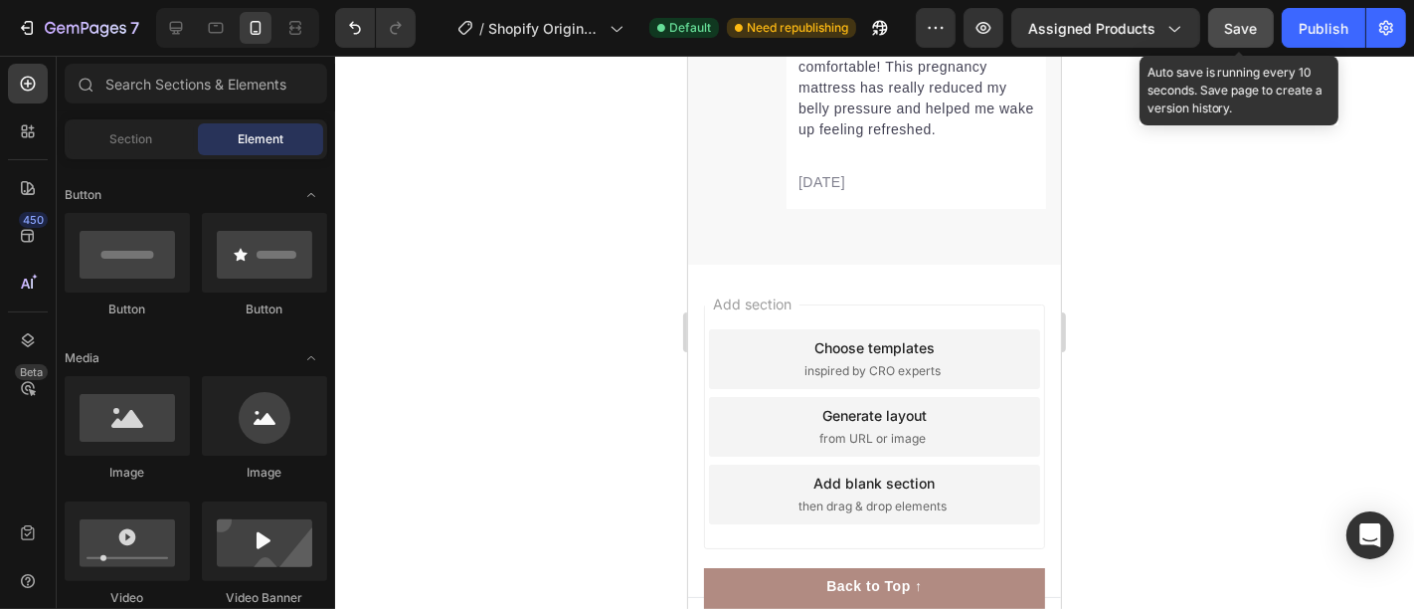
click at [1229, 37] on div "Save" at bounding box center [1241, 28] width 33 height 21
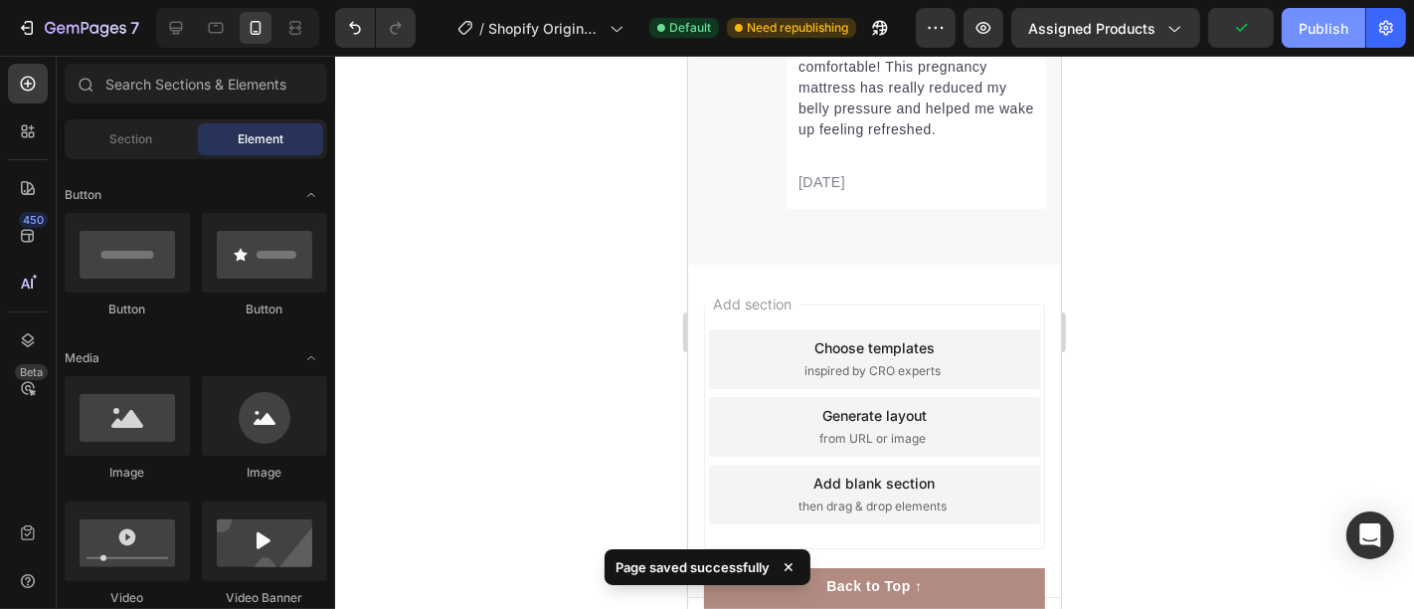
click at [1305, 18] on div "Publish" at bounding box center [1324, 28] width 50 height 21
